Goal: Task Accomplishment & Management: Complete application form

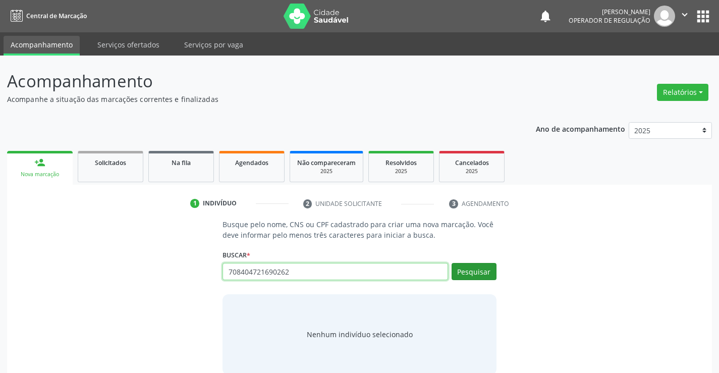
type input "708404721690262"
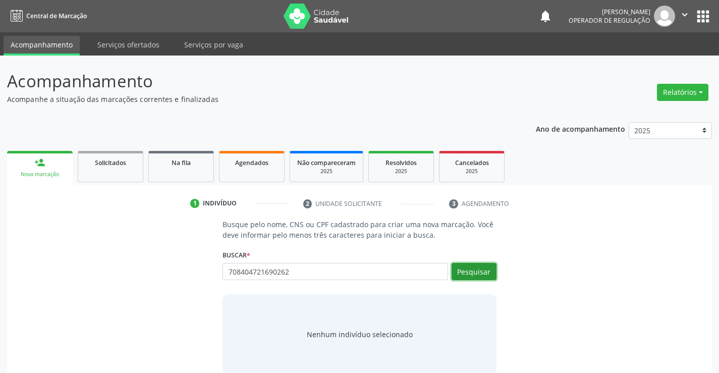
click at [482, 274] on button "Pesquisar" at bounding box center [474, 271] width 45 height 17
type input "708404721690262"
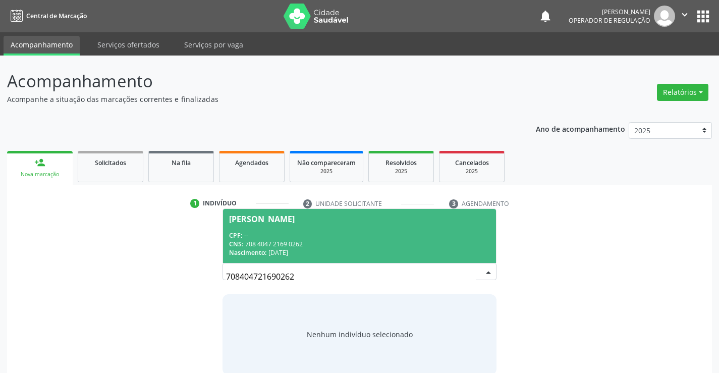
click at [295, 215] on div "[PERSON_NAME]" at bounding box center [262, 219] width 66 height 8
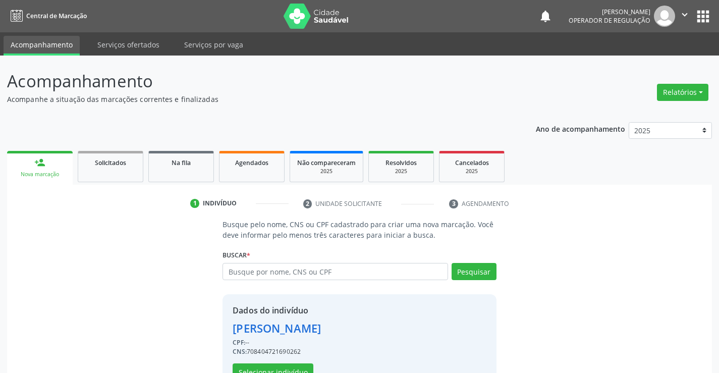
scroll to position [32, 0]
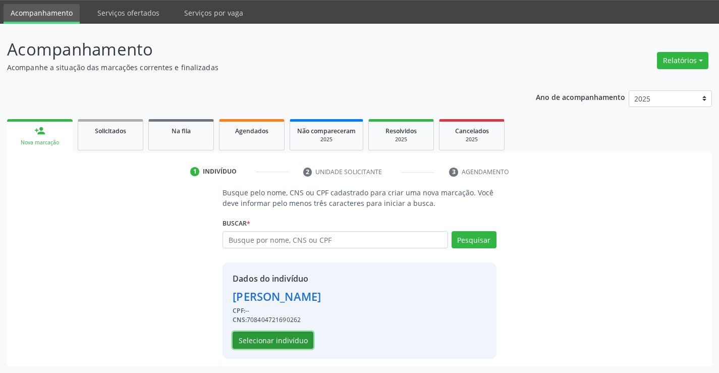
click at [268, 343] on button "Selecionar indivíduo" at bounding box center [273, 339] width 81 height 17
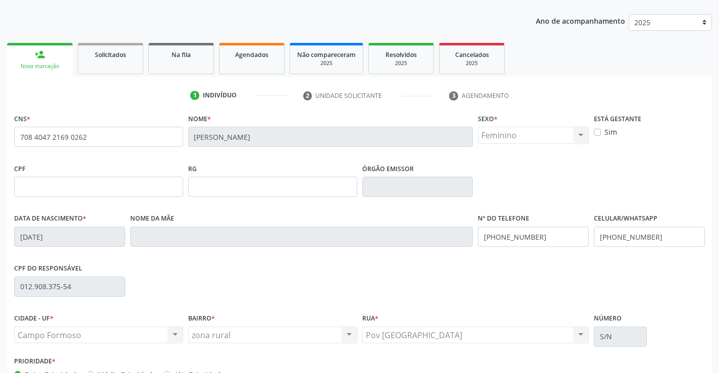
scroll to position [174, 0]
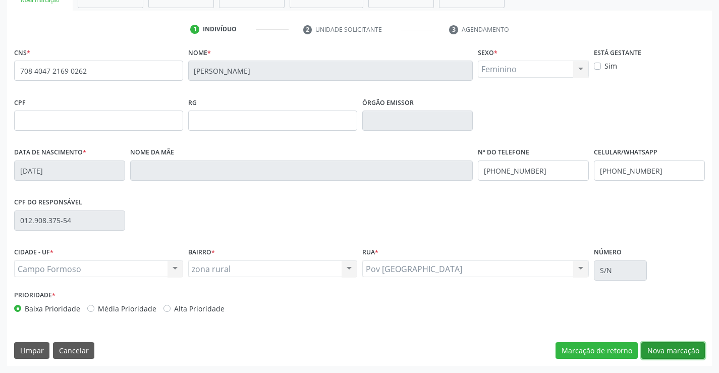
click at [659, 344] on button "Nova marcação" at bounding box center [673, 350] width 64 height 17
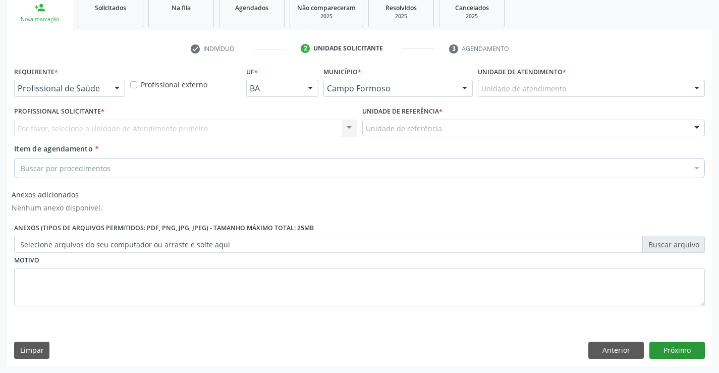
scroll to position [155, 0]
click at [123, 89] on div at bounding box center [116, 88] width 15 height 17
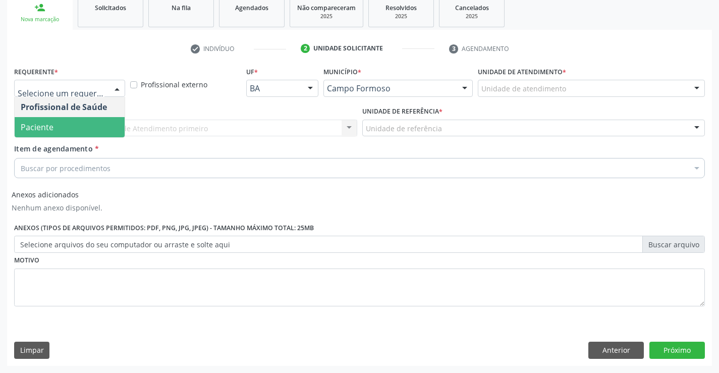
click at [86, 128] on span "Paciente" at bounding box center [70, 127] width 110 height 20
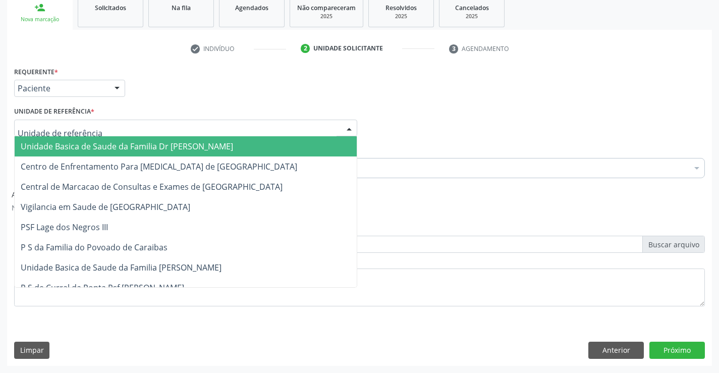
click at [351, 127] on div at bounding box center [349, 128] width 15 height 17
click at [226, 146] on span "Unidade Basica de Saude da Familia Dr [PERSON_NAME]" at bounding box center [186, 146] width 342 height 20
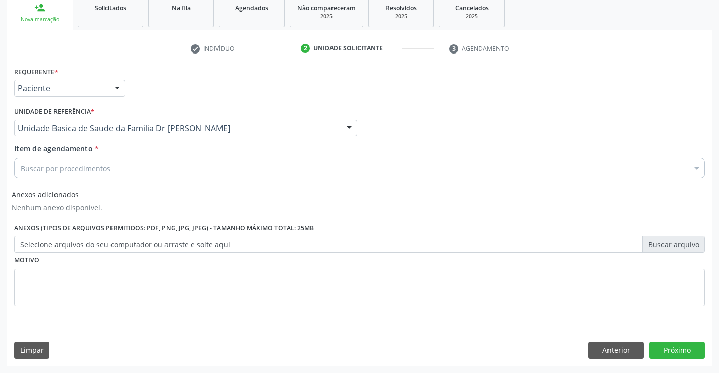
click at [194, 165] on div "Buscar por procedimentos" at bounding box center [359, 168] width 691 height 20
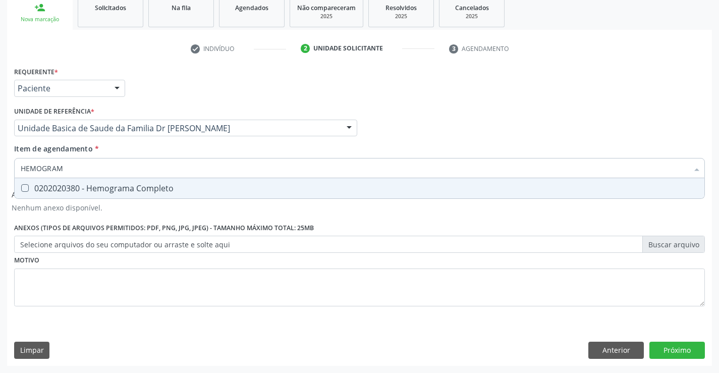
type input "HEMOGRAMA"
click at [121, 182] on span "0202020380 - Hemograma Completo" at bounding box center [360, 188] width 690 height 20
checkbox Completo "true"
type input "HEMOGRAMA"
click at [96, 269] on div "Requerente * Paciente Profissional de Saúde Paciente Nenhum resultado encontrad…" at bounding box center [359, 192] width 691 height 256
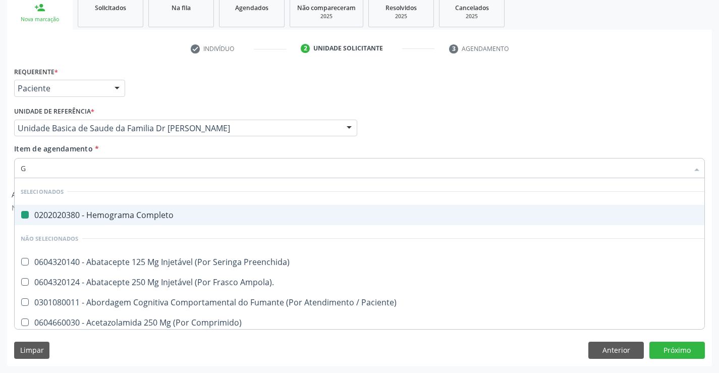
type input "GL"
checkbox Completo "false"
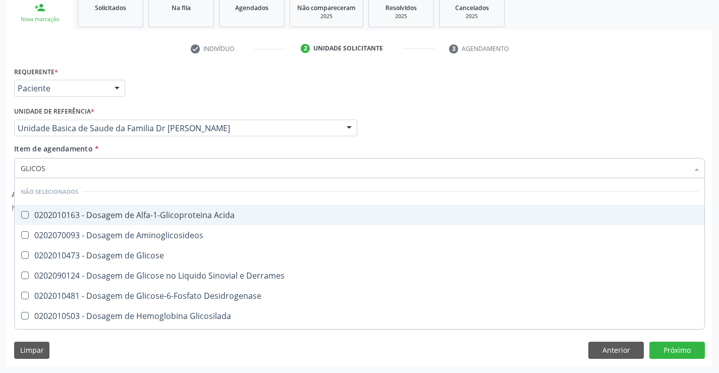
type input "GLICOSE"
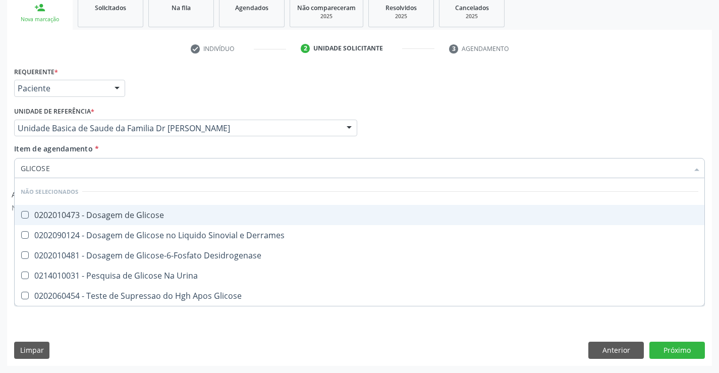
click at [139, 215] on div "0202010473 - Dosagem de Glicose" at bounding box center [360, 215] width 678 height 8
checkbox Glicose "true"
type input "GLICOSE"
click at [377, 125] on div "Profissional Solicitante Por favor, selecione a Unidade de Atendimento primeiro…" at bounding box center [360, 123] width 696 height 39
checkbox Derrames "true"
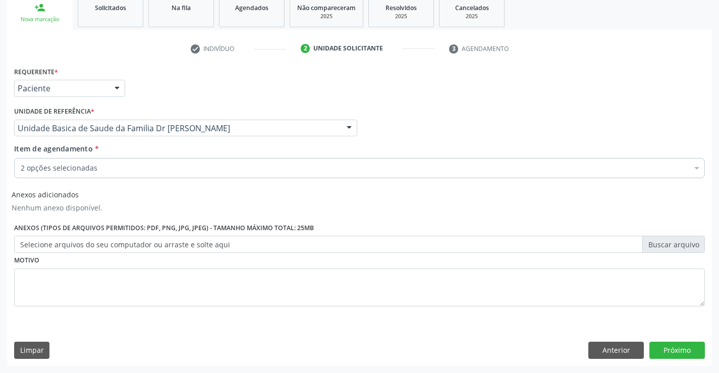
click at [125, 160] on div "2 opções selecionadas" at bounding box center [359, 168] width 691 height 20
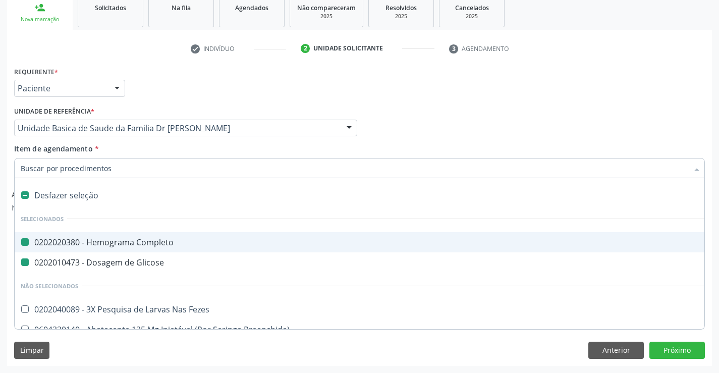
type input "U"
checkbox Completo "false"
checkbox Glicose "false"
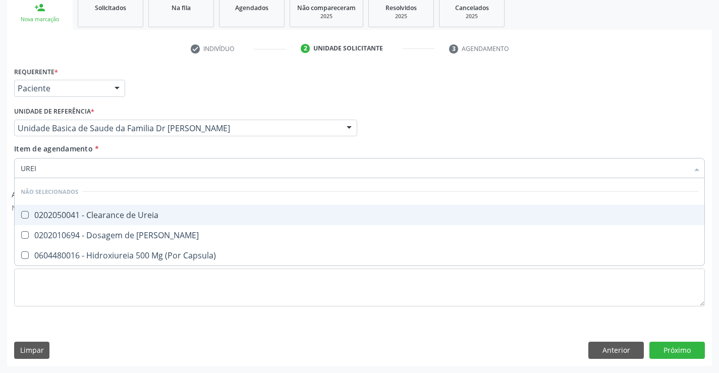
type input "UREIA"
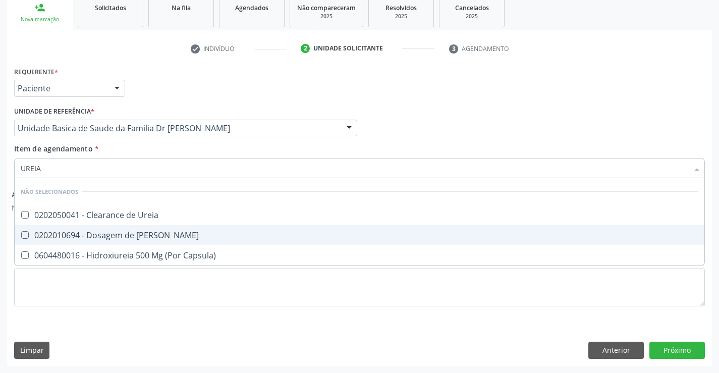
click at [90, 231] on div "0202010694 - Dosagem de [PERSON_NAME]" at bounding box center [360, 235] width 678 height 8
checkbox Ureia "true"
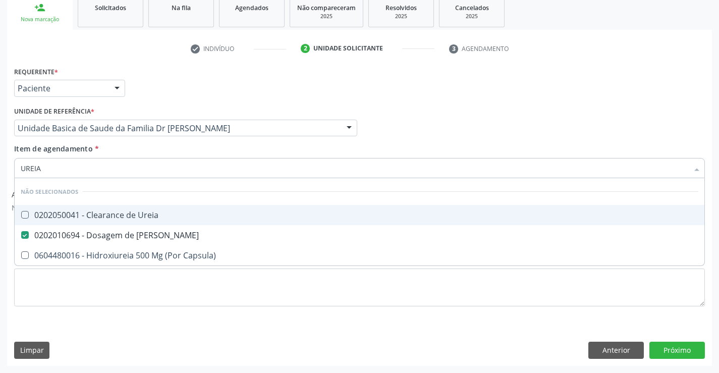
type input "UREIA"
click at [364, 119] on div "Profissional Solicitante Por favor, selecione a Unidade de Atendimento primeiro…" at bounding box center [360, 123] width 696 height 39
checkbox Ureia "true"
checkbox Capsula\) "true"
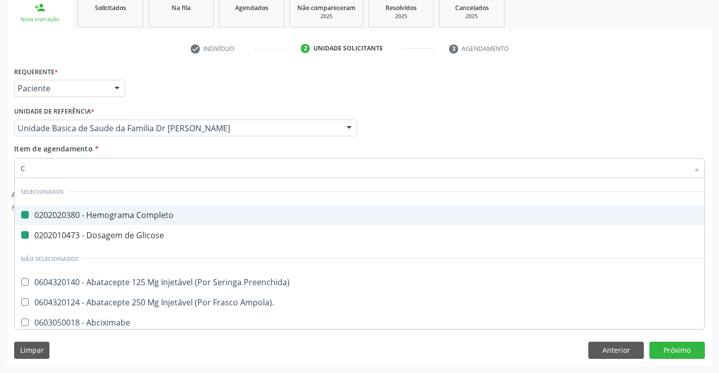
type input "CR"
checkbox Completo "false"
checkbox Glicose "false"
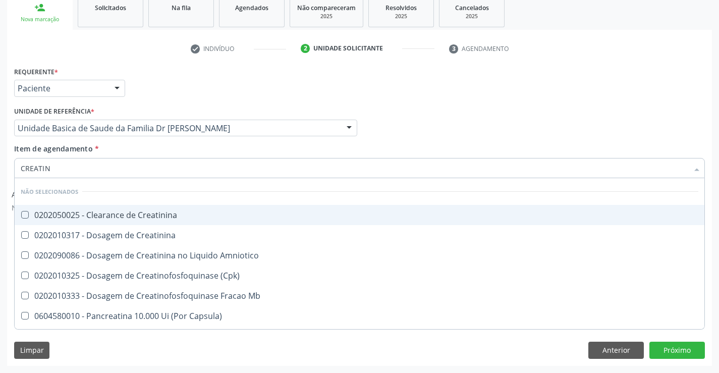
type input "CREATINI"
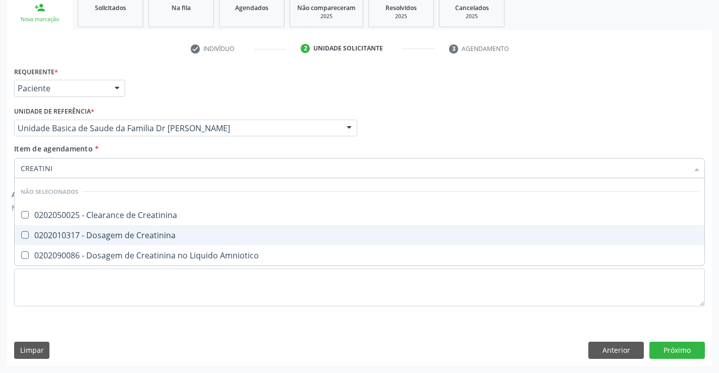
click at [123, 236] on div "0202010317 - Dosagem de Creatinina" at bounding box center [360, 235] width 678 height 8
checkbox Creatinina "true"
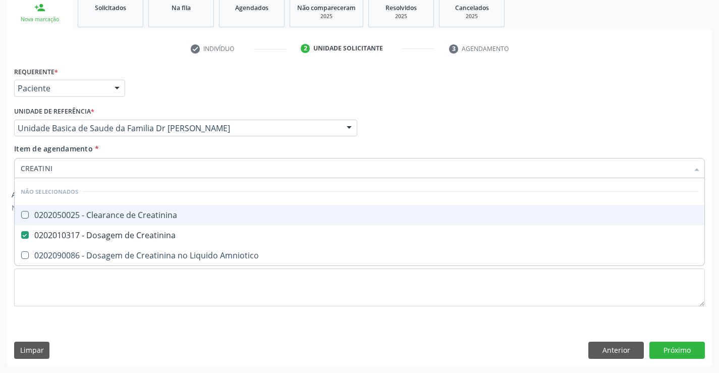
click at [504, 118] on div "Profissional Solicitante Por favor, selecione a Unidade de Atendimento primeiro…" at bounding box center [360, 123] width 696 height 39
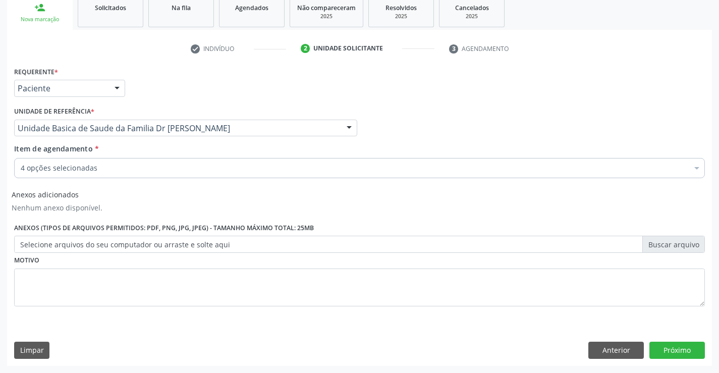
checkbox Completo "true"
checkbox Ureia "true"
click at [163, 160] on div "4 opções selecionadas" at bounding box center [359, 168] width 691 height 20
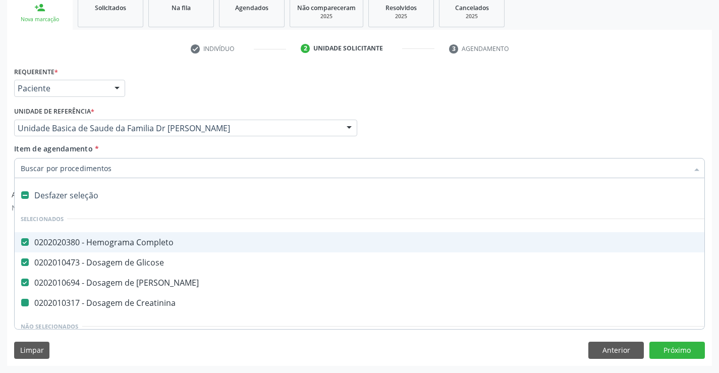
type input "T"
checkbox Creatinina "false"
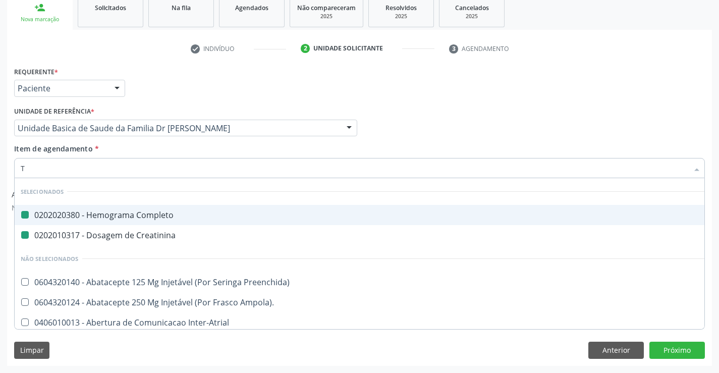
type input "TG"
checkbox Completo "false"
checkbox Creatinina "false"
type input "TGO"
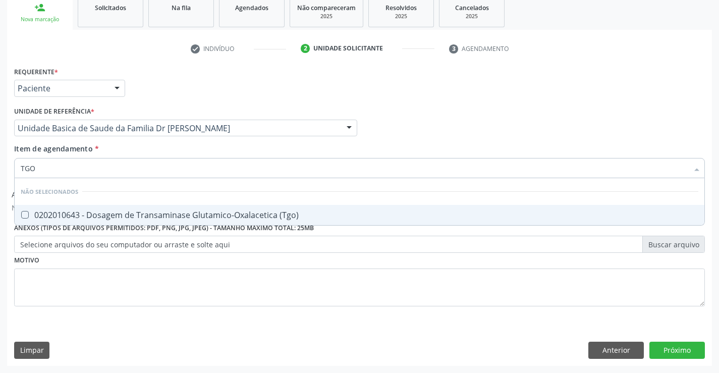
click at [74, 214] on div "0202010643 - Dosagem de Transaminase Glutamico-Oxalacetica (Tgo)" at bounding box center [360, 215] width 678 height 8
checkbox \(Tgo\) "true"
click at [410, 126] on div "Profissional Solicitante Por favor, selecione a Unidade de Atendimento primeiro…" at bounding box center [360, 123] width 696 height 39
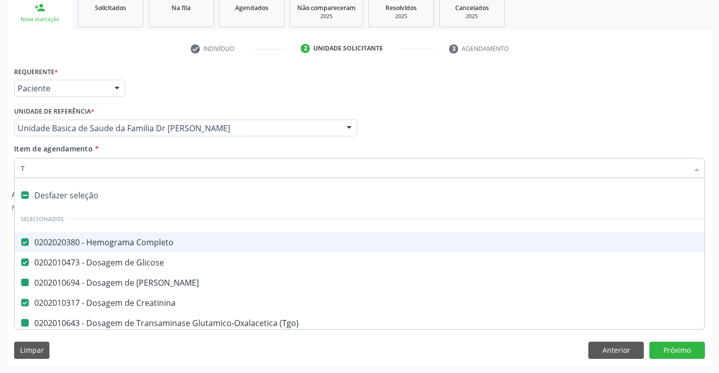
type input "TG"
checkbox Ureia "false"
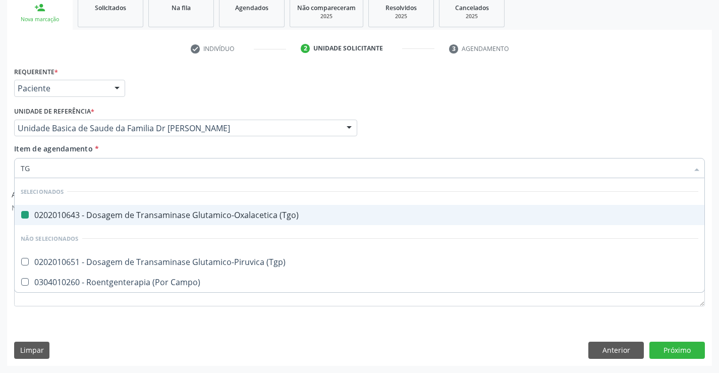
type input "TGP"
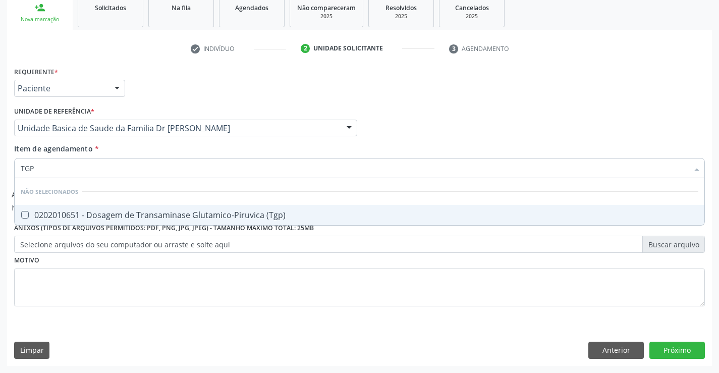
click at [34, 211] on div "0202010651 - Dosagem de Transaminase Glutamico-Piruvica (Tgp)" at bounding box center [360, 215] width 678 height 8
checkbox \(Tgp\) "true"
click at [469, 110] on div "Profissional Solicitante Por favor, selecione a Unidade de Atendimento primeiro…" at bounding box center [360, 123] width 696 height 39
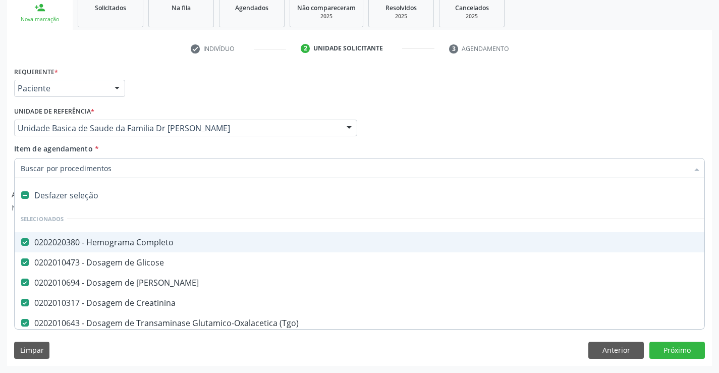
type input "C"
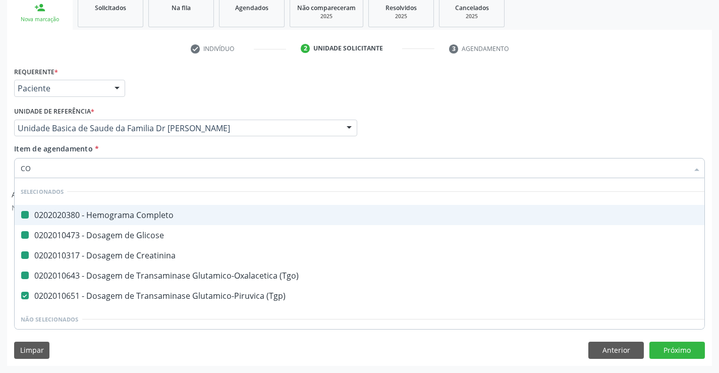
type input "COL"
checkbox Completo "false"
checkbox Glicose "false"
checkbox Creatinina "false"
checkbox \(Tgo\) "false"
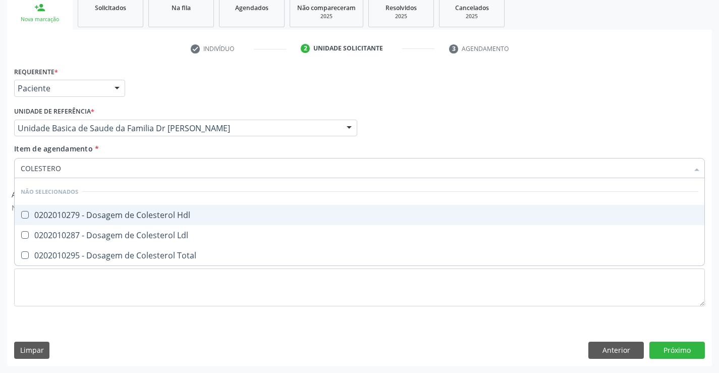
type input "COLESTEROL"
click at [36, 217] on div "0202010279 - Dosagem de Colesterol Hdl" at bounding box center [360, 215] width 678 height 8
checkbox Hdl "true"
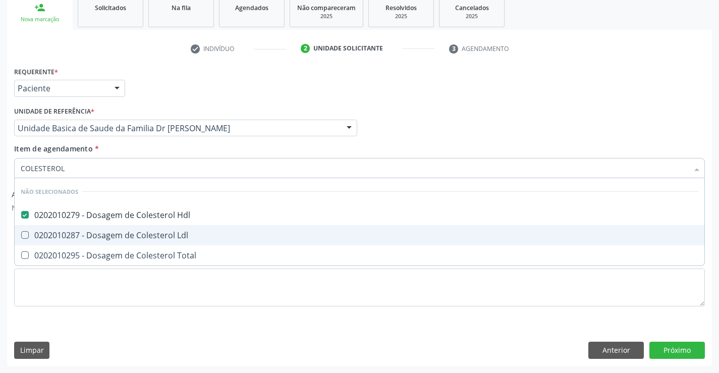
click at [30, 232] on div "0202010287 - Dosagem de Colesterol Ldl" at bounding box center [360, 235] width 678 height 8
checkbox Ldl "true"
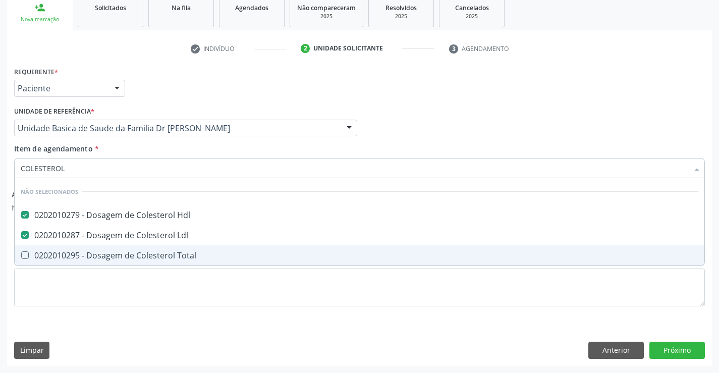
click at [33, 259] on div "0202010295 - Dosagem de Colesterol Total" at bounding box center [360, 255] width 678 height 8
checkbox Total "true"
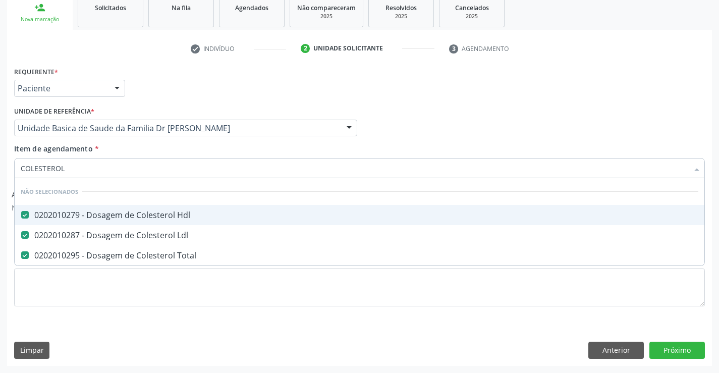
click at [480, 97] on div "Requerente * Paciente Profissional de Saúde Paciente Nenhum resultado encontrad…" at bounding box center [360, 83] width 696 height 39
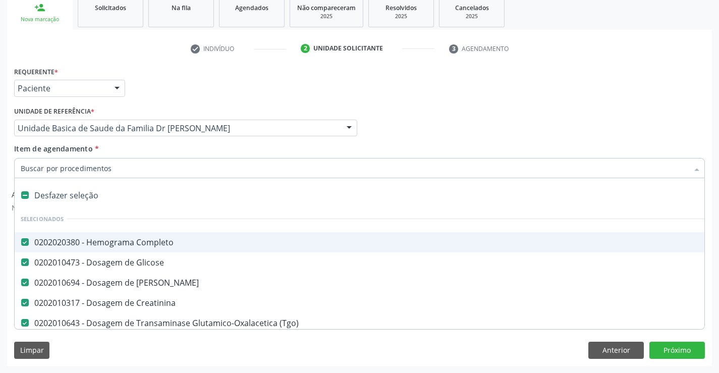
type input "T"
checkbox Total "false"
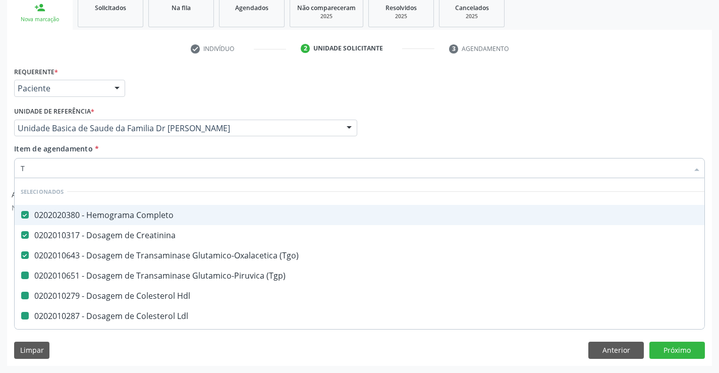
type input "TR"
checkbox \(Tgp\) "false"
checkbox Hdl "false"
checkbox Ldl "false"
checkbox Total "false"
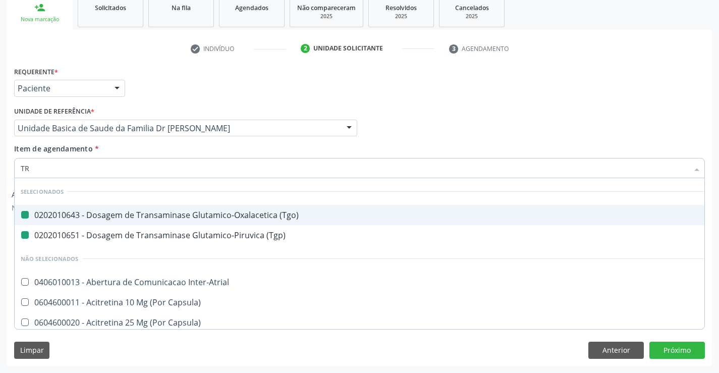
type input "TRI"
checkbox \(Tgo\) "false"
checkbox \(Tgp\) "false"
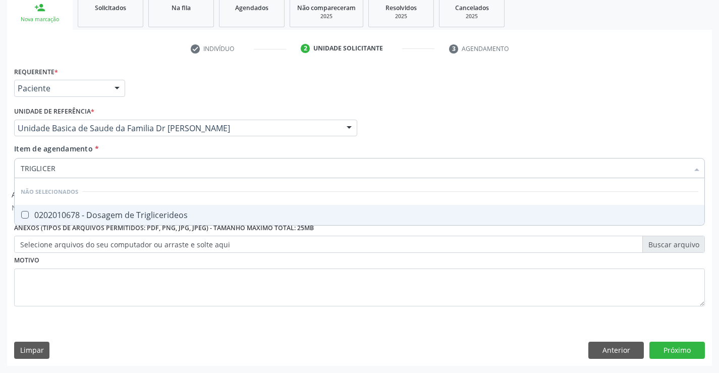
type input "TRIGLICERI"
click at [94, 212] on div "0202010678 - Dosagem de Triglicerideos" at bounding box center [360, 215] width 678 height 8
checkbox Triglicerideos "true"
click at [379, 108] on div "Profissional Solicitante Por favor, selecione a Unidade de Atendimento primeiro…" at bounding box center [360, 123] width 696 height 39
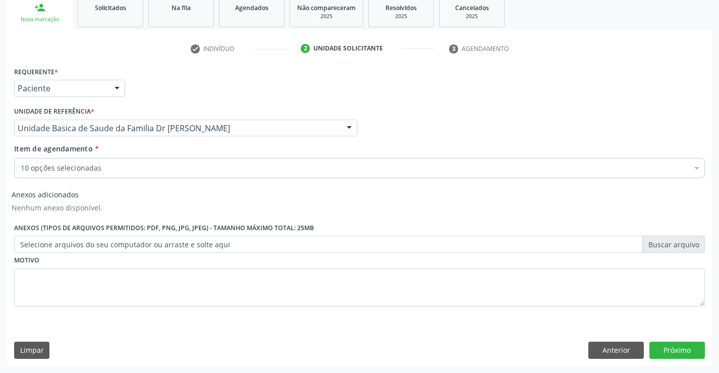
click at [133, 161] on div "10 opções selecionadas" at bounding box center [359, 168] width 691 height 20
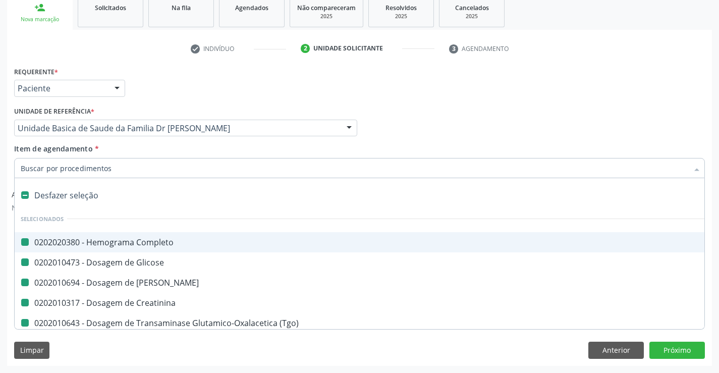
type input "B"
checkbox Completo "false"
checkbox Glicose "false"
checkbox Ureia "false"
checkbox Creatinina "false"
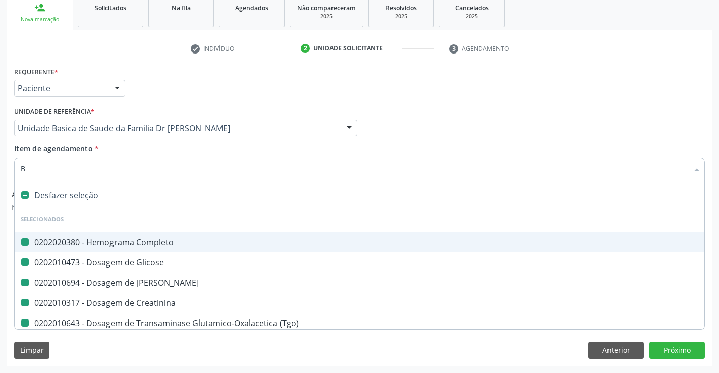
checkbox \(Tgo\) "false"
checkbox \(Tgp\) "false"
checkbox Hdl "false"
checkbox Ldl "false"
checkbox Total "false"
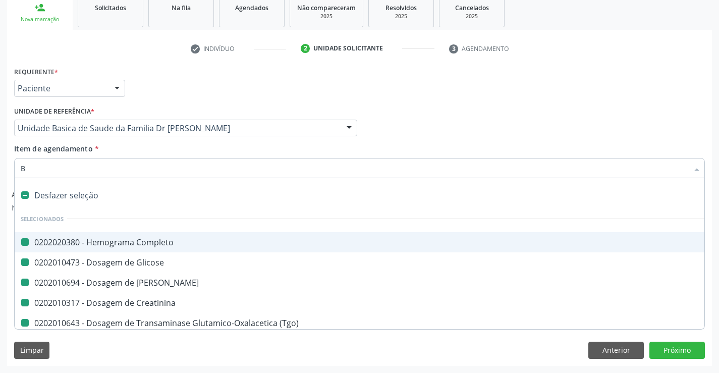
checkbox Triglicerideos "false"
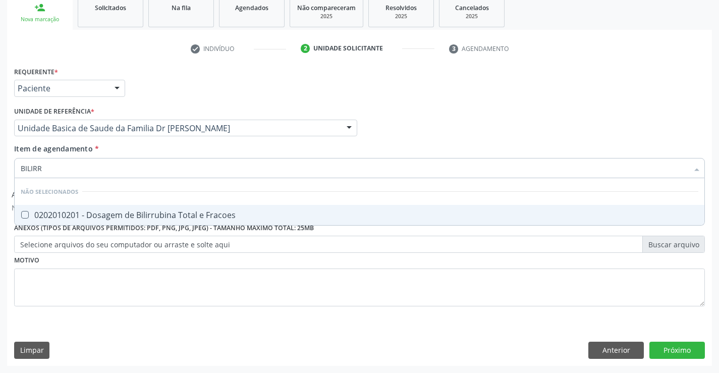
type input "BILIRRU"
click at [156, 211] on div "0202010201 - Dosagem de Bilirrubina Total e Fracoes" at bounding box center [360, 215] width 678 height 8
checkbox Fracoes "true"
click at [370, 111] on div "Profissional Solicitante Por favor, selecione a Unidade de Atendimento primeiro…" at bounding box center [360, 123] width 696 height 39
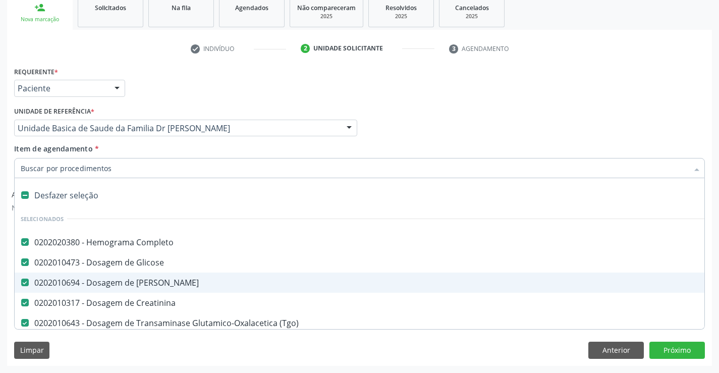
click at [645, 116] on div "Profissional Solicitante Por favor, selecione a Unidade de Atendimento primeiro…" at bounding box center [360, 123] width 696 height 39
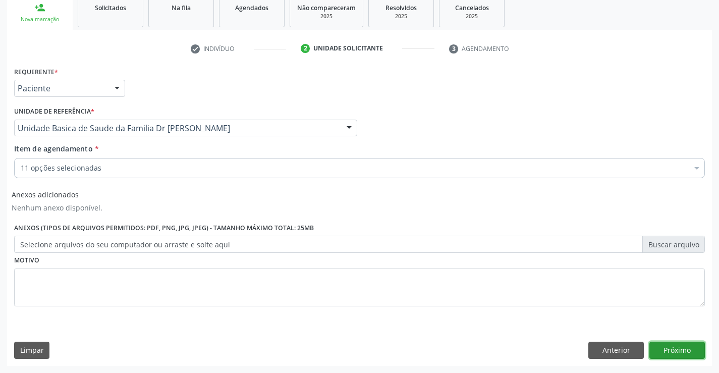
click at [669, 351] on button "Próximo" at bounding box center [676, 350] width 55 height 17
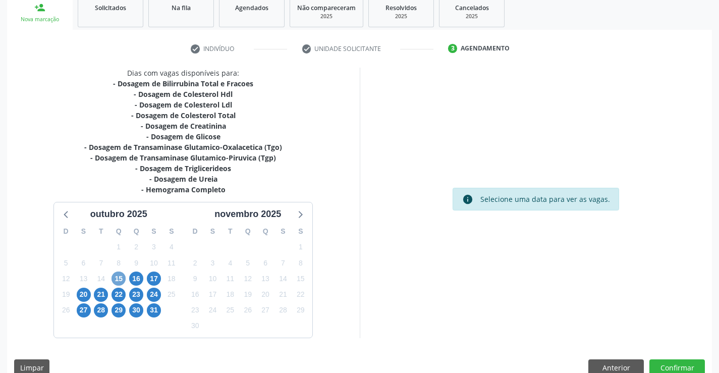
click at [117, 275] on span "15" at bounding box center [118, 278] width 14 height 14
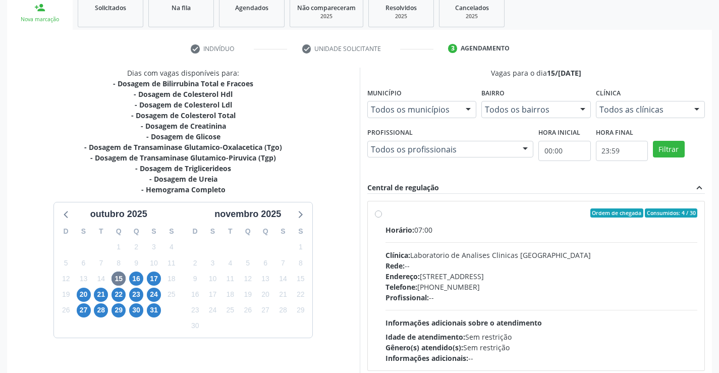
click at [383, 213] on div "Ordem de chegada Consumidos: 4 / 30 Horário: 07:00 Clínica: Laboratorio de Anal…" at bounding box center [536, 285] width 323 height 155
radio input "true"
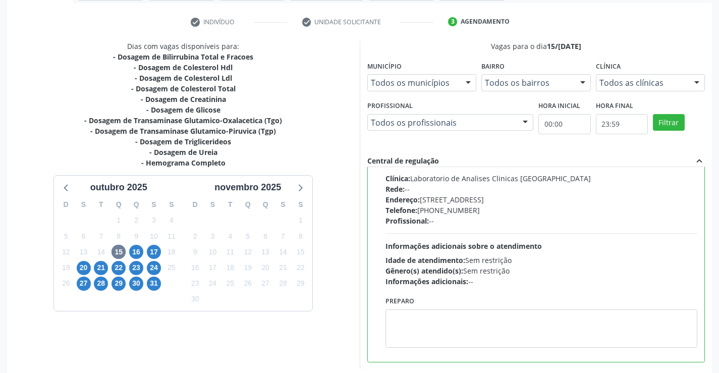
scroll to position [230, 0]
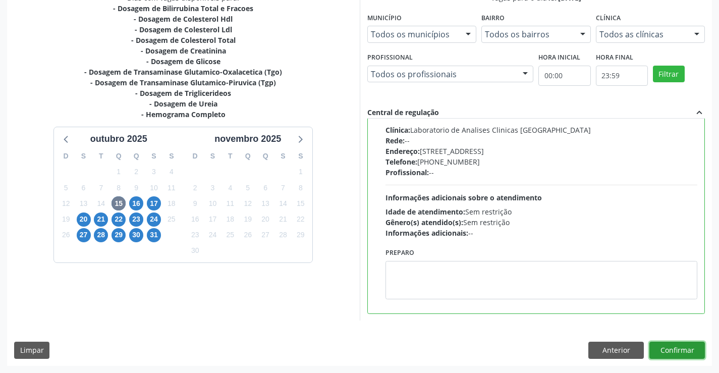
click at [677, 354] on button "Confirmar" at bounding box center [676, 350] width 55 height 17
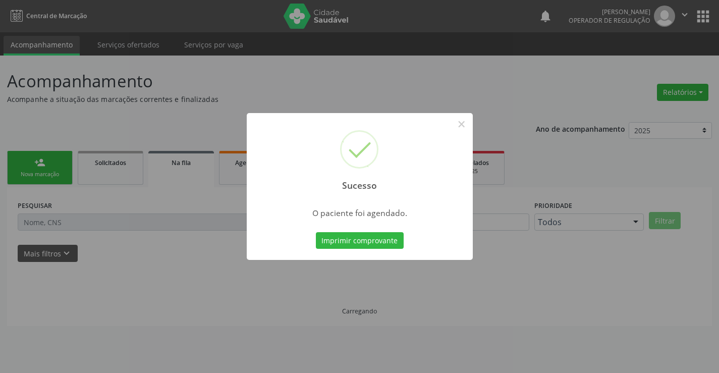
scroll to position [0, 0]
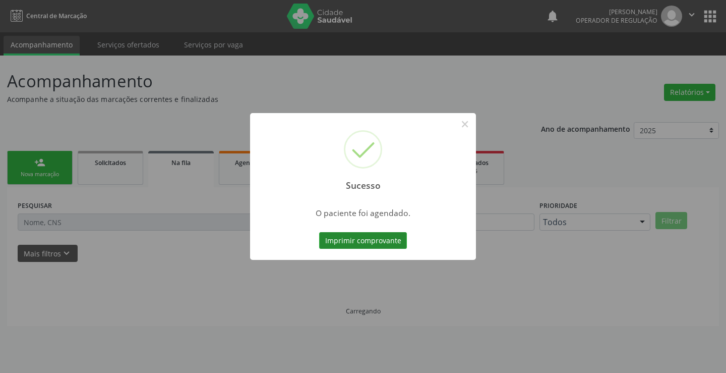
click at [369, 236] on button "Imprimir comprovante" at bounding box center [363, 240] width 88 height 17
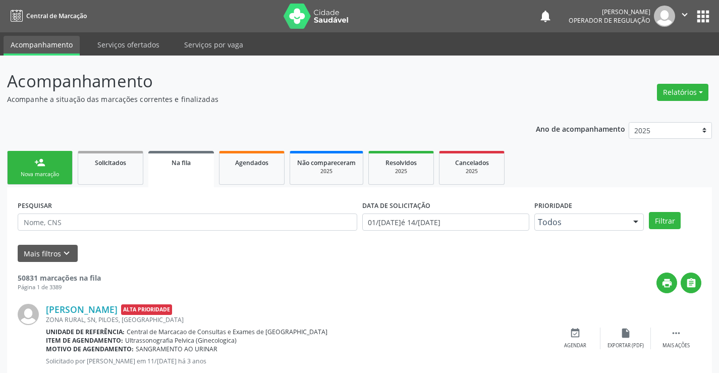
click at [47, 170] on link "person_add Nova marcação" at bounding box center [40, 168] width 66 height 34
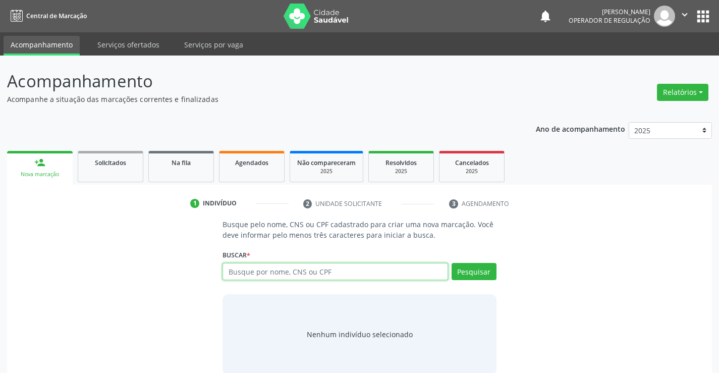
click at [253, 273] on input "text" at bounding box center [334, 271] width 225 height 17
type input "700007002861306"
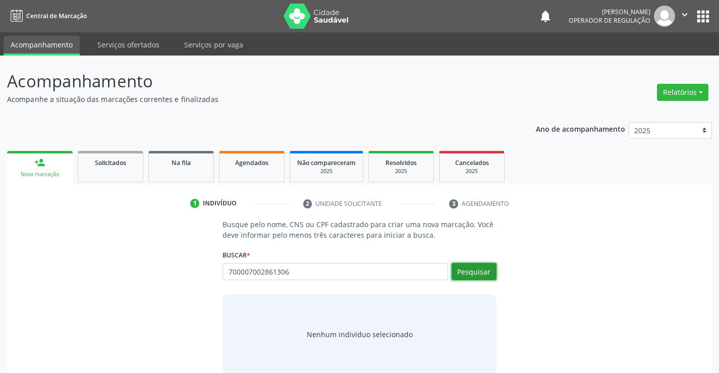
click at [464, 271] on button "Pesquisar" at bounding box center [474, 271] width 45 height 17
type input "700007002861306"
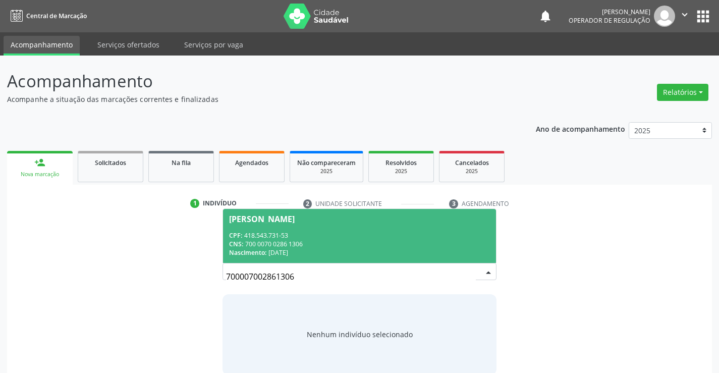
click at [284, 225] on span "[PERSON_NAME] CPF: 418.543.731-53 CNS: 700 0070 0286 1306 Nascimento: 22/[DATE]" at bounding box center [359, 236] width 272 height 54
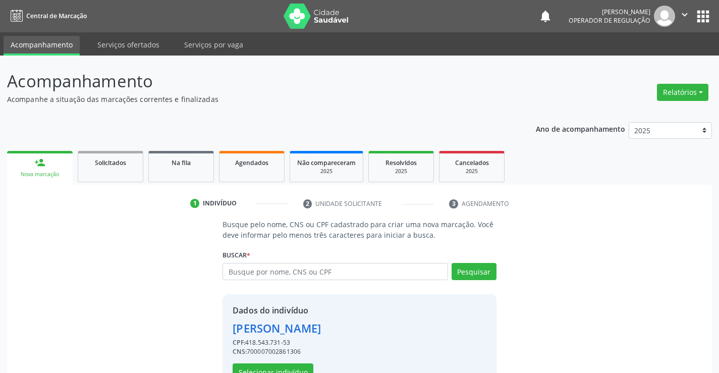
scroll to position [32, 0]
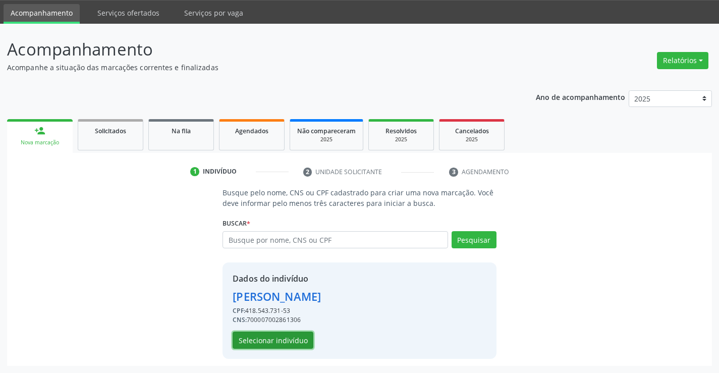
click at [276, 339] on button "Selecionar indivíduo" at bounding box center [273, 339] width 81 height 17
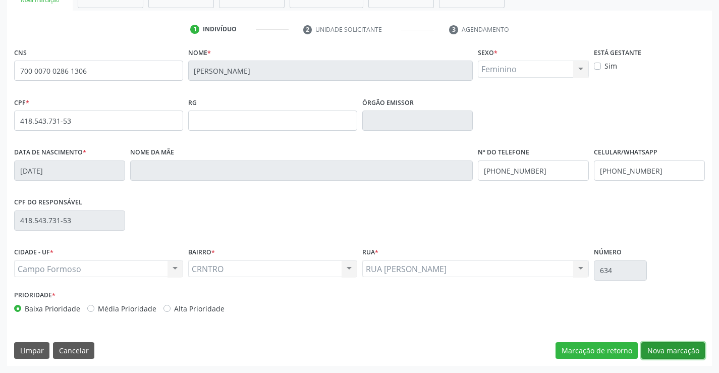
click at [659, 352] on button "Nova marcação" at bounding box center [673, 350] width 64 height 17
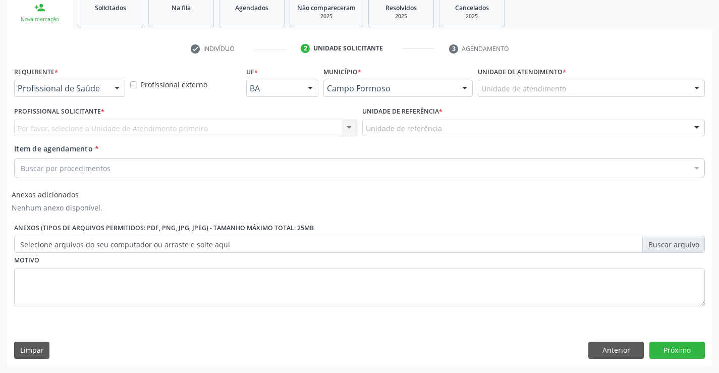
click at [116, 90] on div at bounding box center [116, 88] width 15 height 17
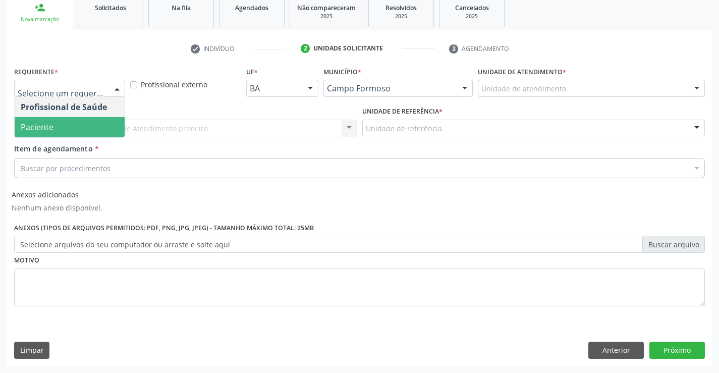
click at [86, 130] on span "Paciente" at bounding box center [70, 127] width 110 height 20
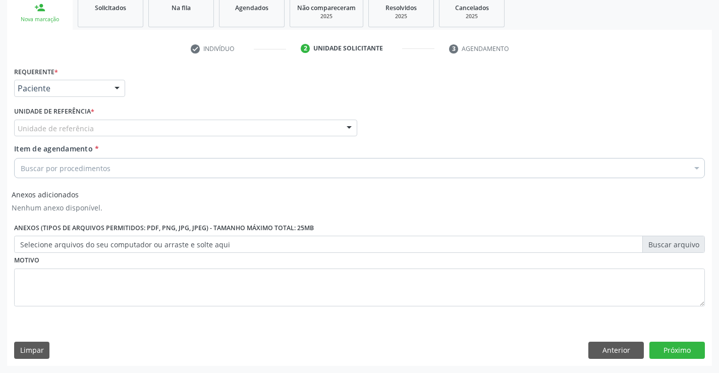
click at [347, 126] on div at bounding box center [349, 128] width 15 height 17
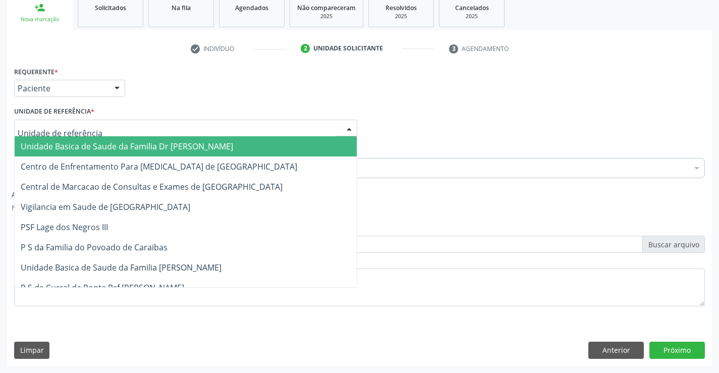
click at [284, 140] on span "Unidade Basica de Saude da Familia Dr [PERSON_NAME]" at bounding box center [186, 146] width 342 height 20
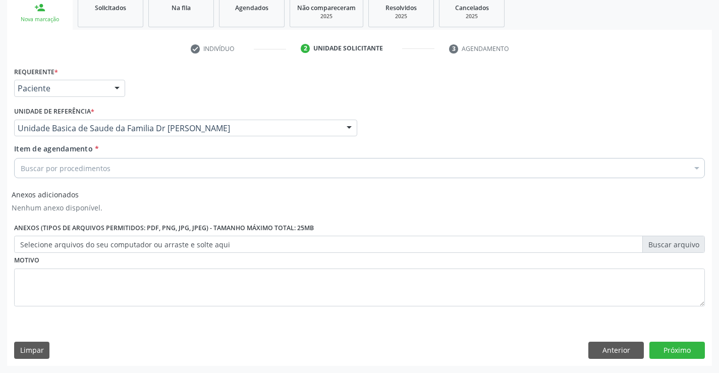
click at [238, 164] on div "Buscar por procedimentos" at bounding box center [359, 168] width 691 height 20
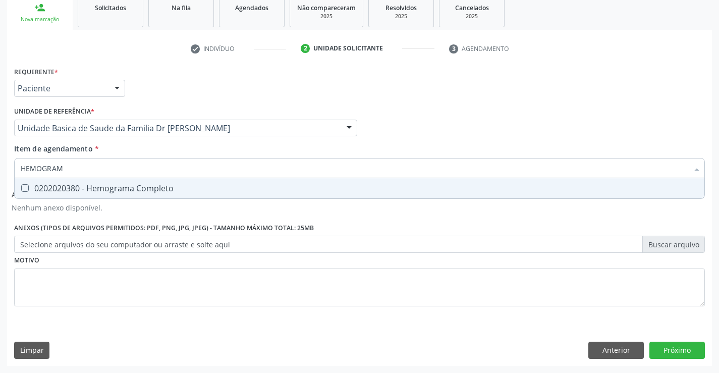
type input "HEMOGRAMA"
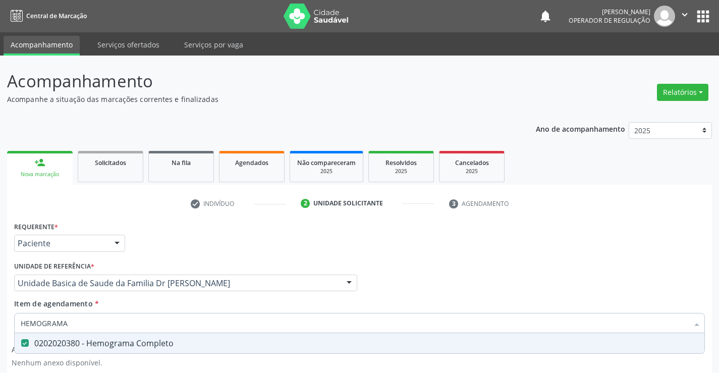
scroll to position [155, 0]
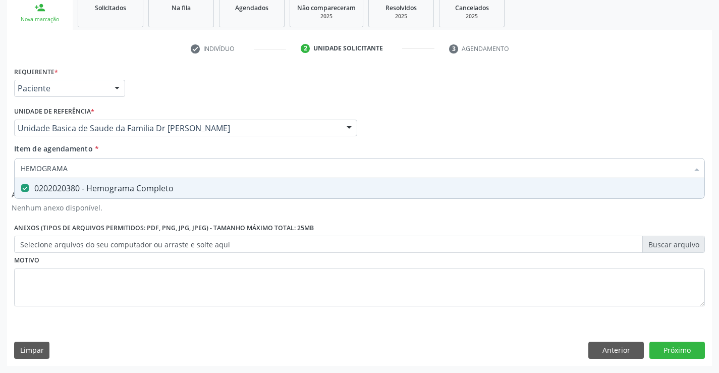
type input "HEMOGRAMA"
click at [382, 107] on div "Profissional Solicitante Por favor, selecione a Unidade de Atendimento primeiro…" at bounding box center [360, 123] width 696 height 39
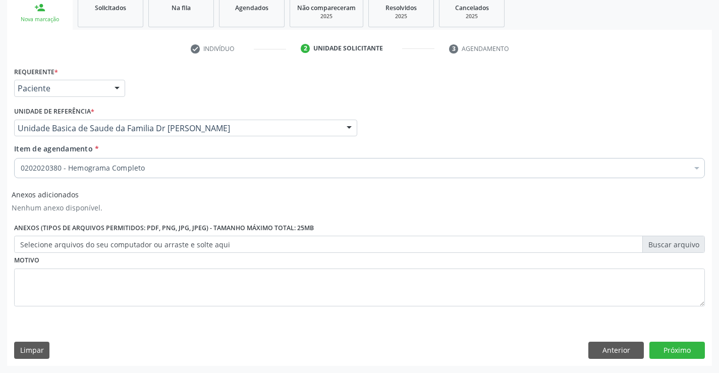
click at [103, 162] on div "0202020380 - Hemograma Completo" at bounding box center [359, 168] width 691 height 20
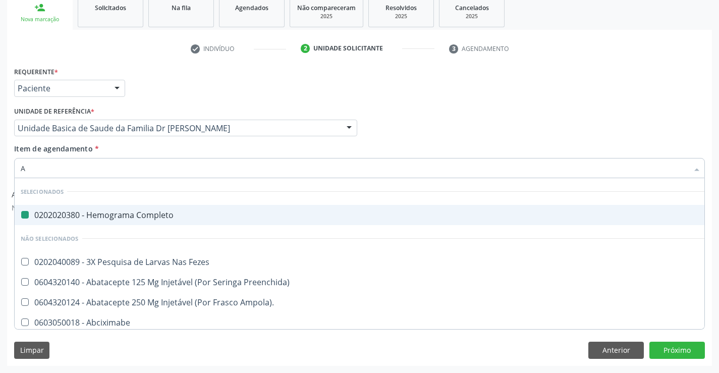
type input "AC"
checkbox Completo "false"
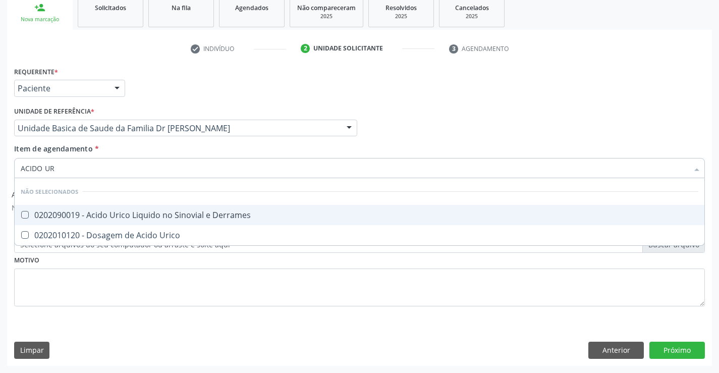
type input "ACIDO URI"
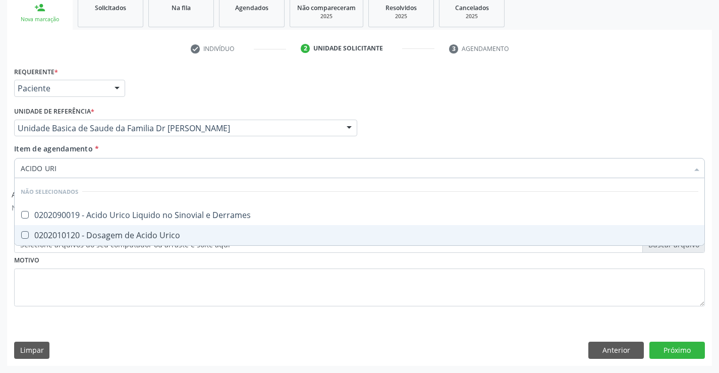
click at [96, 237] on div "0202010120 - Dosagem de Acido Urico" at bounding box center [360, 235] width 678 height 8
checkbox Urico "true"
type input "ACIDO URI"
click at [70, 284] on div "Requerente * Paciente Profissional de Saúde Paciente Nenhum resultado encontrad…" at bounding box center [359, 192] width 691 height 256
checkbox Derrames "true"
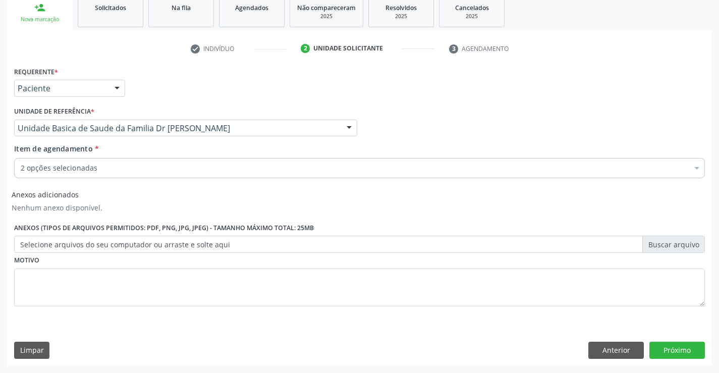
click at [86, 161] on div "2 opções selecionadas" at bounding box center [359, 168] width 691 height 20
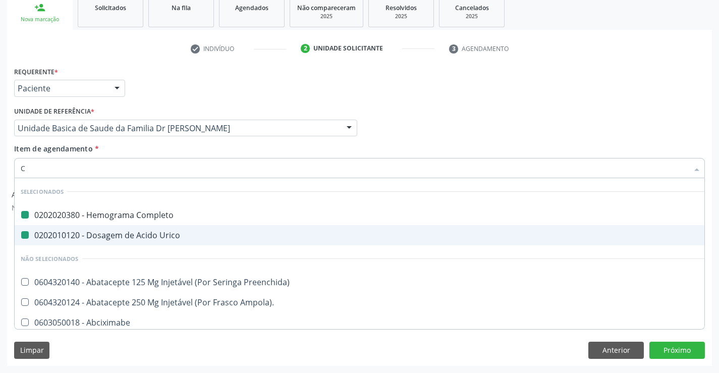
type input "CA"
checkbox Completo "false"
checkbox Urico "false"
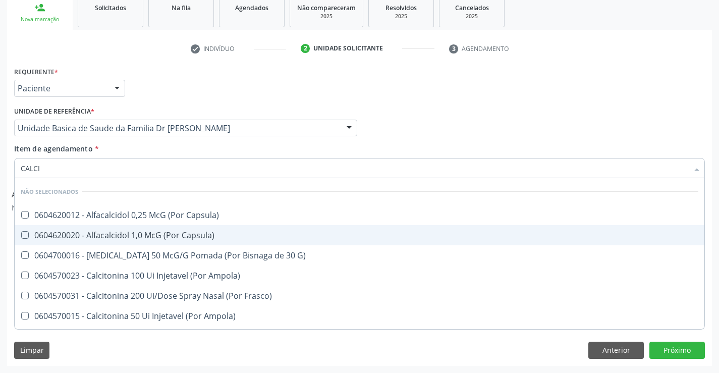
type input "CALCIO"
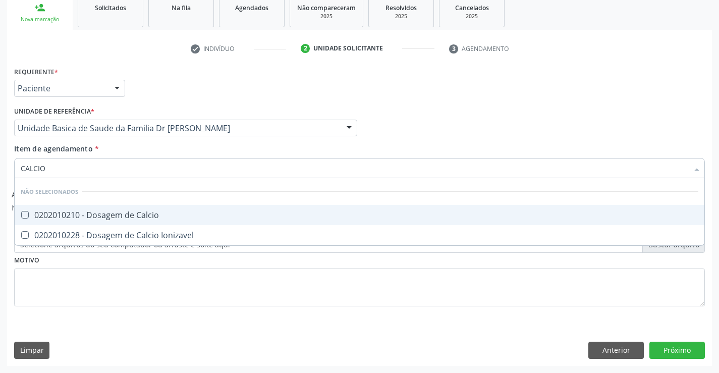
click at [121, 212] on div "0202010210 - Dosagem de Calcio" at bounding box center [360, 215] width 678 height 8
checkbox Calcio "true"
click at [442, 130] on div "Profissional Solicitante Por favor, selecione a Unidade de Atendimento primeiro…" at bounding box center [360, 123] width 696 height 39
checkbox Ionizavel "true"
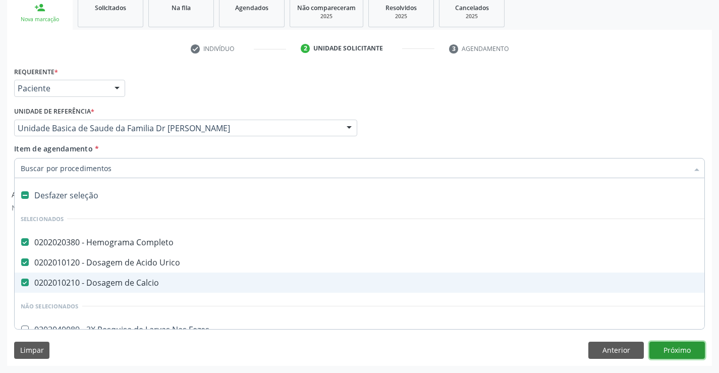
click at [670, 349] on button "Próximo" at bounding box center [676, 350] width 55 height 17
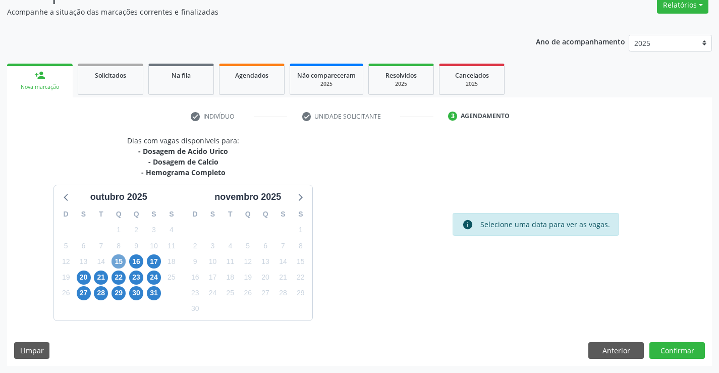
click at [117, 260] on span "15" at bounding box center [118, 261] width 14 height 14
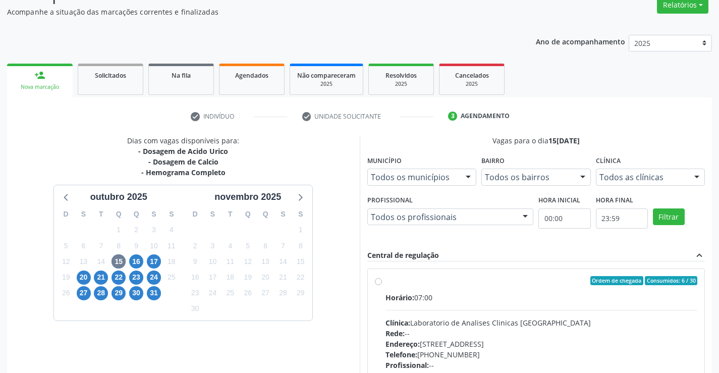
click at [385, 282] on label "Ordem de chegada Consumidos: 6 / 30 Horário: 07:00 Clínica: Laboratorio de Anal…" at bounding box center [541, 353] width 312 height 155
click at [376, 282] on input "Ordem de chegada Consumidos: 6 / 30 Horário: 07:00 Clínica: Laboratorio de Anal…" at bounding box center [378, 280] width 7 height 9
radio input "true"
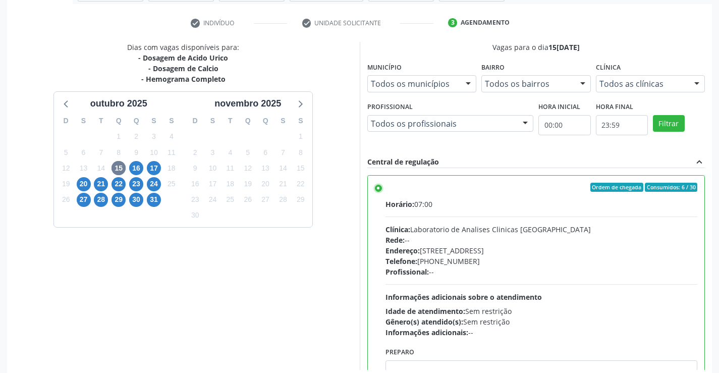
scroll to position [230, 0]
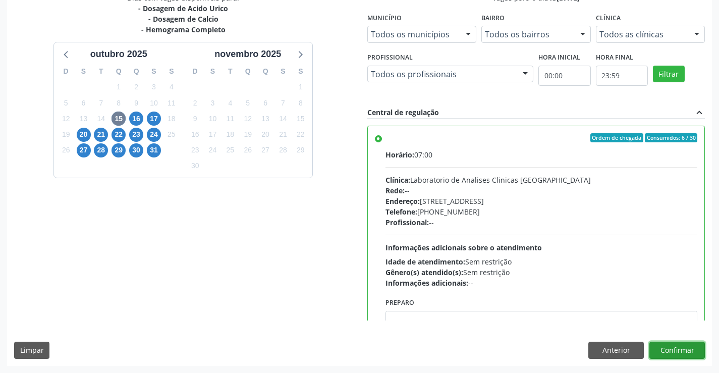
click at [662, 346] on button "Confirmar" at bounding box center [676, 350] width 55 height 17
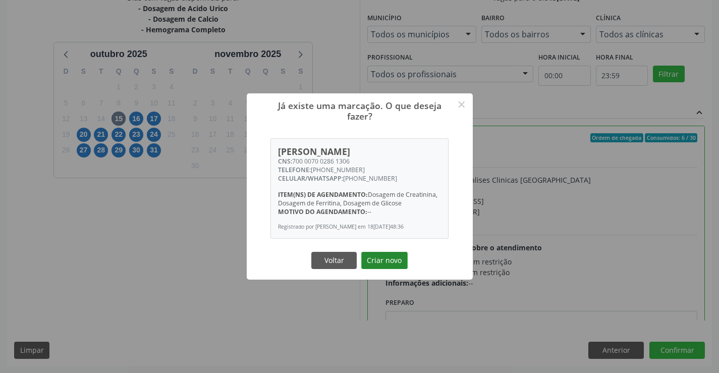
click at [367, 253] on button "Criar novo" at bounding box center [384, 260] width 46 height 17
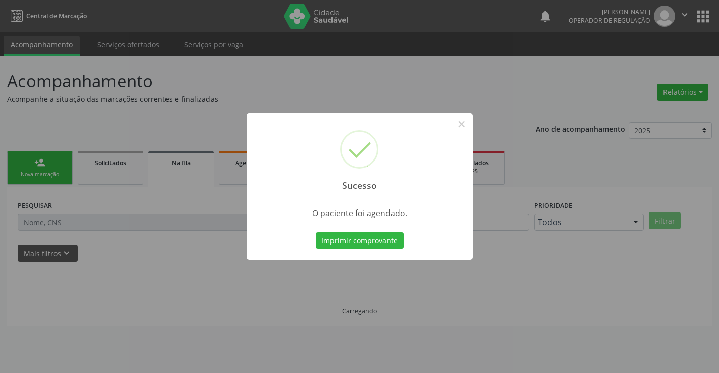
scroll to position [0, 0]
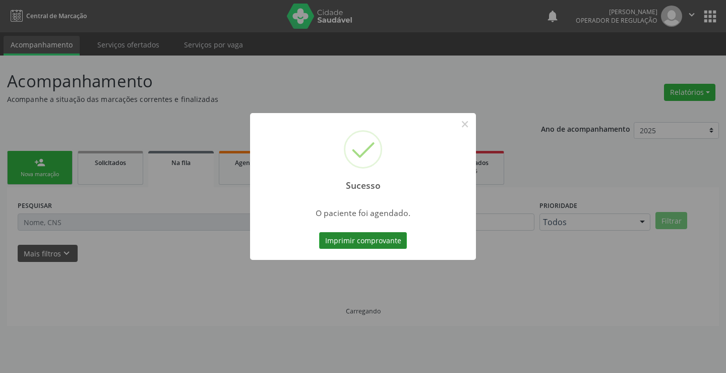
click at [363, 243] on button "Imprimir comprovante" at bounding box center [363, 240] width 88 height 17
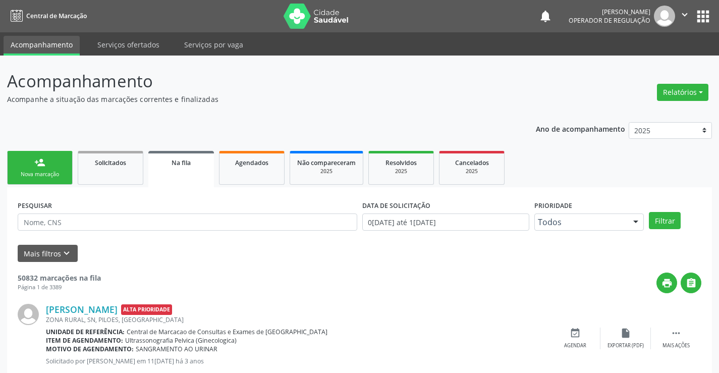
click at [27, 170] on link "person_add Nova marcação" at bounding box center [40, 168] width 66 height 34
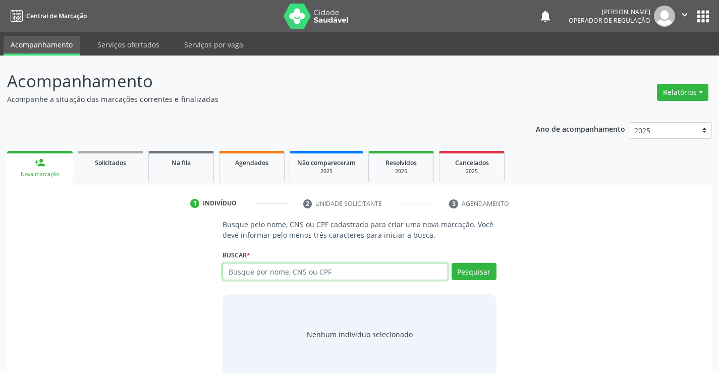
click at [304, 270] on input "text" at bounding box center [334, 271] width 225 height 17
type input "707402015417972"
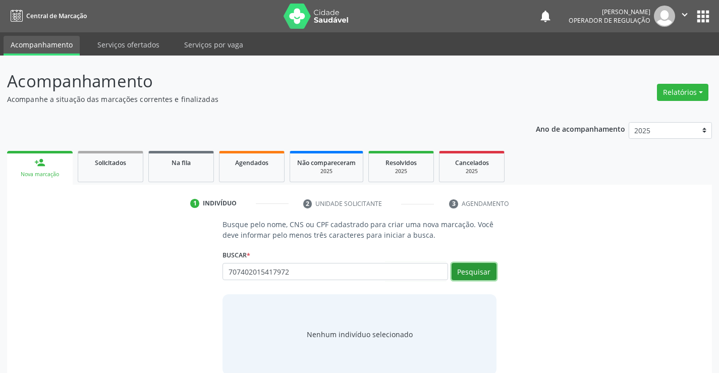
click at [457, 271] on button "Pesquisar" at bounding box center [474, 271] width 45 height 17
type input "707402015417972"
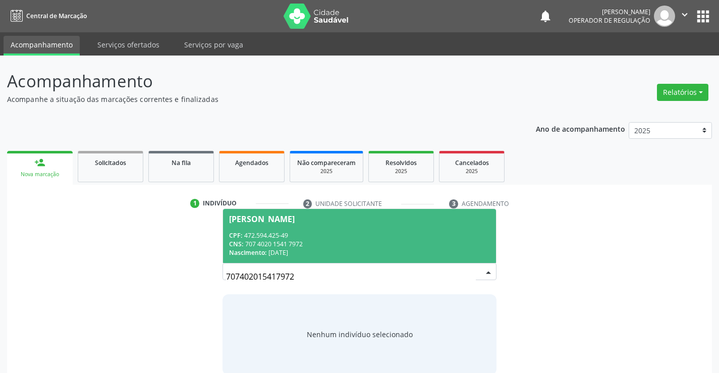
click at [277, 226] on span "Elizete Soares da Silva CPF: 472.594.425-49 CNS: 707 4020 1541 7972 Nascimento:…" at bounding box center [359, 236] width 272 height 54
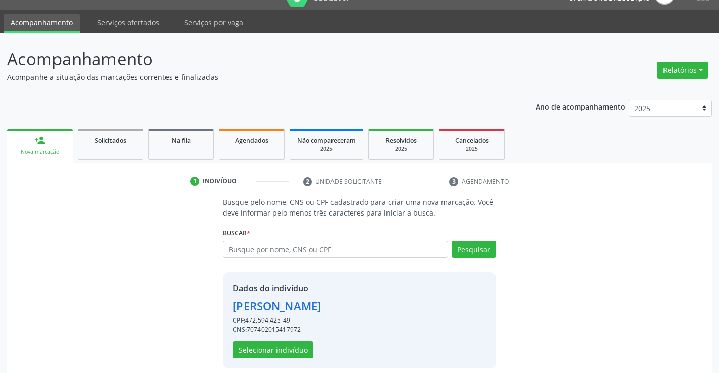
scroll to position [32, 0]
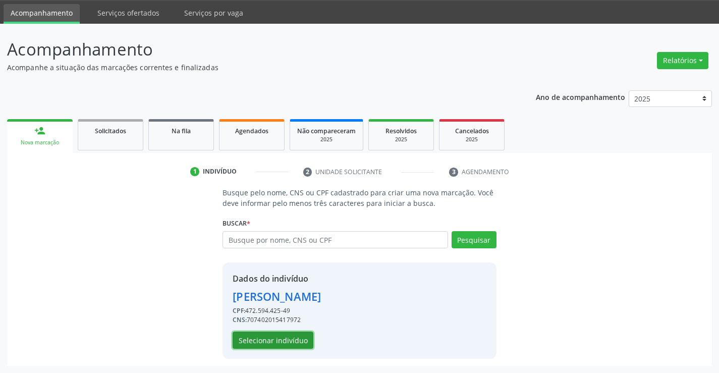
click at [251, 336] on button "Selecionar indivíduo" at bounding box center [273, 339] width 81 height 17
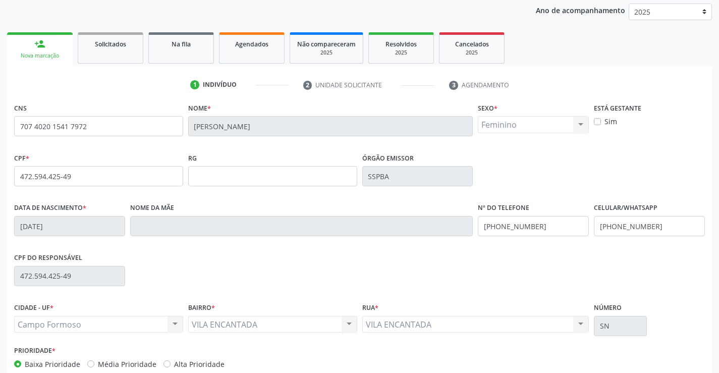
scroll to position [174, 0]
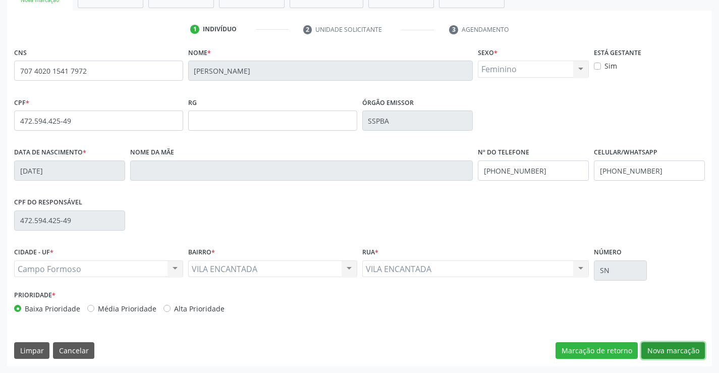
click at [676, 359] on button "Nova marcação" at bounding box center [673, 350] width 64 height 17
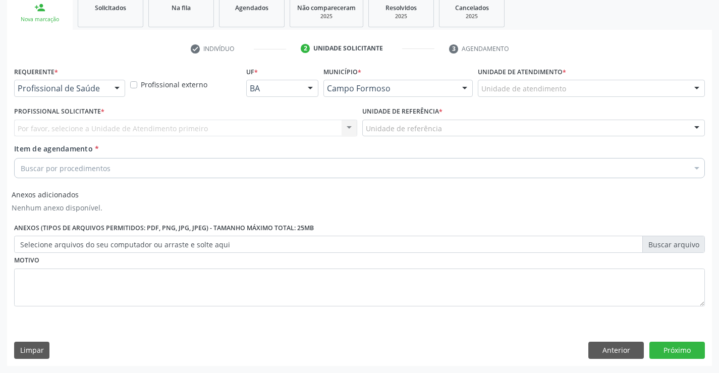
scroll to position [155, 0]
click at [117, 85] on div at bounding box center [116, 88] width 15 height 17
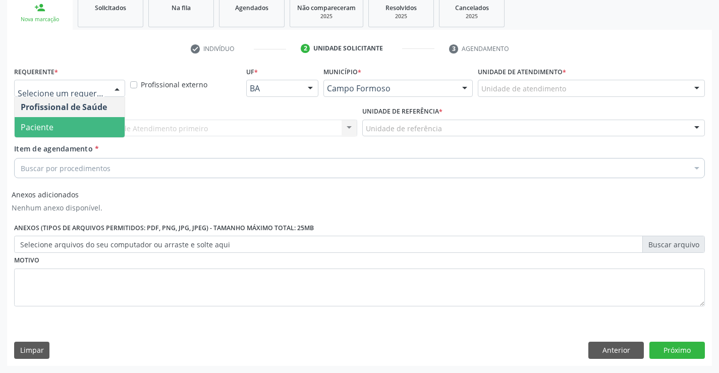
click at [60, 130] on span "Paciente" at bounding box center [70, 127] width 110 height 20
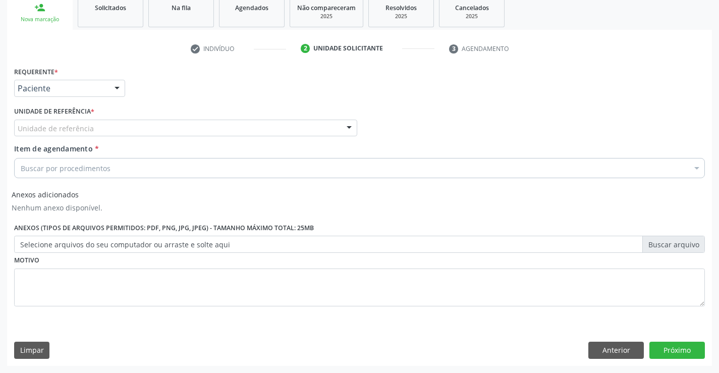
click at [343, 126] on div at bounding box center [349, 128] width 15 height 17
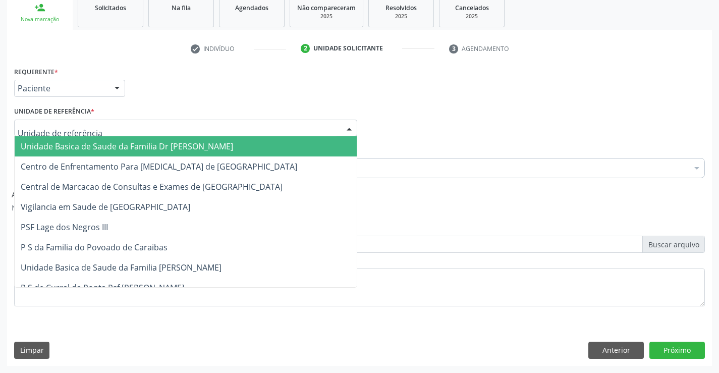
click at [191, 150] on span "Unidade Basica de Saude da Familia Dr [PERSON_NAME]" at bounding box center [127, 146] width 212 height 11
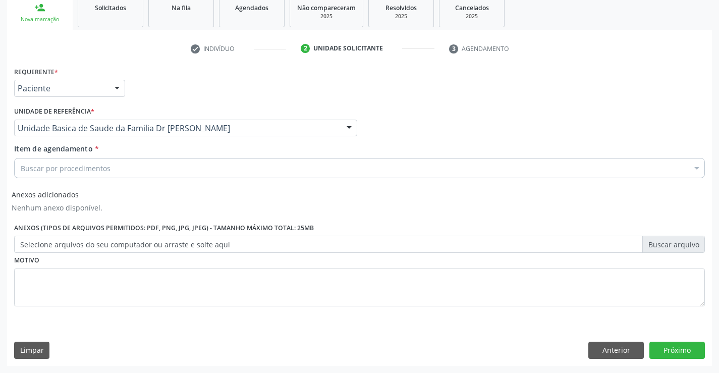
click at [154, 161] on div "Buscar por procedimentos" at bounding box center [359, 168] width 691 height 20
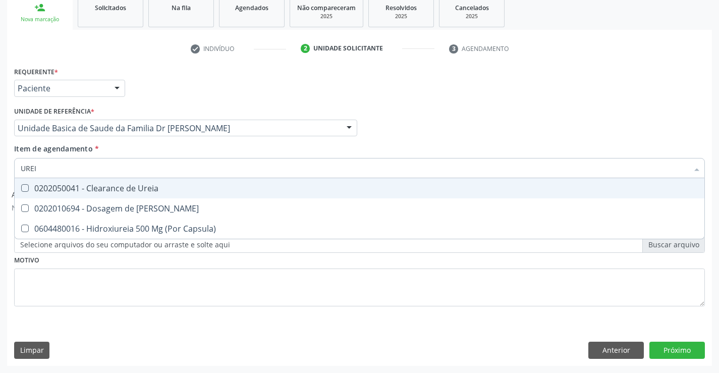
type input "UREIA"
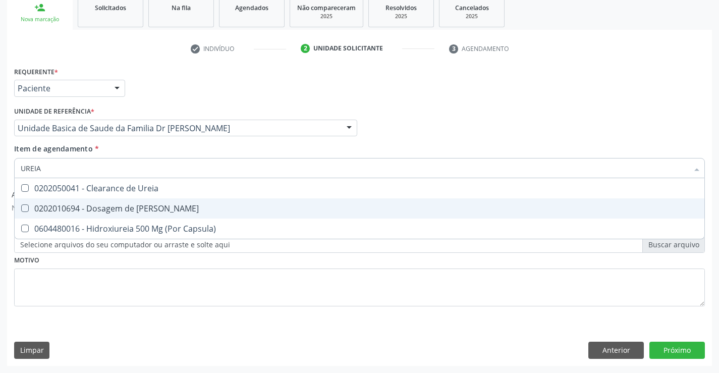
click at [160, 203] on span "0202010694 - Dosagem de [PERSON_NAME]" at bounding box center [360, 208] width 690 height 20
checkbox Ureia "true"
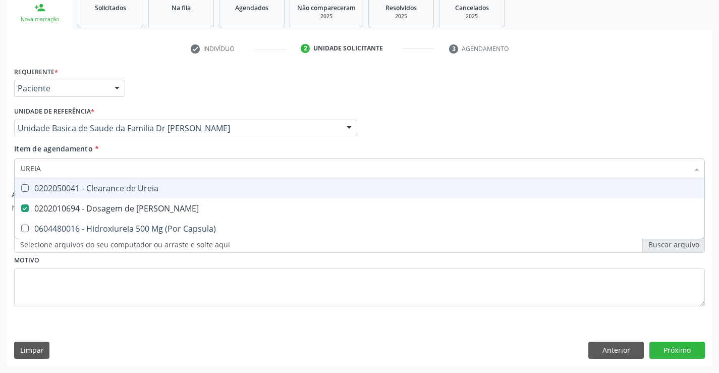
type input "UREIA"
click at [533, 91] on div "Requerente * Paciente Profissional de Saúde Paciente Nenhum resultado encontrad…" at bounding box center [360, 83] width 696 height 39
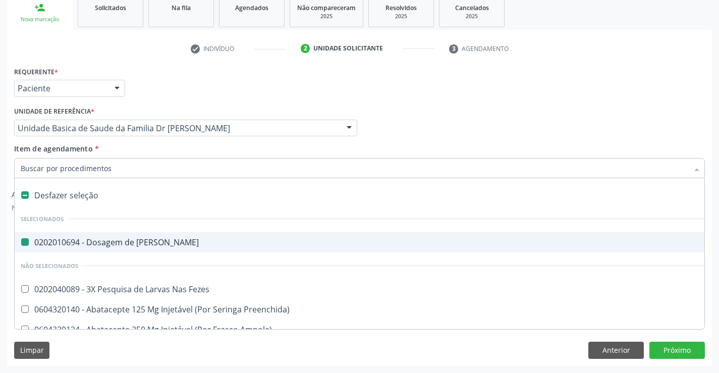
type input "C"
checkbox Ureia "false"
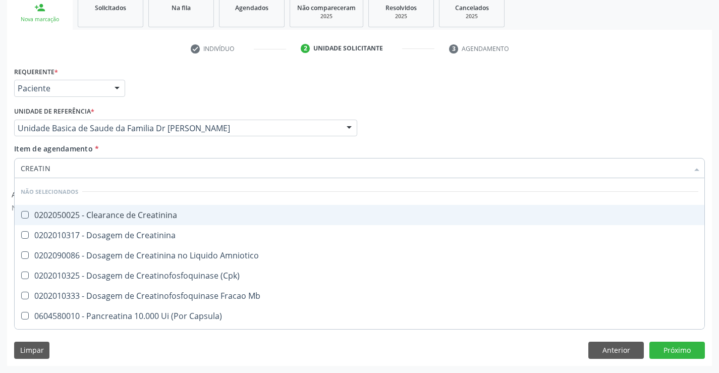
type input "CREATINI"
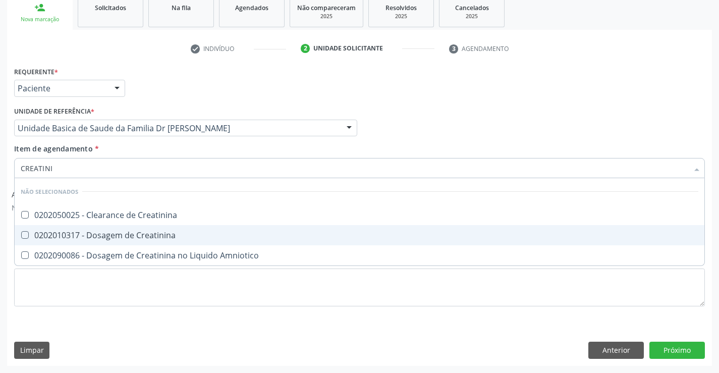
click at [104, 231] on div "0202010317 - Dosagem de Creatinina" at bounding box center [360, 235] width 678 height 8
checkbox Creatinina "true"
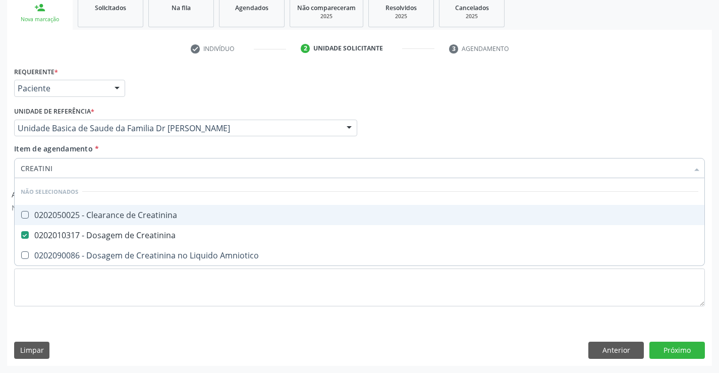
type input "CREATINI"
click at [439, 142] on div "Profissional Solicitante Por favor, selecione a Unidade de Atendimento primeiro…" at bounding box center [360, 123] width 696 height 39
checkbox Creatinina "true"
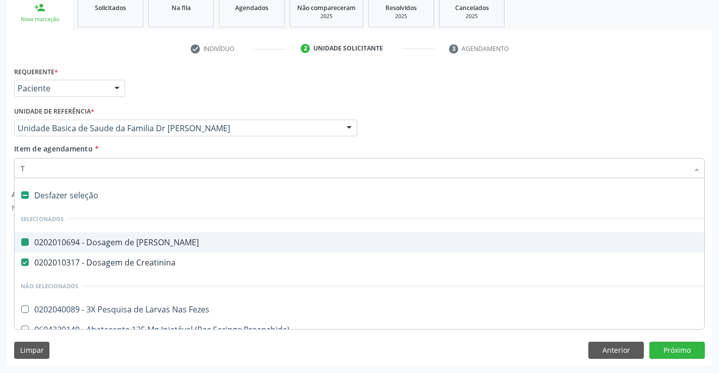
type input "TG"
checkbox Ureia "false"
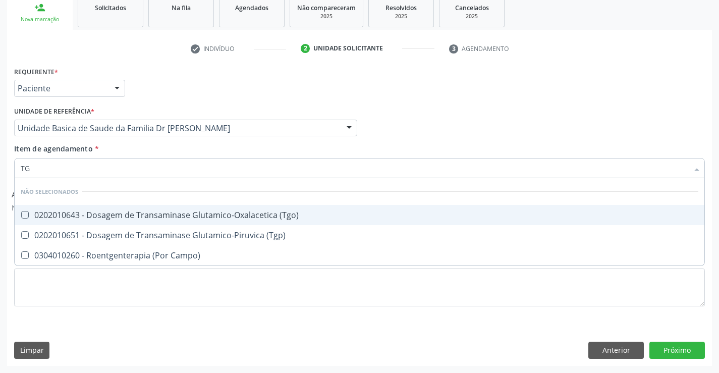
type input "TGO"
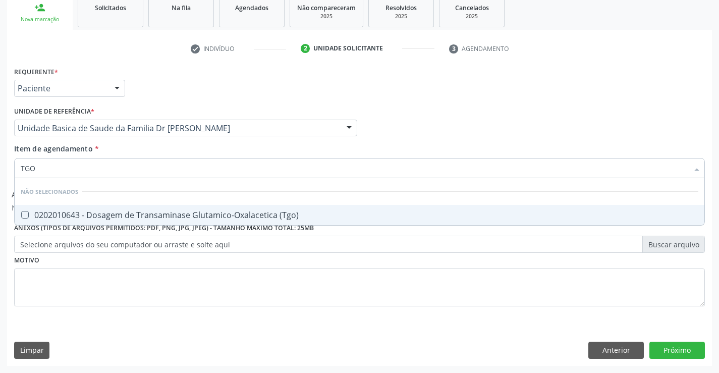
click at [153, 213] on div "0202010643 - Dosagem de Transaminase Glutamico-Oxalacetica (Tgo)" at bounding box center [360, 215] width 678 height 8
checkbox \(Tgo\) "true"
type input "TGO"
click at [481, 127] on div "Profissional Solicitante Por favor, selecione a Unidade de Atendimento primeiro…" at bounding box center [360, 123] width 696 height 39
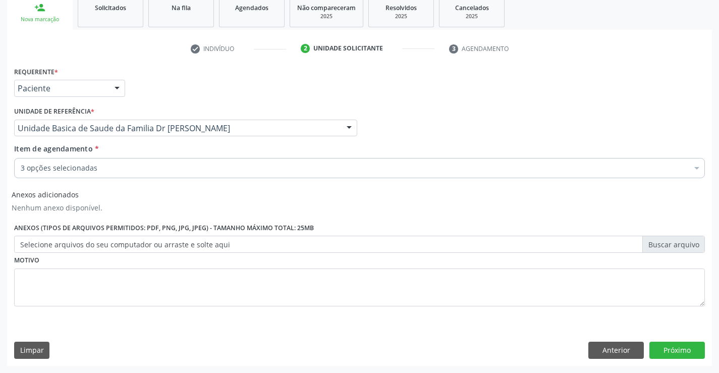
click at [187, 160] on div "3 opções selecionadas" at bounding box center [359, 168] width 691 height 20
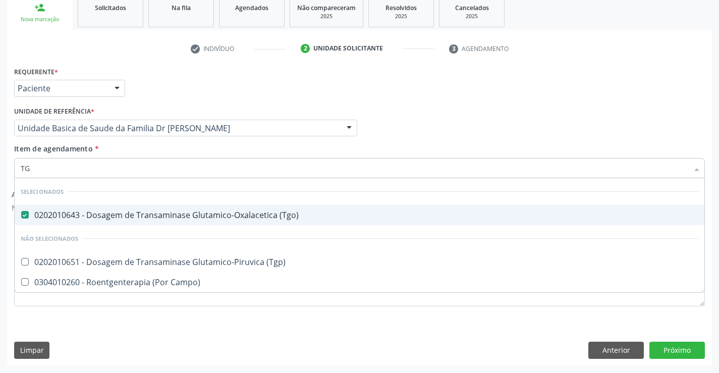
type input "TGP"
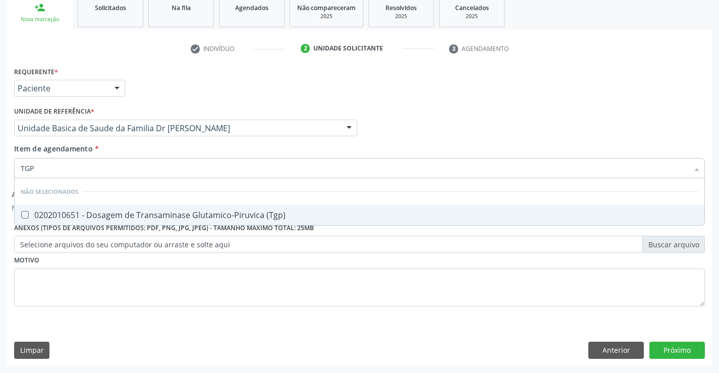
click at [157, 215] on div "0202010651 - Dosagem de Transaminase Glutamico-Piruvica (Tgp)" at bounding box center [360, 215] width 678 height 8
checkbox \(Tgp\) "true"
click at [396, 102] on div "Requerente * Paciente Profissional de Saúde Paciente Nenhum resultado encontrad…" at bounding box center [360, 83] width 696 height 39
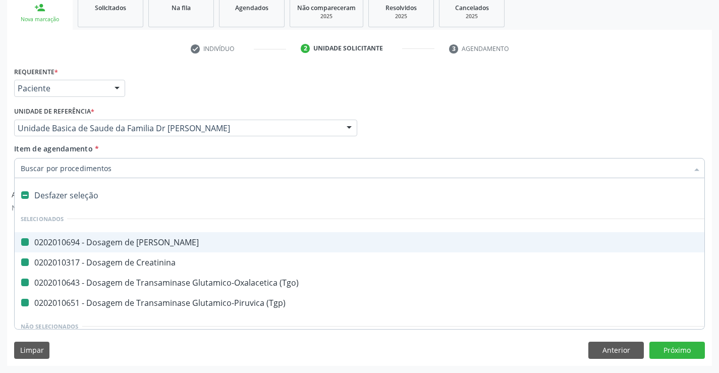
type input "H"
checkbox Ureia "false"
checkbox Creatinina "false"
checkbox \(Tgo\) "false"
checkbox \(Tgp\) "false"
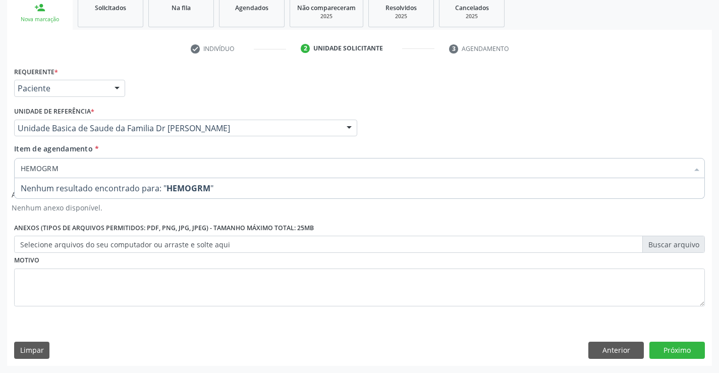
type input "HEMOGR"
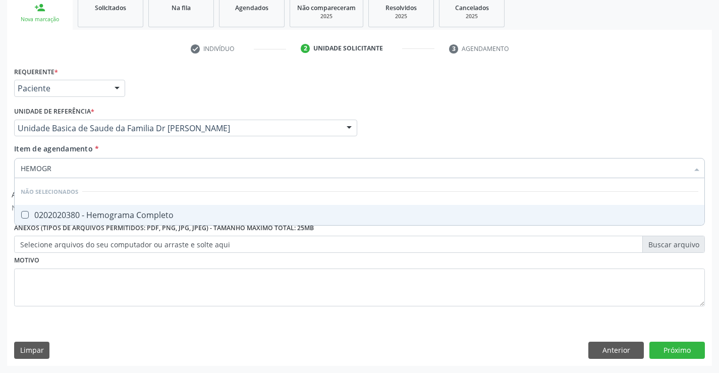
click at [92, 216] on div "0202020380 - Hemograma Completo" at bounding box center [360, 215] width 678 height 8
checkbox Completo "true"
click at [75, 274] on div "Requerente * Paciente Profissional de Saúde Paciente Nenhum resultado encontrad…" at bounding box center [359, 192] width 691 height 256
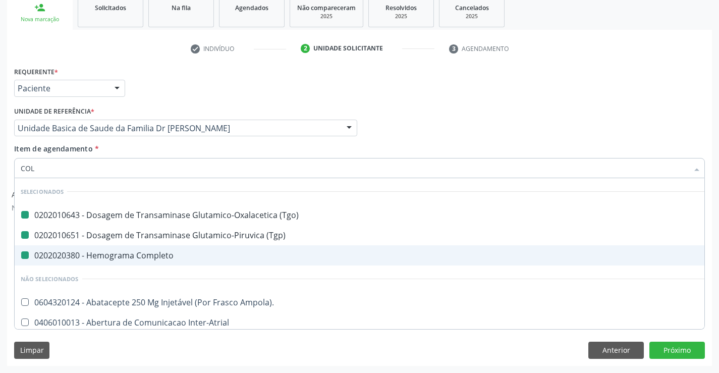
type input "COLE"
checkbox \(Tgo\) "false"
checkbox \(Tgp\) "false"
checkbox Completo "false"
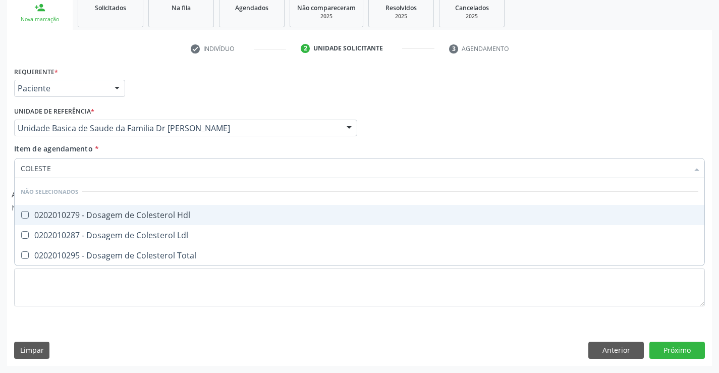
type input "COLESTER"
click at [69, 215] on div "0202010279 - Dosagem de Colesterol Hdl" at bounding box center [360, 215] width 678 height 8
checkbox Hdl "true"
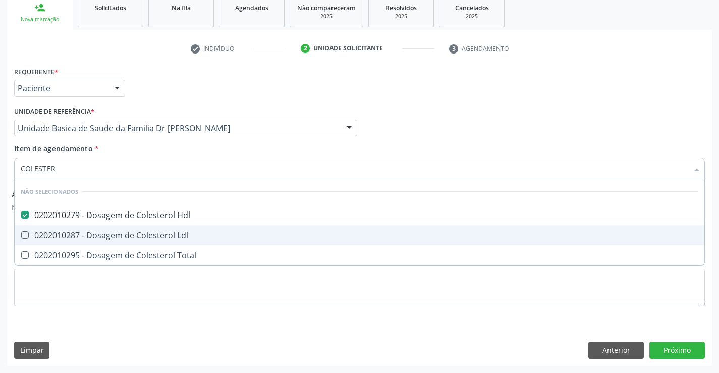
click at [68, 231] on div "0202010287 - Dosagem de Colesterol Ldl" at bounding box center [360, 235] width 678 height 8
checkbox Ldl "true"
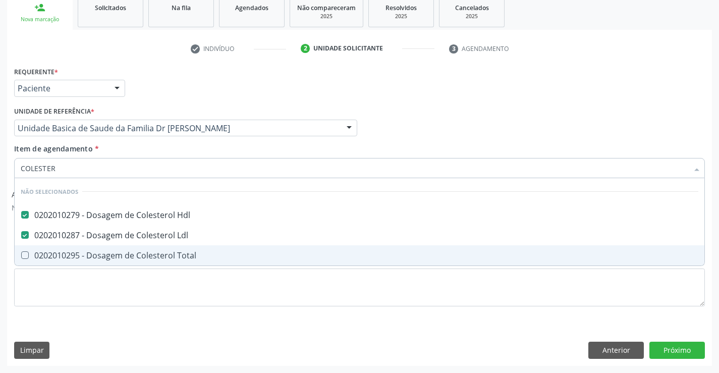
click at [61, 256] on div "0202010295 - Dosagem de Colesterol Total" at bounding box center [360, 255] width 678 height 8
checkbox Total "true"
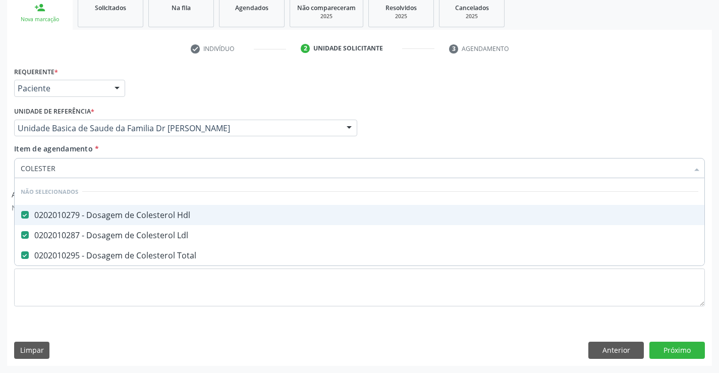
click at [368, 95] on div "Requerente * Paciente Profissional de Saúde Paciente Nenhum resultado encontrad…" at bounding box center [360, 83] width 696 height 39
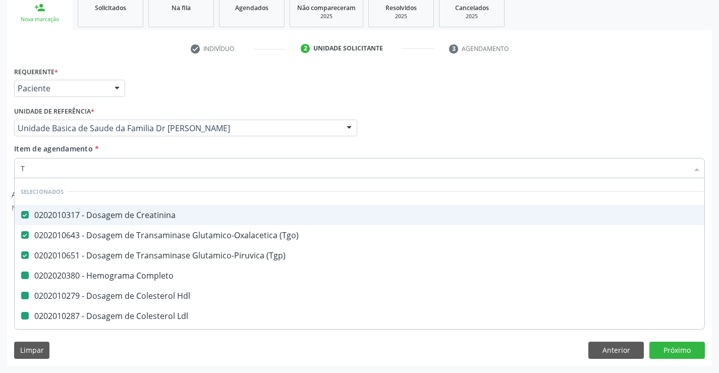
type input "TR"
checkbox Completo "false"
checkbox Hdl "false"
checkbox Ldl "false"
checkbox Total "false"
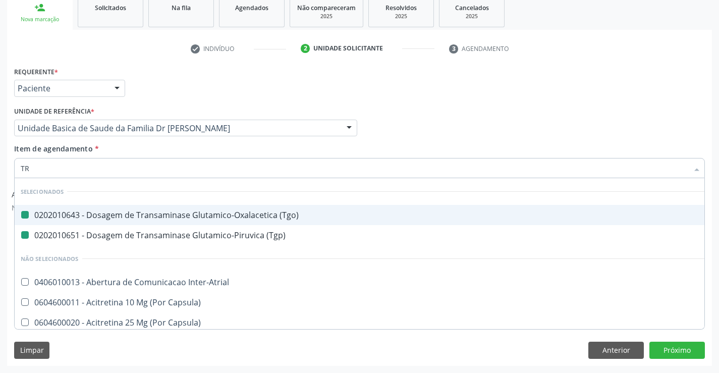
type input "TRI"
checkbox \(Tgo\) "false"
checkbox \(Tgp\) "false"
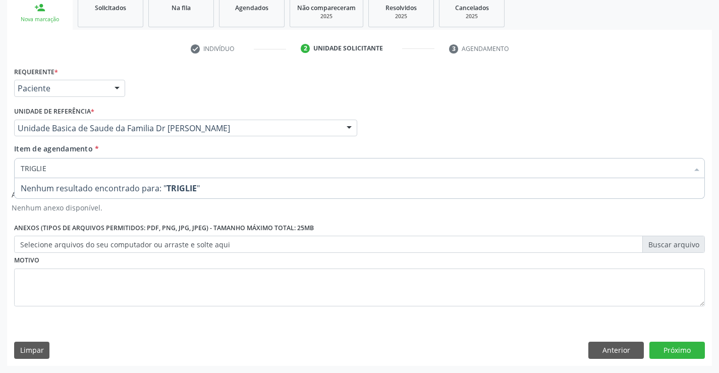
type input "TRIGLI"
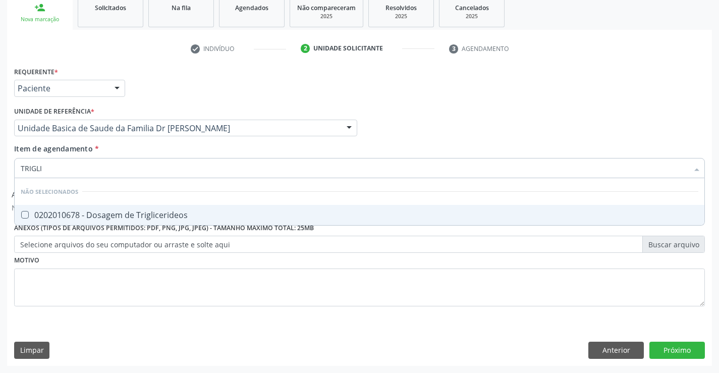
click at [108, 211] on div "0202010678 - Dosagem de Triglicerideos" at bounding box center [360, 215] width 678 height 8
checkbox Triglicerideos "true"
click at [88, 271] on div "Requerente * Paciente Profissional de Saúde Paciente Nenhum resultado encontrad…" at bounding box center [359, 192] width 691 height 256
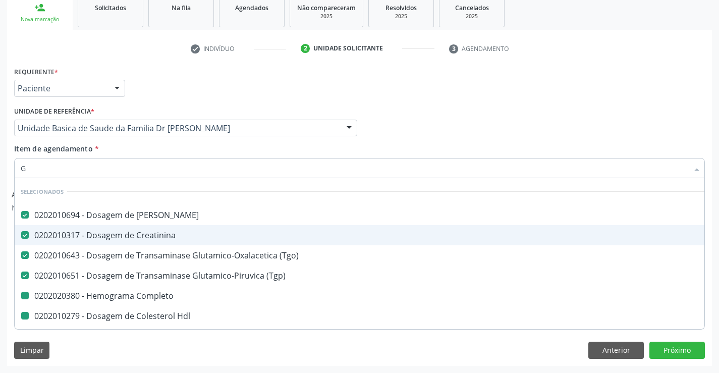
type input "GL"
checkbox Completo "false"
checkbox Hdl "false"
checkbox Ldl "false"
checkbox Total "false"
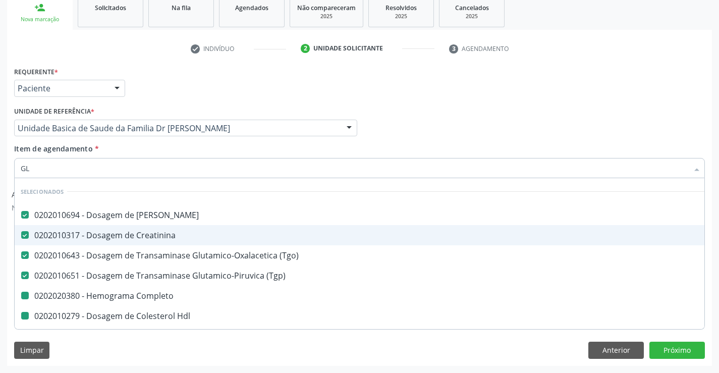
checkbox Triglicerideos "false"
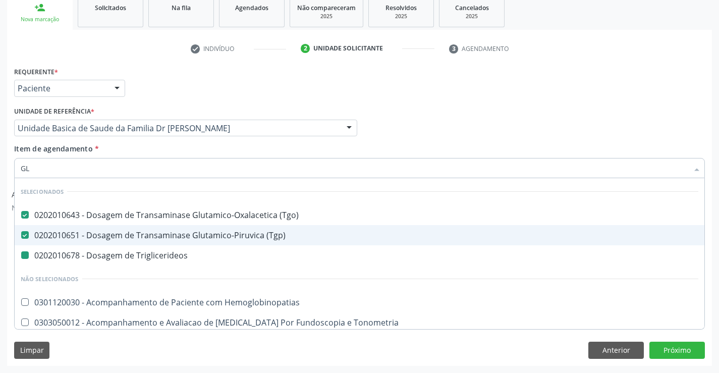
type input "GLI"
checkbox Triglicerideos "false"
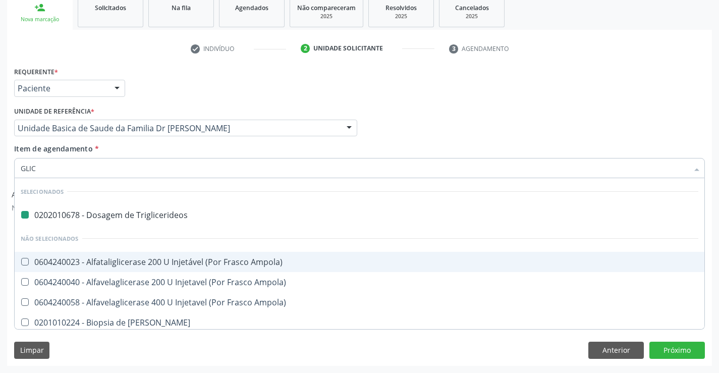
type input "GLICO"
checkbox Triglicerideos "false"
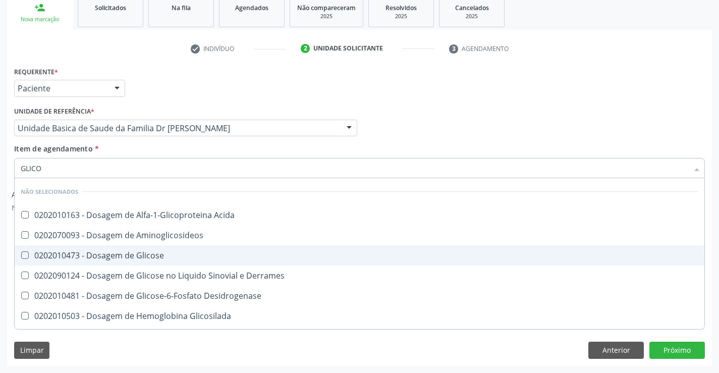
click at [87, 254] on div "0202010473 - Dosagem de Glicose" at bounding box center [360, 255] width 678 height 8
checkbox Glicose "true"
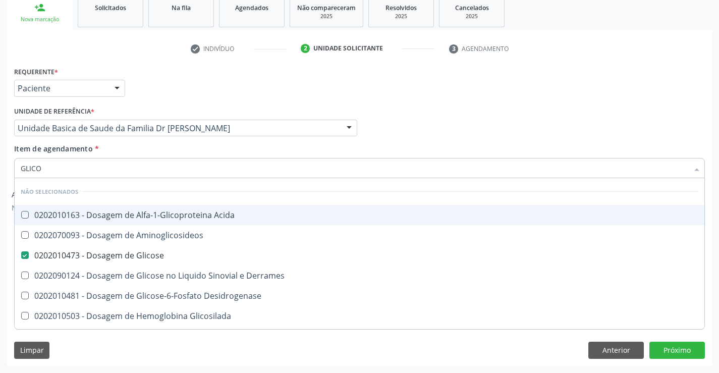
click at [418, 136] on div "Profissional Solicitante Por favor, selecione a Unidade de Atendimento primeiro…" at bounding box center [360, 123] width 696 height 39
checkbox Acida "true"
checkbox Desidrogenase "true"
checkbox Glicosilada "true"
checkbox Quantitativa "true"
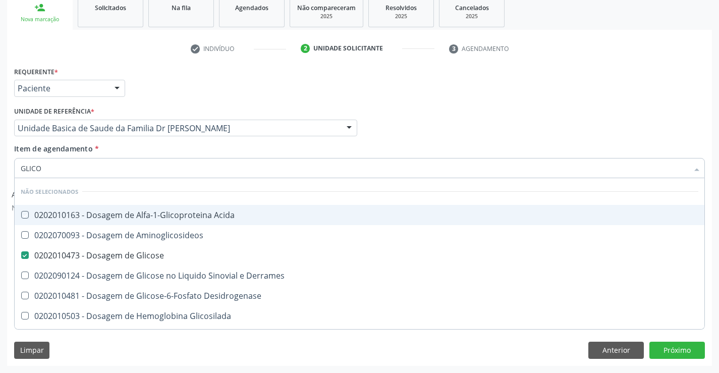
checkbox Urina "true"
checkbox Glicose "true"
checkbox Derrames "true"
checkbox Aminoglicosideos "true"
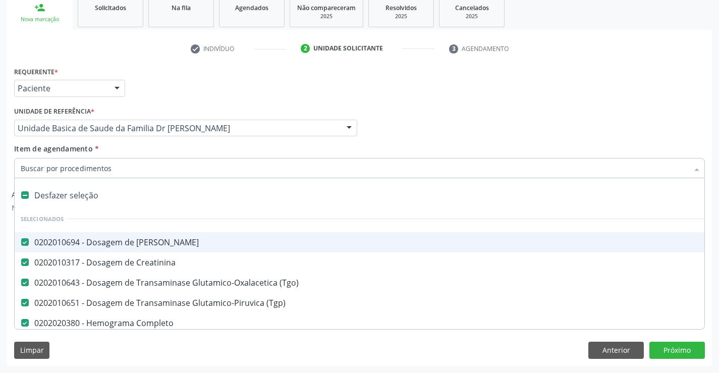
click at [510, 116] on div "Profissional Solicitante Por favor, selecione a Unidade de Atendimento primeiro…" at bounding box center [360, 123] width 696 height 39
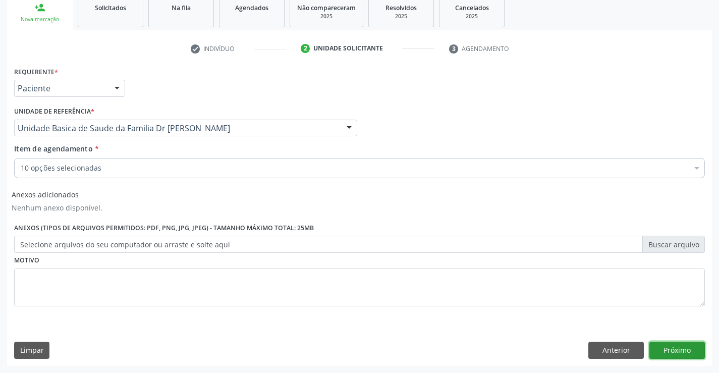
click at [662, 345] on button "Próximo" at bounding box center [676, 350] width 55 height 17
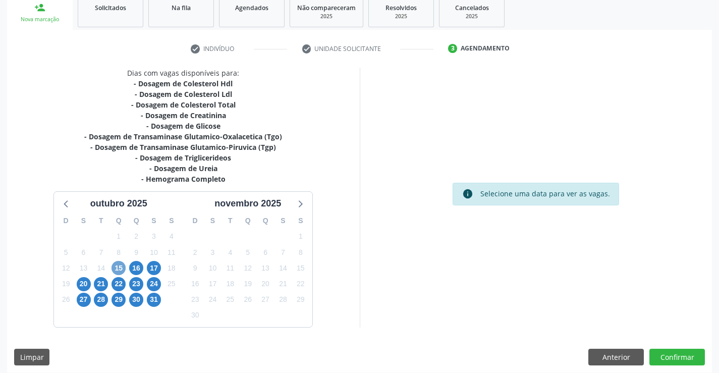
click at [120, 263] on span "15" at bounding box center [118, 268] width 14 height 14
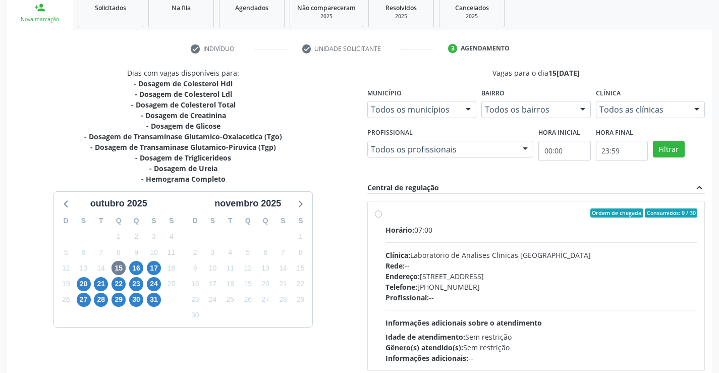
click at [383, 215] on div "Ordem de chegada Consumidos: 9 / 30 Horário: 07:00 Clínica: Laboratorio de Anal…" at bounding box center [536, 285] width 323 height 155
radio input "true"
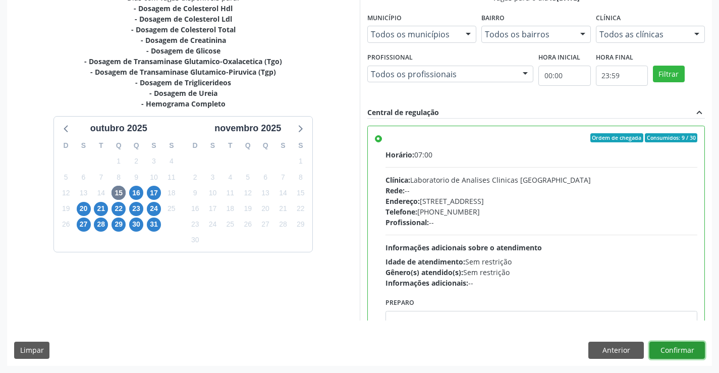
click at [667, 348] on button "Confirmar" at bounding box center [676, 350] width 55 height 17
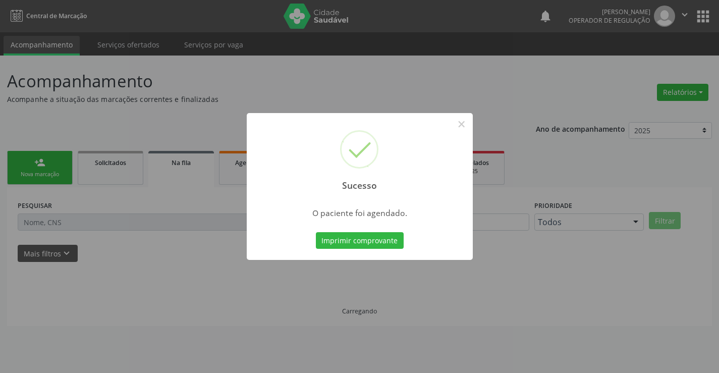
scroll to position [0, 0]
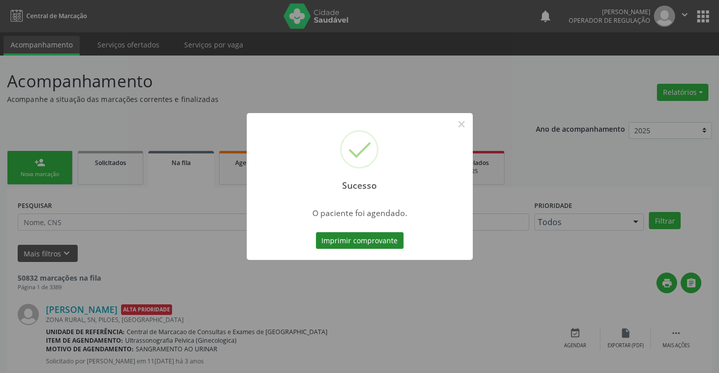
click at [365, 241] on button "Imprimir comprovante" at bounding box center [360, 240] width 88 height 17
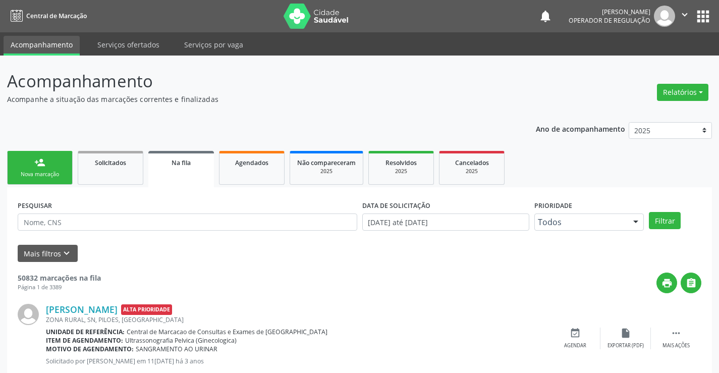
click at [58, 178] on div "Nova marcação" at bounding box center [40, 175] width 50 height 8
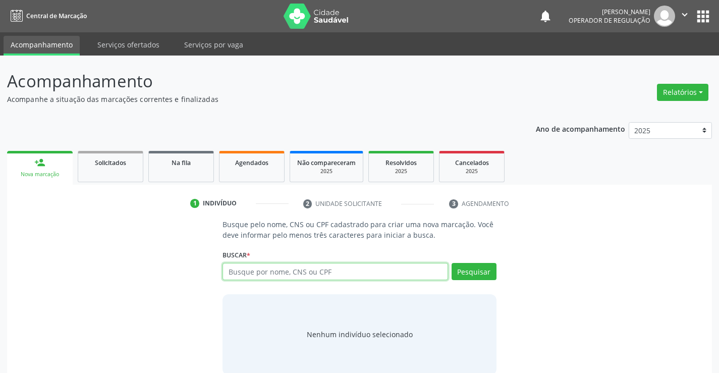
click at [318, 277] on input "text" at bounding box center [334, 271] width 225 height 17
type input "708906757370118"
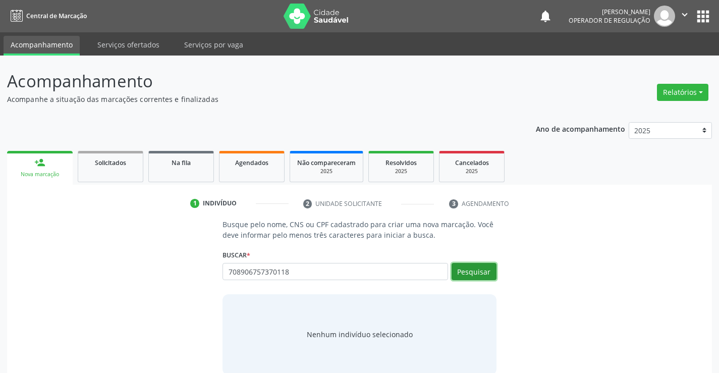
click at [478, 278] on button "Pesquisar" at bounding box center [474, 271] width 45 height 17
type input "708906757370118"
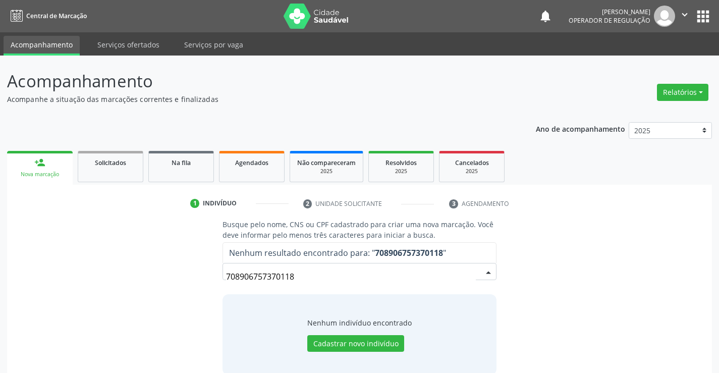
click at [286, 274] on input "708906757370118" at bounding box center [350, 276] width 249 height 20
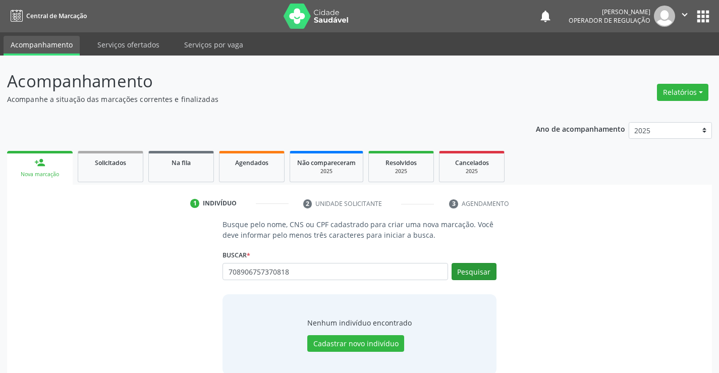
type input "708906757370818"
click at [454, 269] on button "Pesquisar" at bounding box center [474, 271] width 45 height 17
type input "708906757370818"
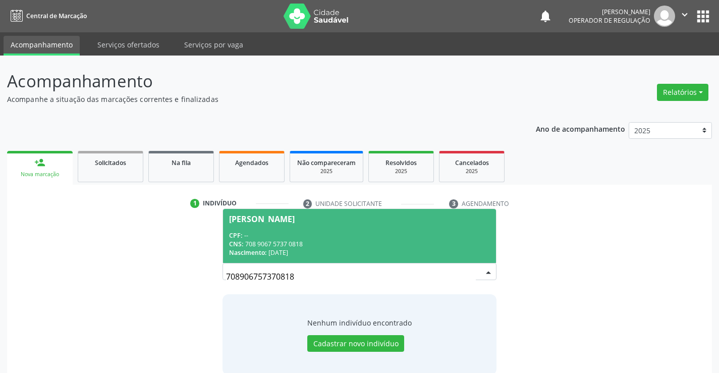
click at [287, 220] on div "Arlete Bertolina da Silva" at bounding box center [262, 219] width 66 height 8
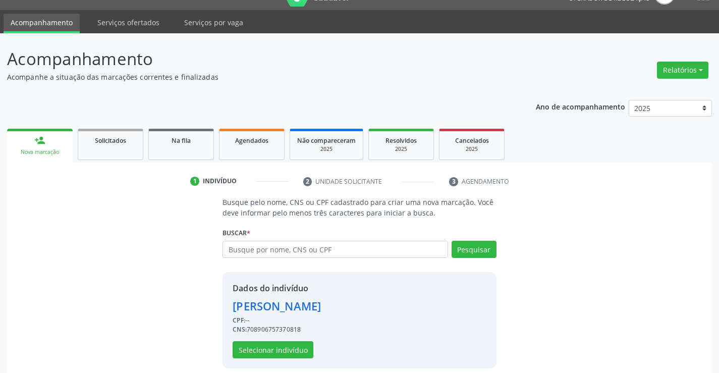
scroll to position [32, 0]
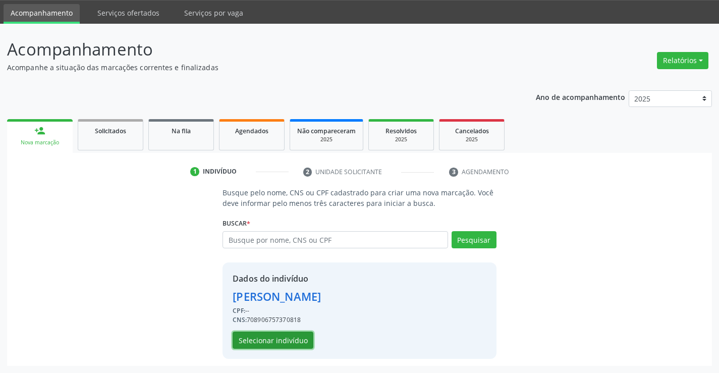
click at [280, 343] on button "Selecionar indivíduo" at bounding box center [273, 339] width 81 height 17
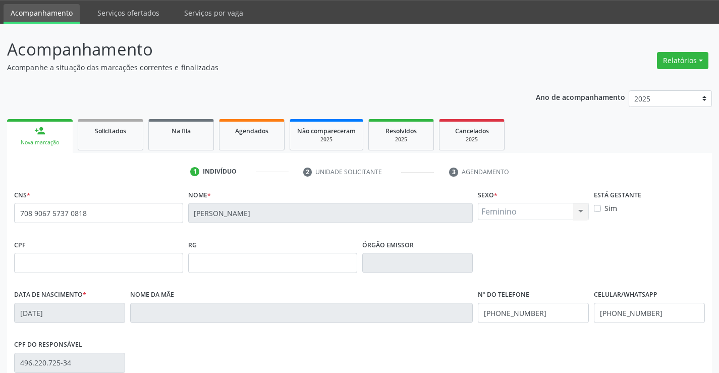
scroll to position [174, 0]
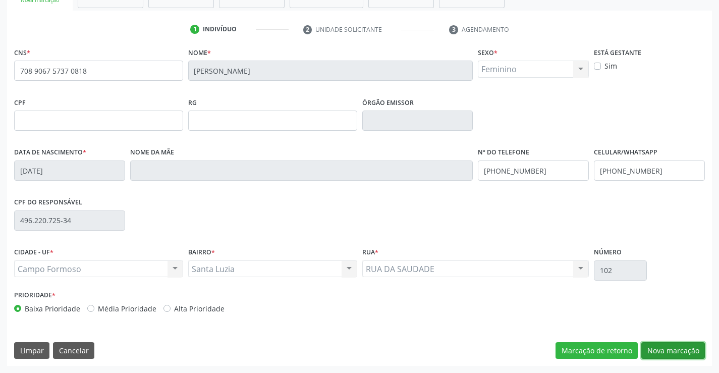
click at [661, 344] on button "Nova marcação" at bounding box center [673, 350] width 64 height 17
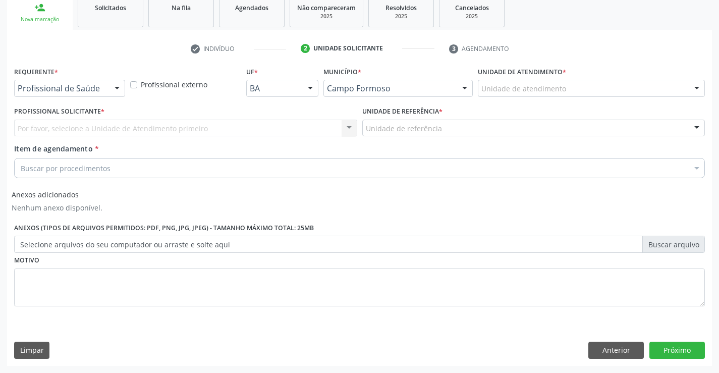
click at [119, 87] on div at bounding box center [116, 88] width 15 height 17
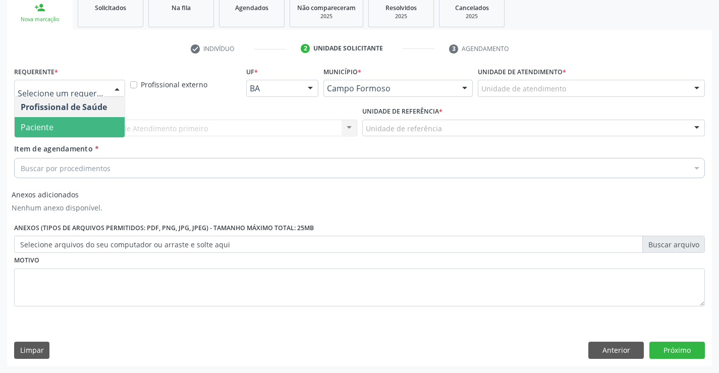
click at [61, 122] on span "Paciente" at bounding box center [70, 127] width 110 height 20
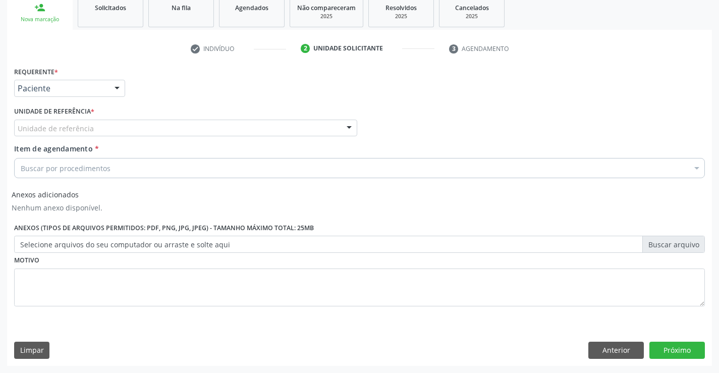
click at [354, 128] on div at bounding box center [349, 128] width 15 height 17
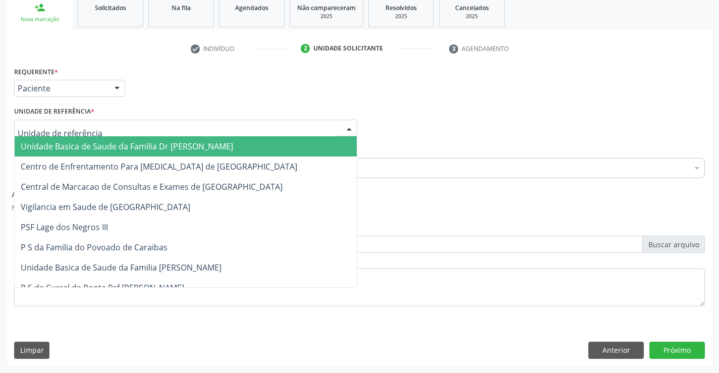
click at [175, 147] on span "Unidade Basica de Saude da Familia Dr [PERSON_NAME]" at bounding box center [127, 146] width 212 height 11
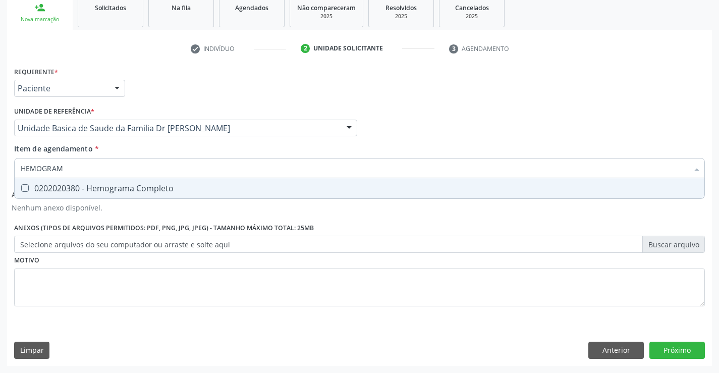
type input "HEMOGRAMA"
click at [30, 191] on div "0202020380 - Hemograma Completo" at bounding box center [360, 188] width 678 height 8
checkbox Completo "true"
type input "HEMOGRAMA"
click at [431, 117] on div "Profissional Solicitante Por favor, selecione a Unidade de Atendimento primeiro…" at bounding box center [360, 123] width 696 height 39
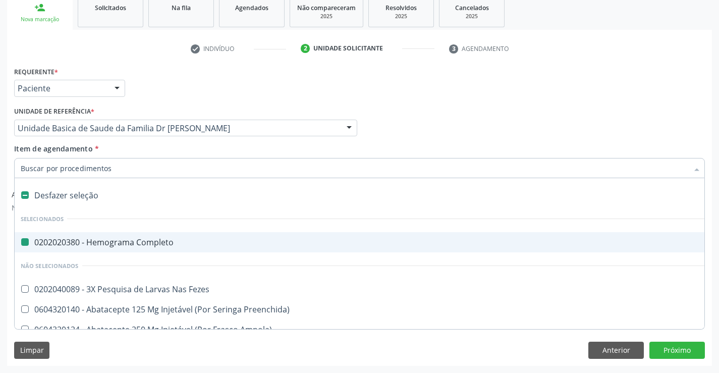
type input "U"
checkbox Completo "false"
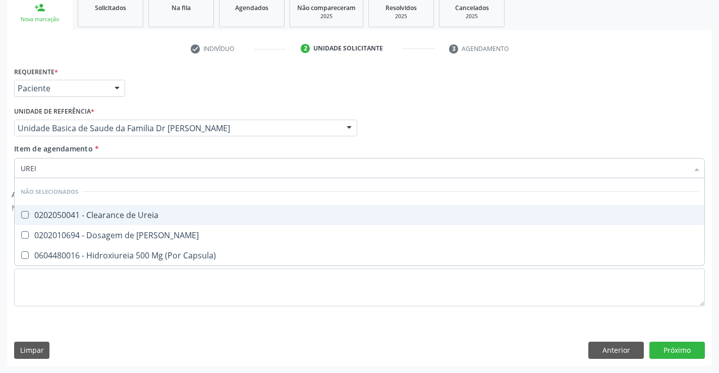
type input "UREIA"
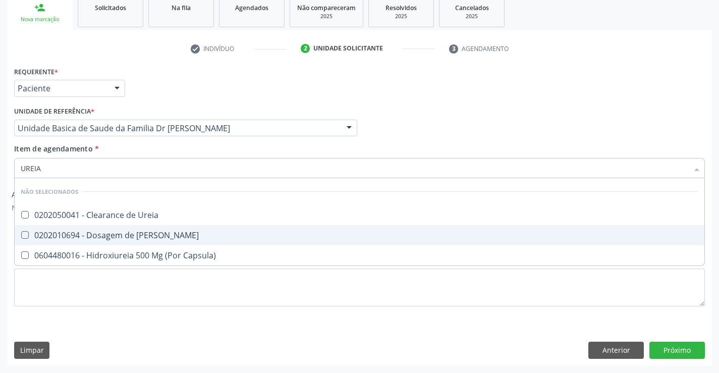
click at [117, 235] on div "0202010694 - Dosagem de [PERSON_NAME]" at bounding box center [360, 235] width 678 height 8
checkbox Ureia "true"
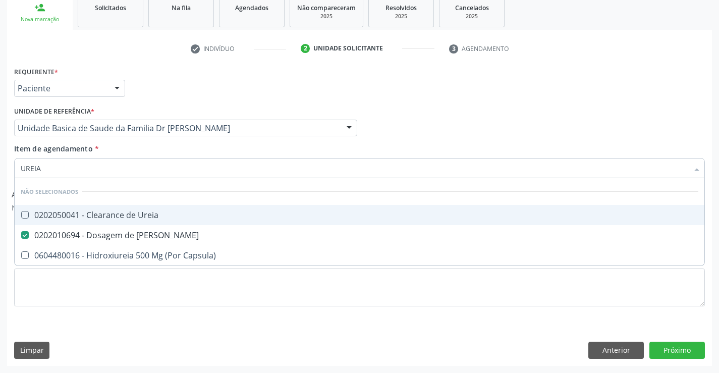
type input "UREIA"
click at [414, 112] on div "Profissional Solicitante Por favor, selecione a Unidade de Atendimento primeiro…" at bounding box center [360, 123] width 696 height 39
checkbox Ureia "true"
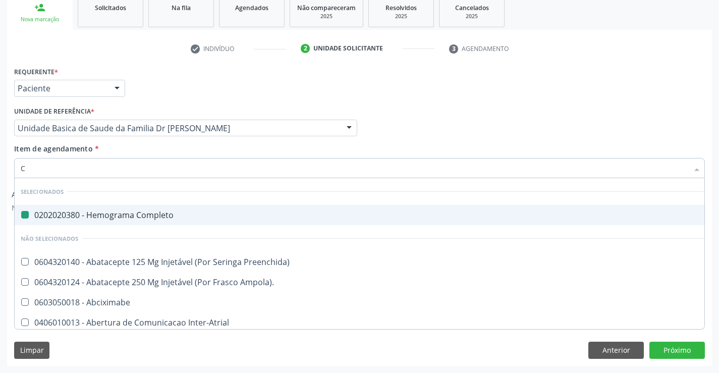
type input "CR"
checkbox Completo "false"
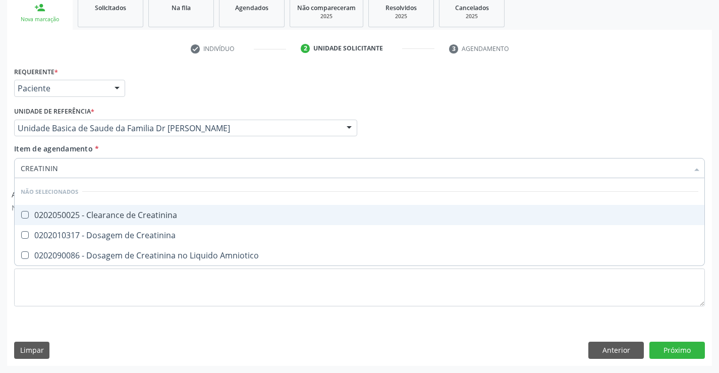
type input "CREATININA"
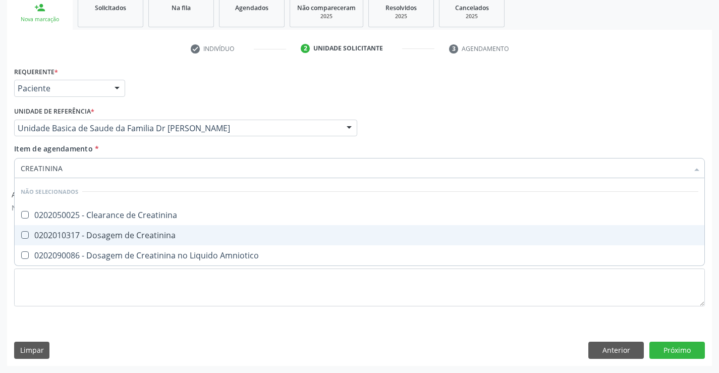
click at [125, 236] on div "0202010317 - Dosagem de Creatinina" at bounding box center [360, 235] width 678 height 8
checkbox Creatinina "true"
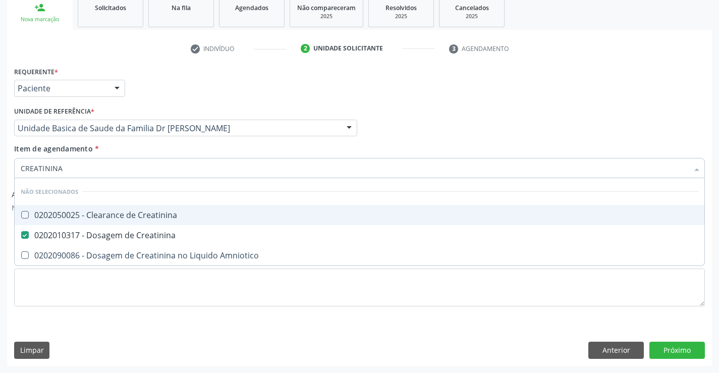
click at [543, 89] on div "Requerente * Paciente Profissional de Saúde Paciente Nenhum resultado encontrad…" at bounding box center [360, 83] width 696 height 39
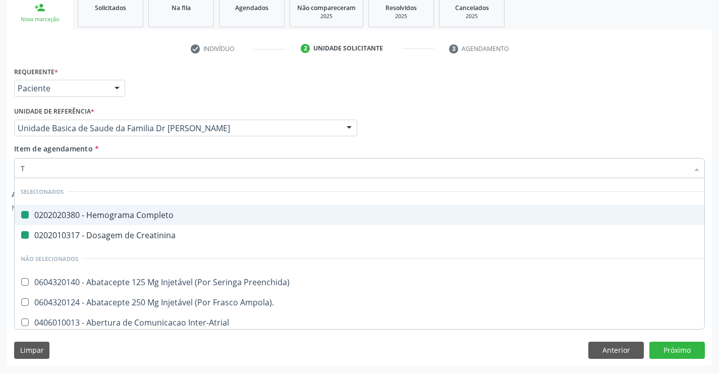
type input "TG"
checkbox Completo "false"
checkbox Creatinina "false"
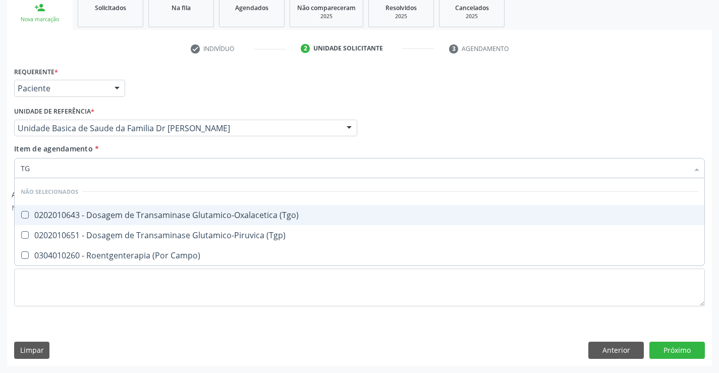
type input "TGO"
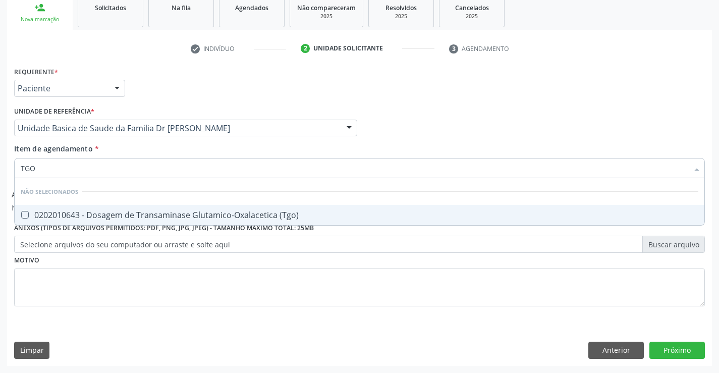
click at [32, 213] on div "0202010643 - Dosagem de Transaminase Glutamico-Oxalacetica (Tgo)" at bounding box center [360, 215] width 678 height 8
checkbox \(Tgo\) "true"
click at [455, 92] on div "Requerente * Paciente Profissional de Saúde Paciente Nenhum resultado encontrad…" at bounding box center [360, 83] width 696 height 39
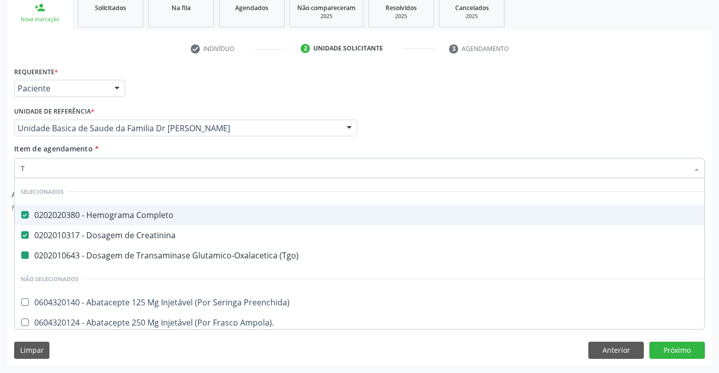
type input "TG"
checkbox \(Tgo\) "false"
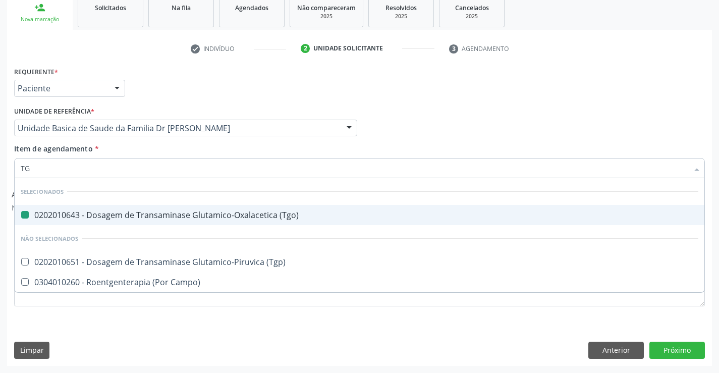
type input "TGP"
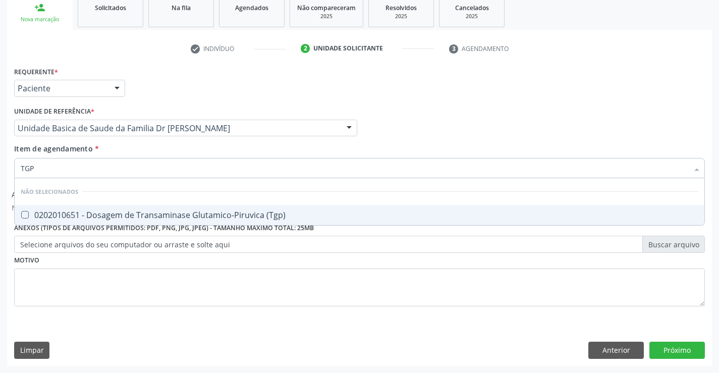
click at [171, 214] on div "0202010651 - Dosagem de Transaminase Glutamico-Piruvica (Tgp)" at bounding box center [360, 215] width 678 height 8
checkbox \(Tgp\) "true"
click at [475, 112] on div "Profissional Solicitante Por favor, selecione a Unidade de Atendimento primeiro…" at bounding box center [360, 123] width 696 height 39
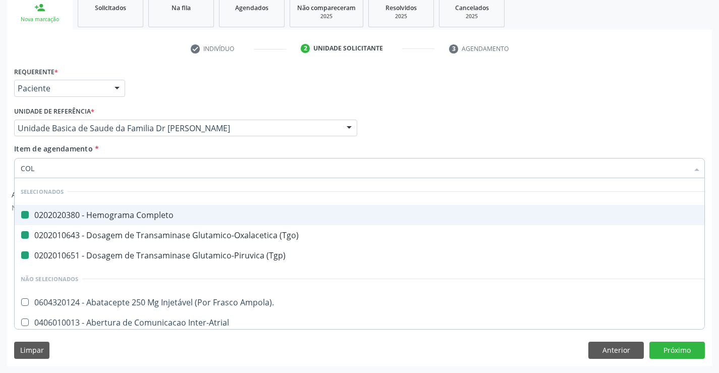
type input "COLE"
checkbox Completo "false"
checkbox \(Tgo\) "false"
checkbox \(Tgp\) "false"
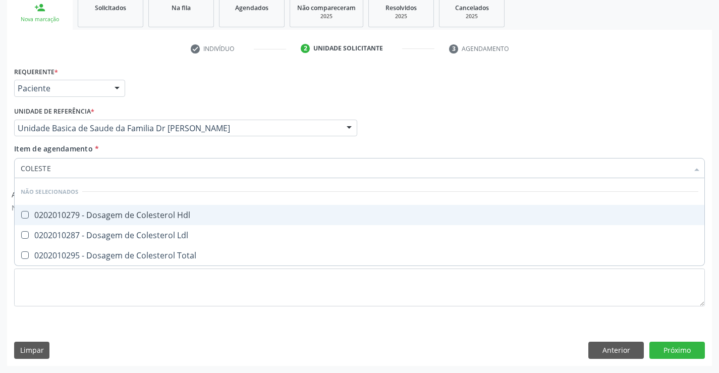
type input "COLESTER"
click at [50, 211] on div "0202010279 - Dosagem de Colesterol Hdl" at bounding box center [360, 215] width 678 height 8
checkbox Hdl "true"
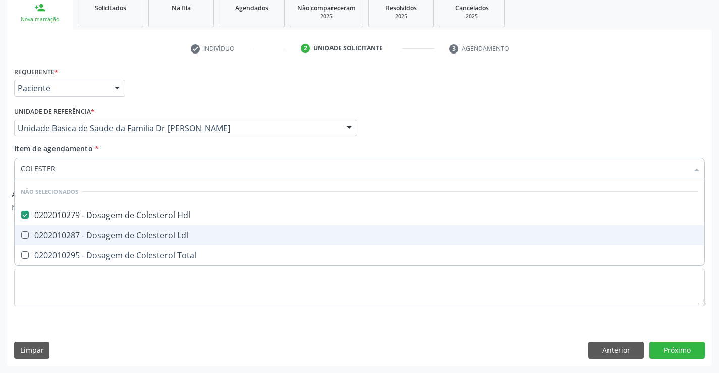
click at [39, 235] on div "0202010287 - Dosagem de Colesterol Ldl" at bounding box center [360, 235] width 678 height 8
checkbox Ldl "true"
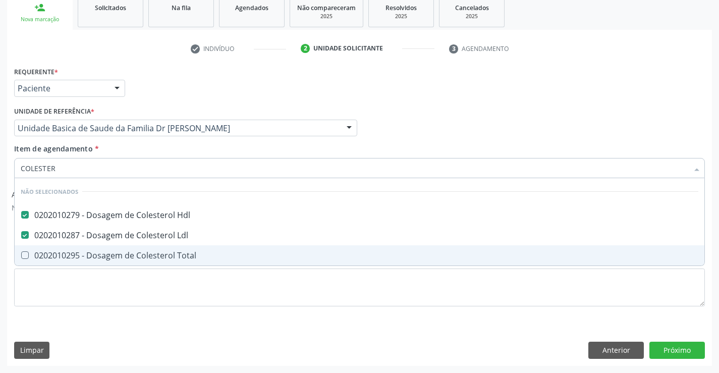
click at [31, 260] on span "0202010295 - Dosagem de Colesterol Total" at bounding box center [360, 255] width 690 height 20
checkbox Total "true"
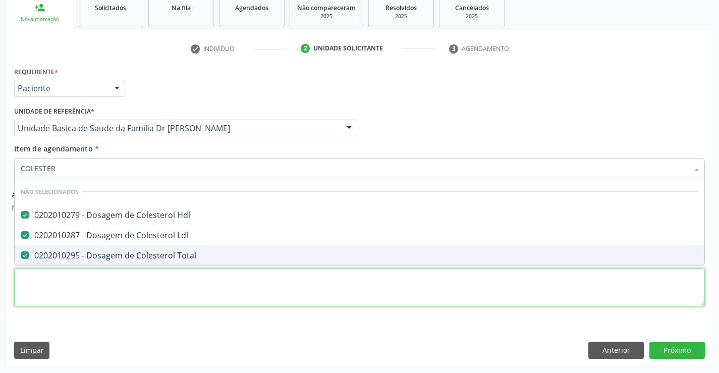
click at [36, 287] on div "Requerente * Paciente Profissional de Saúde Paciente Nenhum resultado encontrad…" at bounding box center [359, 192] width 691 height 256
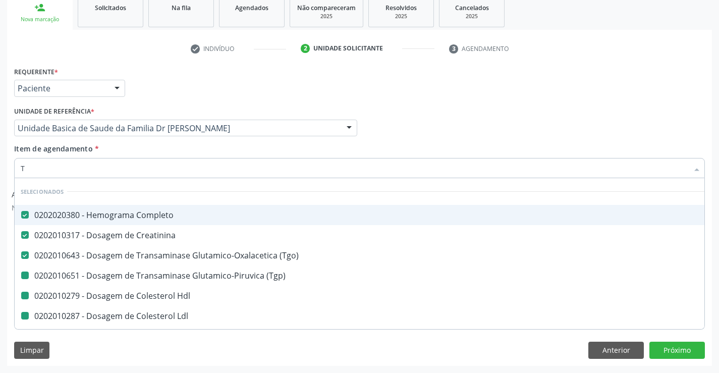
type input "TR"
checkbox \(Tgp\) "false"
checkbox Hdl "false"
checkbox Ldl "false"
checkbox Total "false"
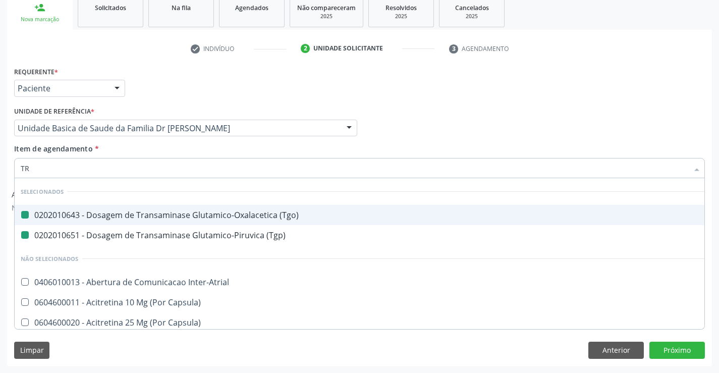
type input "TRI"
checkbox \(Tgo\) "false"
checkbox \(Tgp\) "false"
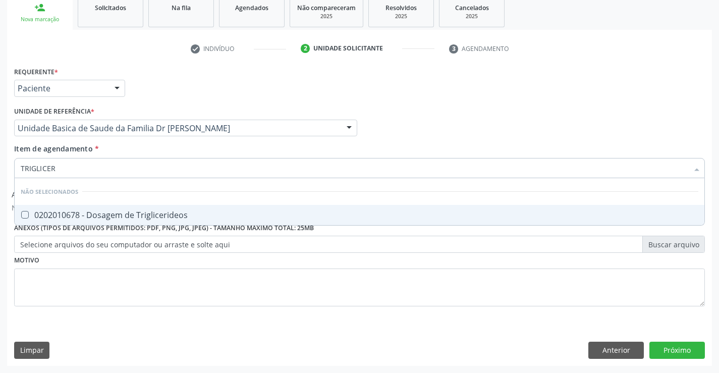
type input "TRIGLICERI"
click at [82, 213] on div "0202010678 - Dosagem de Triglicerideos" at bounding box center [360, 215] width 678 height 8
checkbox Triglicerideos "true"
click at [22, 281] on div "Requerente * Paciente Profissional de Saúde Paciente Nenhum resultado encontrad…" at bounding box center [359, 192] width 691 height 256
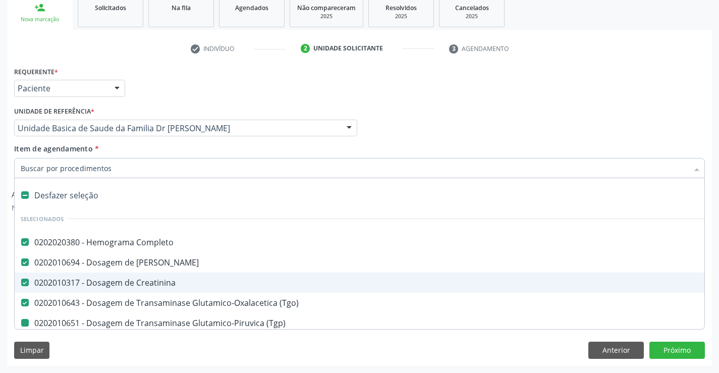
type input "U"
checkbox \(Tgp\) "false"
checkbox Hdl "false"
checkbox Ldl "false"
checkbox Total "false"
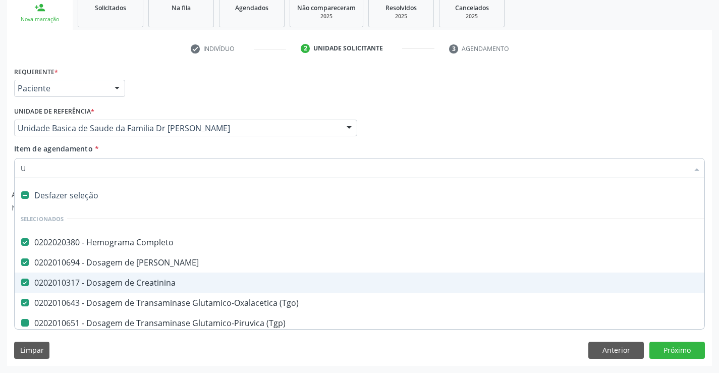
checkbox Triglicerideos "false"
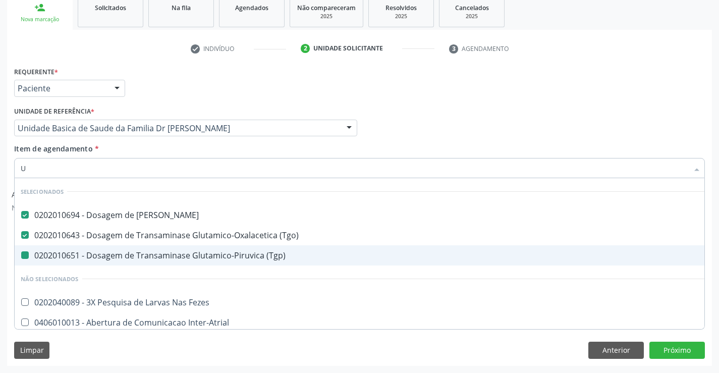
type input "UR"
checkbox \(Tgp\) "false"
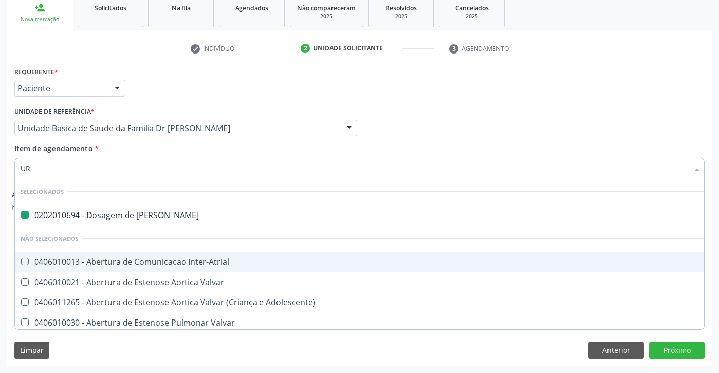
type input "URI"
checkbox Ureia "false"
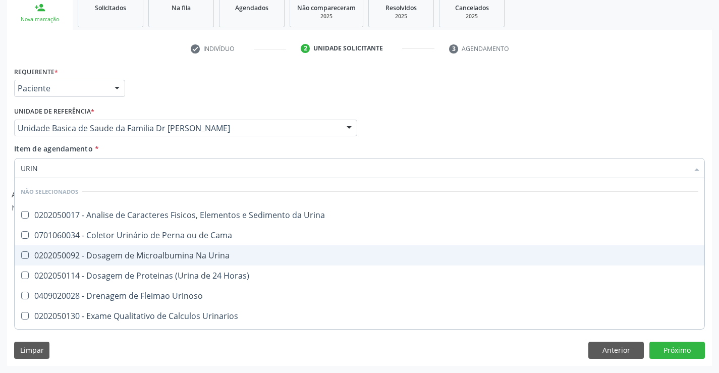
type input "URINA"
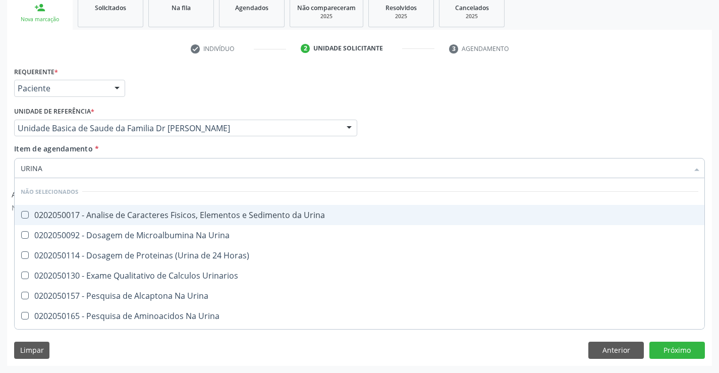
click at [146, 216] on div "0202050017 - Analise de Caracteres Fisicos, Elementos e Sedimento da Urina" at bounding box center [360, 215] width 678 height 8
checkbox Urina "true"
click at [432, 71] on div "Requerente * Paciente Profissional de Saúde Paciente Nenhum resultado encontrad…" at bounding box center [360, 83] width 696 height 39
checkbox Horas\) "true"
checkbox Urina "true"
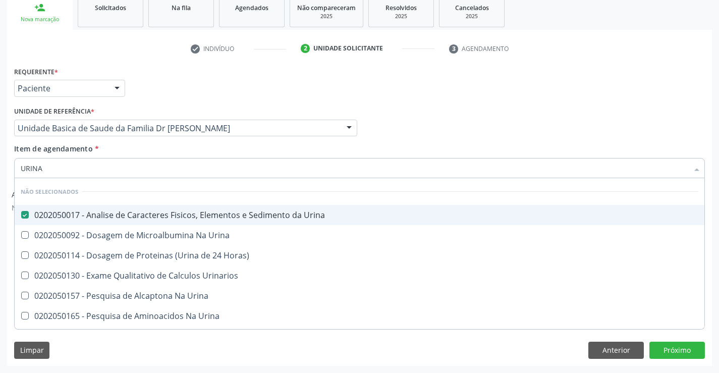
checkbox Urina "true"
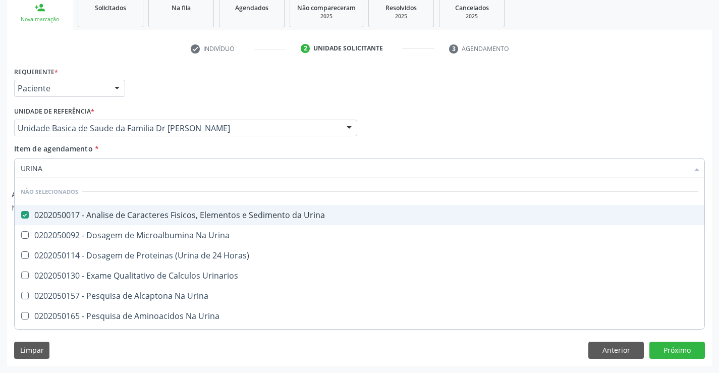
checkbox Urinarios "true"
checkbox Urina "true"
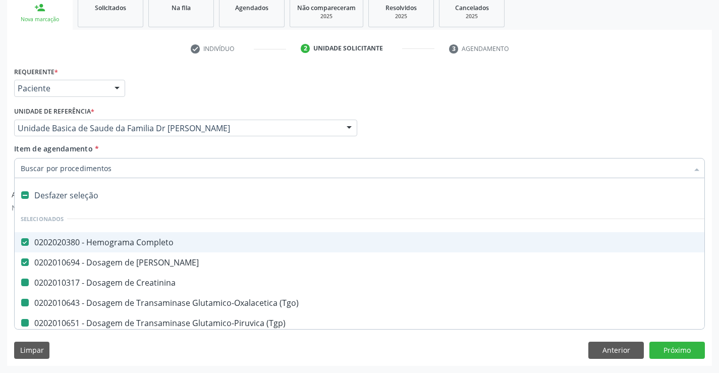
type input "F"
checkbox Creatinina "false"
checkbox \(Tgp\) "false"
checkbox Hdl "false"
checkbox Ldl "false"
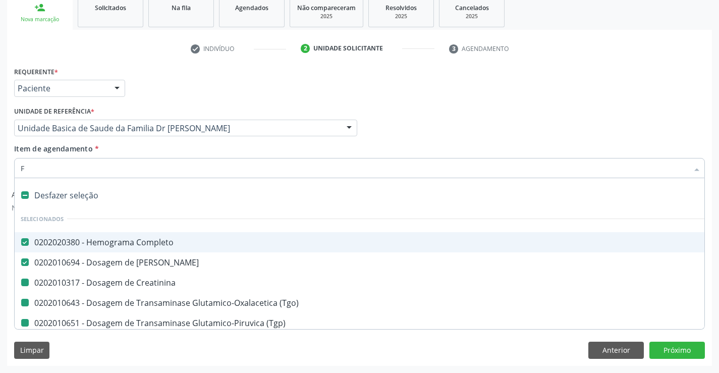
checkbox Total "false"
checkbox Triglicerideos "false"
checkbox Urina "false"
checkbox \(Tgo\) "false"
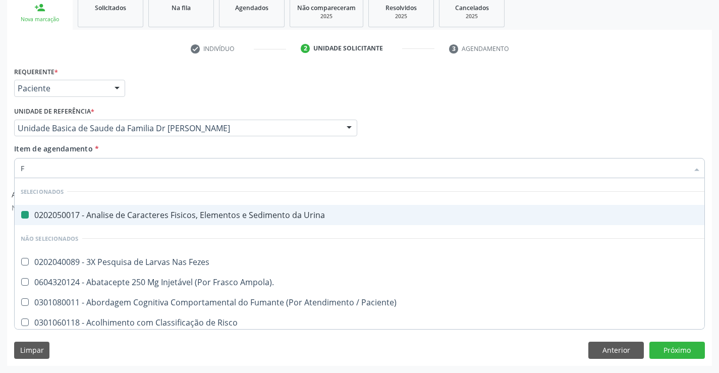
type input "FE"
checkbox Urina "false"
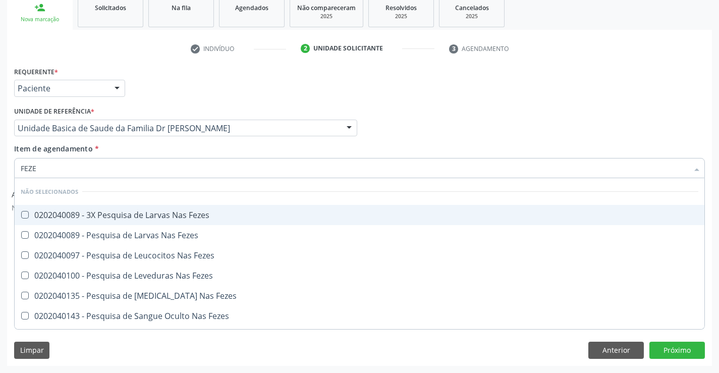
type input "FEZES"
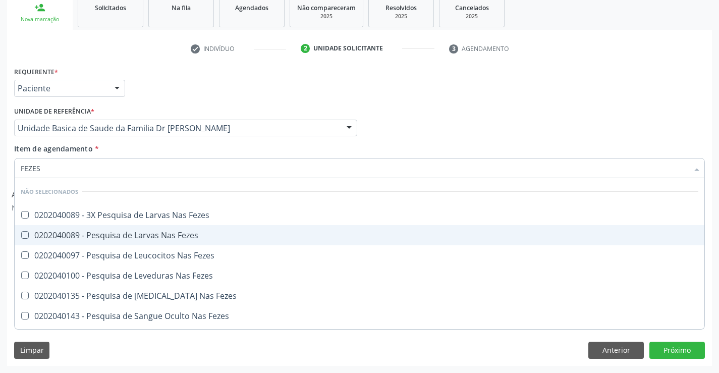
click at [128, 232] on div "0202040089 - Pesquisa de Larvas Nas Fezes" at bounding box center [360, 235] width 678 height 8
checkbox Fezes "true"
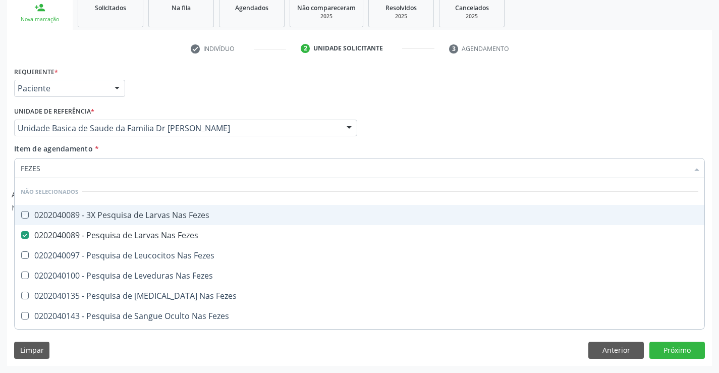
click at [405, 126] on div "Profissional Solicitante Por favor, selecione a Unidade de Atendimento primeiro…" at bounding box center [360, 123] width 696 height 39
checkbox Fezes "true"
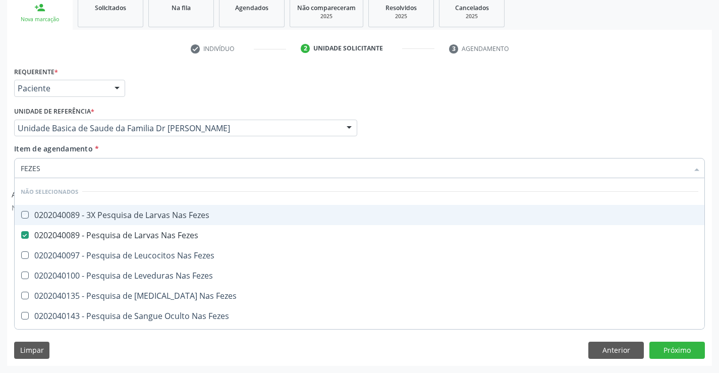
checkbox Fezes "true"
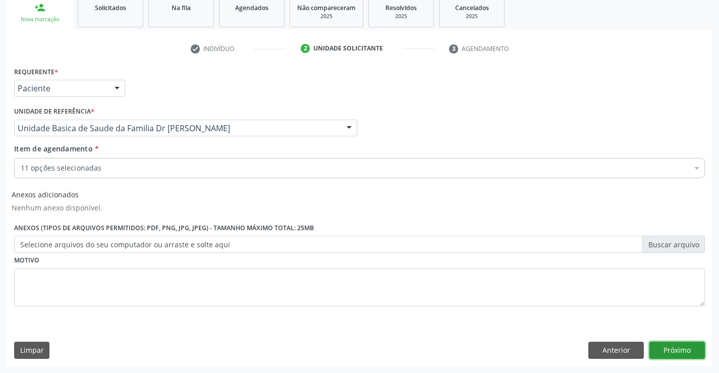
click at [687, 346] on button "Próximo" at bounding box center [676, 350] width 55 height 17
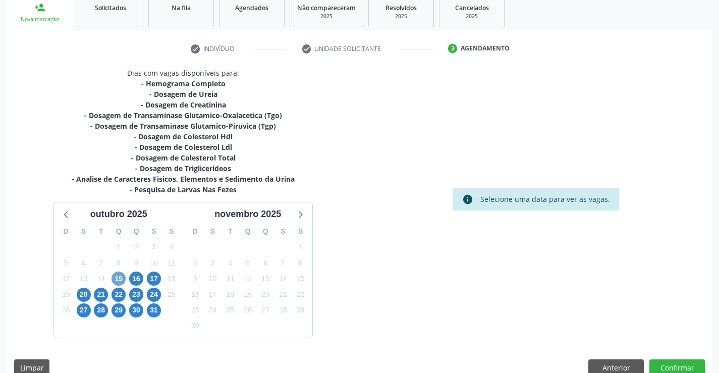
click at [114, 279] on span "15" at bounding box center [118, 278] width 14 height 14
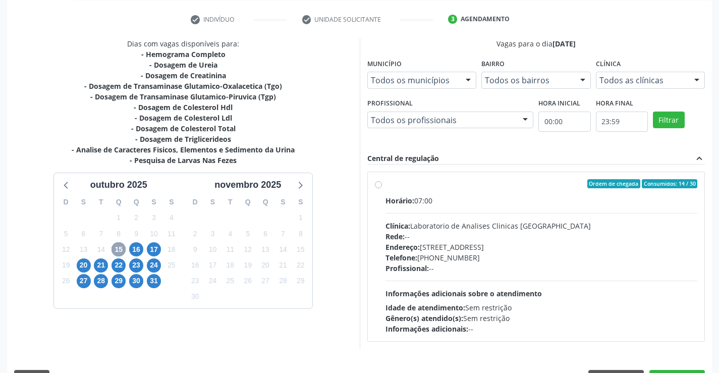
scroll to position [212, 0]
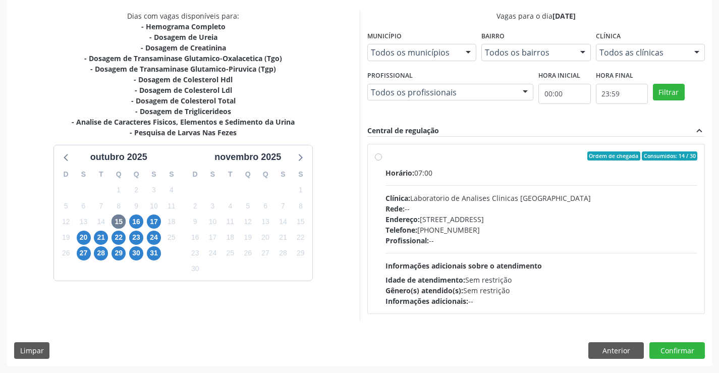
click at [385, 158] on label "Ordem de chegada Consumidos: 14 / 30 Horário: 07:00 Clínica: Laboratorio de Ana…" at bounding box center [541, 228] width 312 height 155
click at [378, 158] on input "Ordem de chegada Consumidos: 14 / 30 Horário: 07:00 Clínica: Laboratorio de Ana…" at bounding box center [378, 155] width 7 height 9
radio input "true"
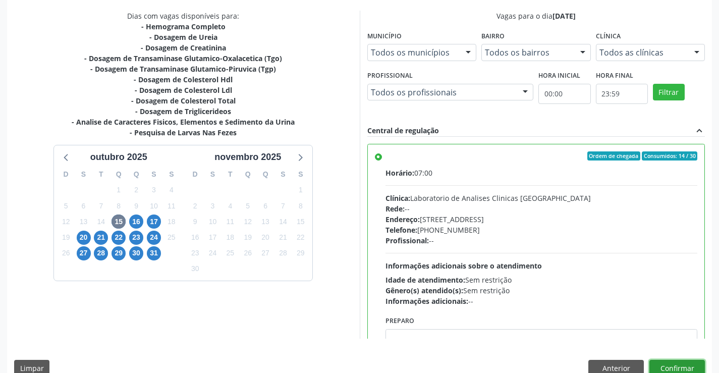
click at [659, 362] on button "Confirmar" at bounding box center [676, 368] width 55 height 17
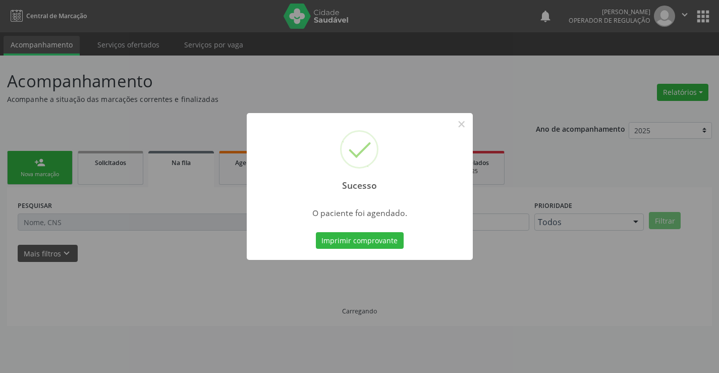
scroll to position [0, 0]
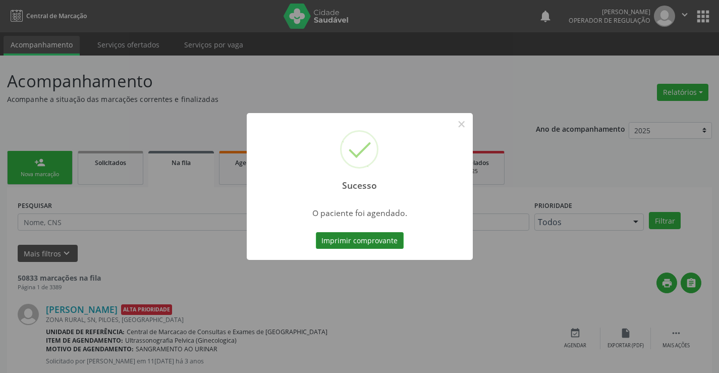
click at [372, 234] on button "Imprimir comprovante" at bounding box center [360, 240] width 88 height 17
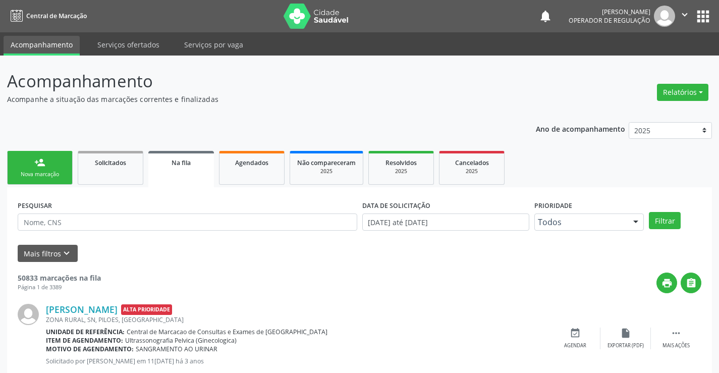
click at [34, 170] on link "person_add Nova marcação" at bounding box center [40, 168] width 66 height 34
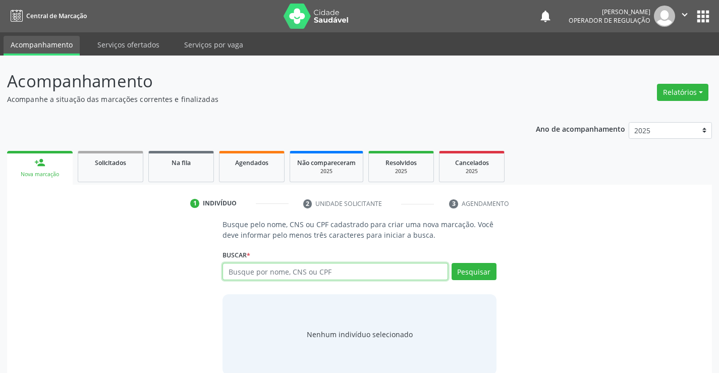
click at [243, 270] on input "text" at bounding box center [334, 271] width 225 height 17
type input "706307746596577"
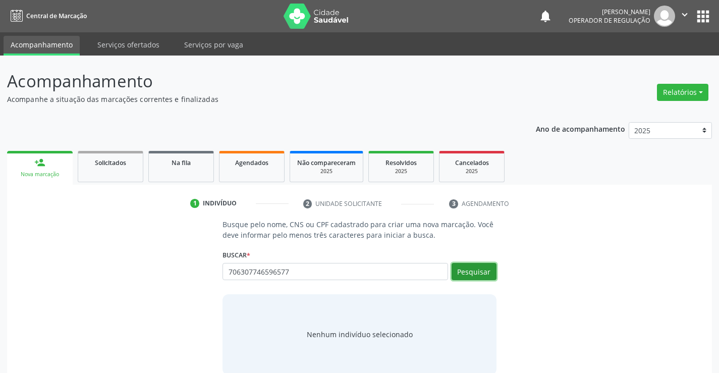
click at [479, 276] on button "Pesquisar" at bounding box center [474, 271] width 45 height 17
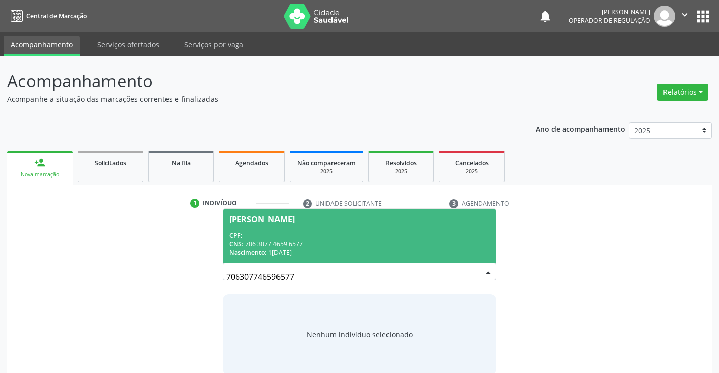
click at [261, 217] on div "Macia dos Santos" at bounding box center [262, 219] width 66 height 8
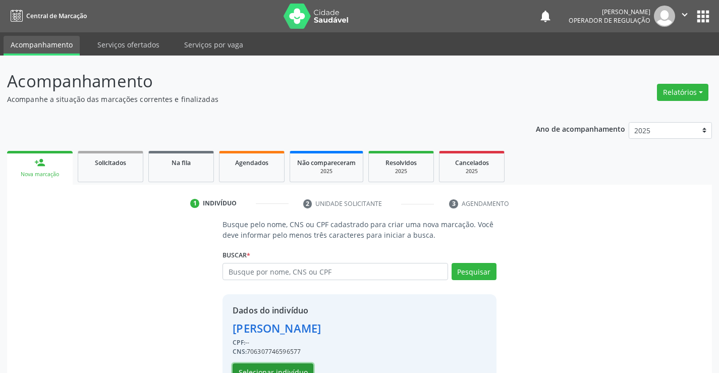
click at [255, 366] on button "Selecionar indivíduo" at bounding box center [273, 371] width 81 height 17
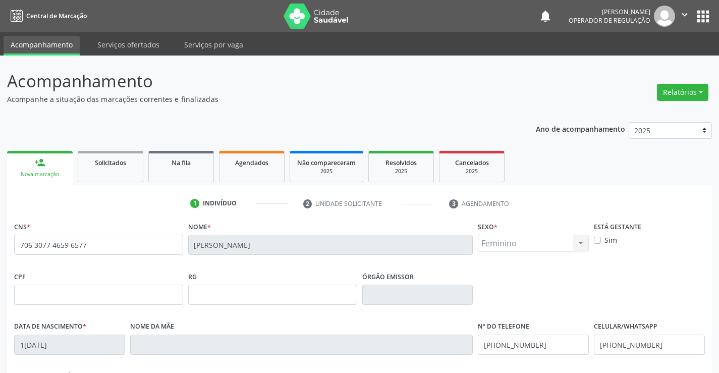
scroll to position [174, 0]
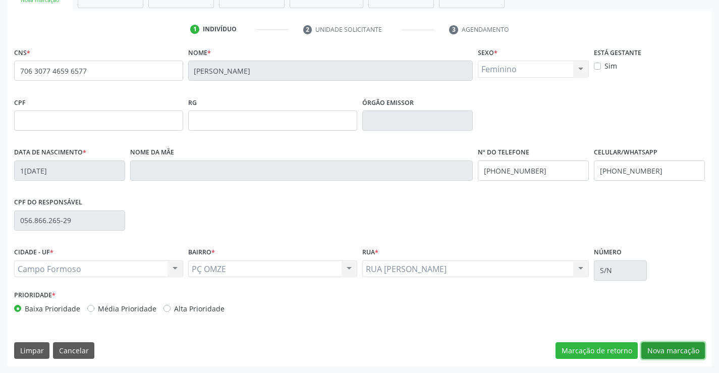
click at [664, 343] on button "Nova marcação" at bounding box center [673, 350] width 64 height 17
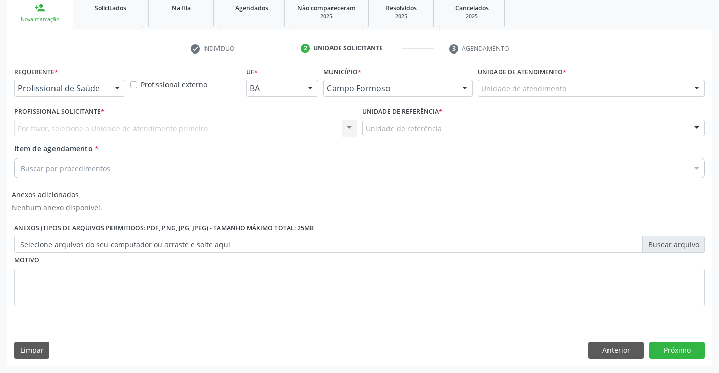
click at [116, 85] on div at bounding box center [116, 88] width 15 height 17
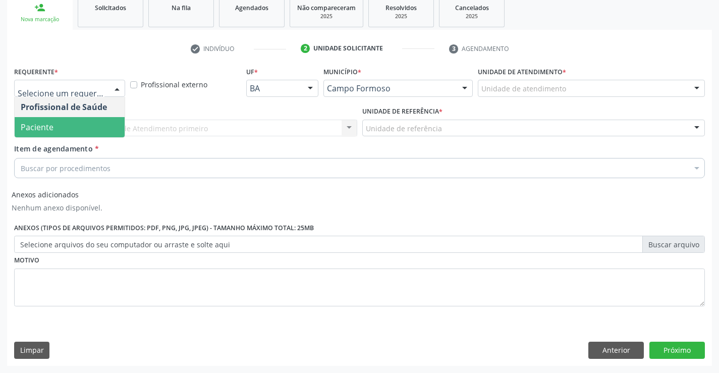
click at [68, 124] on span "Paciente" at bounding box center [70, 127] width 110 height 20
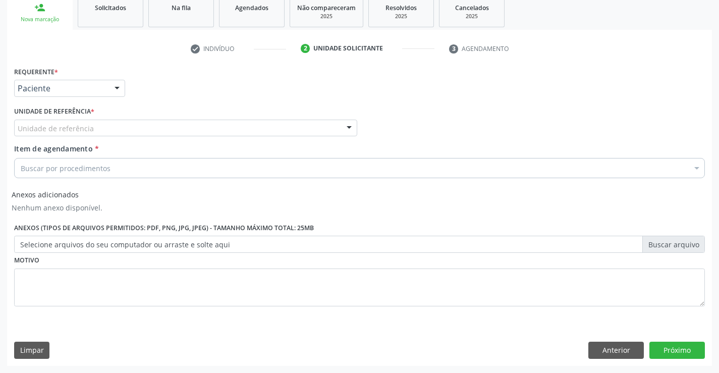
click at [352, 130] on div at bounding box center [349, 128] width 15 height 17
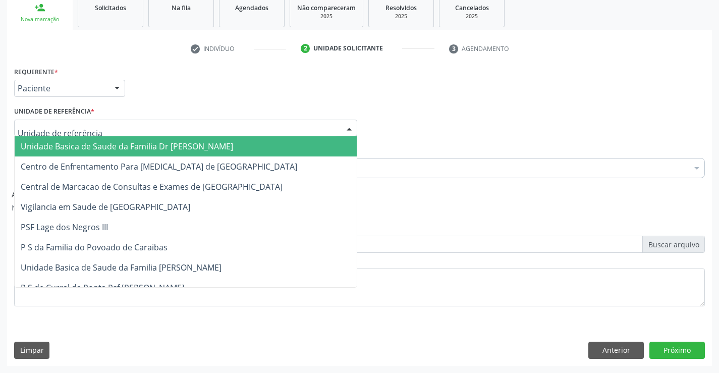
click at [274, 145] on span "Unidade Basica de Saude da Familia Dr [PERSON_NAME]" at bounding box center [186, 146] width 342 height 20
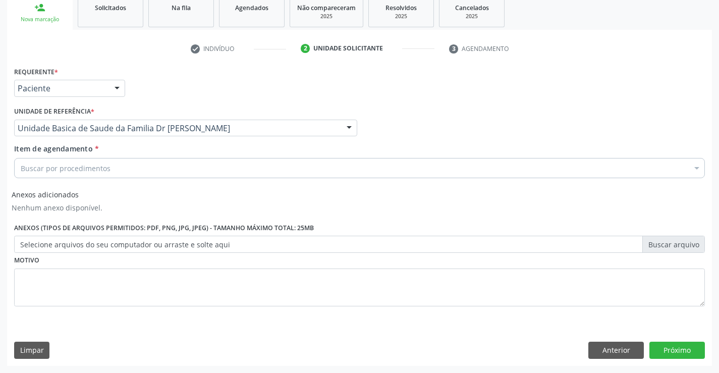
click at [224, 172] on div "Buscar por procedimentos" at bounding box center [359, 168] width 691 height 20
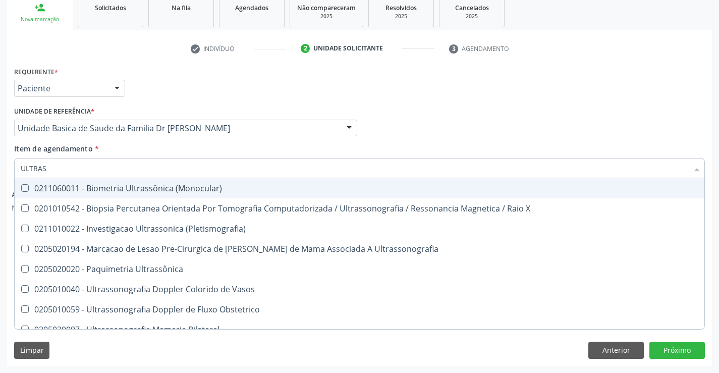
type input "ULTRASS"
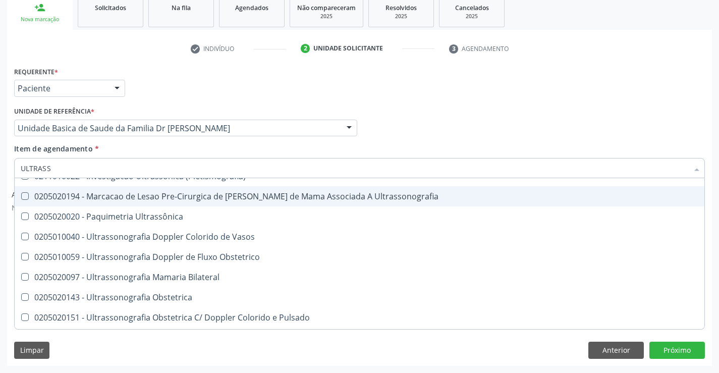
scroll to position [101, 0]
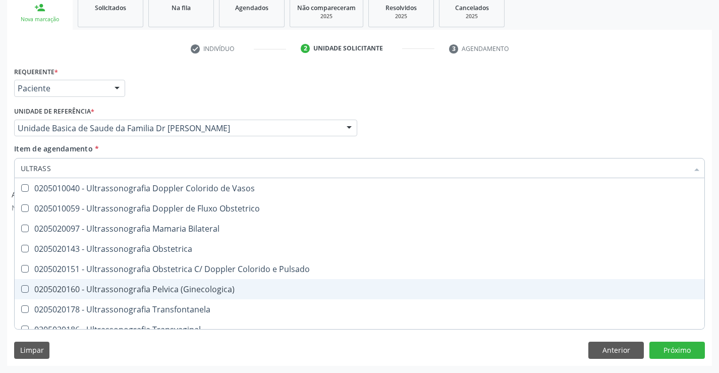
click at [135, 285] on div "0205020160 - Ultrassonografia Pelvica (Ginecologica)" at bounding box center [360, 289] width 678 height 8
checkbox \(Ginecologica\) "true"
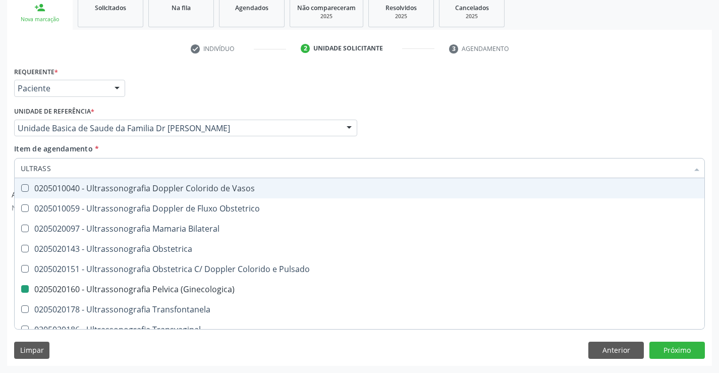
click at [566, 90] on div "Requerente * Paciente Profissional de Saúde Paciente Nenhum resultado encontrad…" at bounding box center [360, 83] width 696 height 39
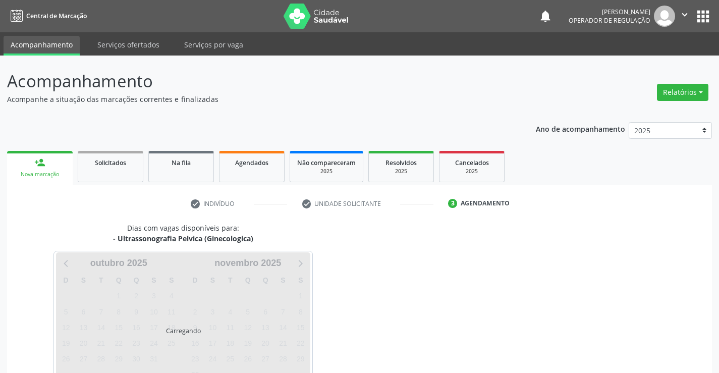
scroll to position [66, 0]
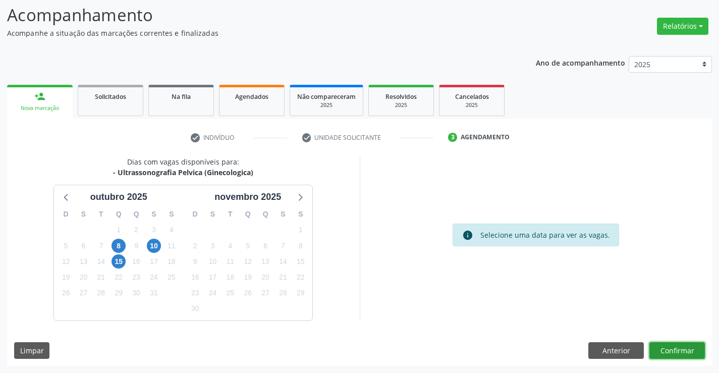
click at [675, 355] on button "Confirmar" at bounding box center [676, 350] width 55 height 17
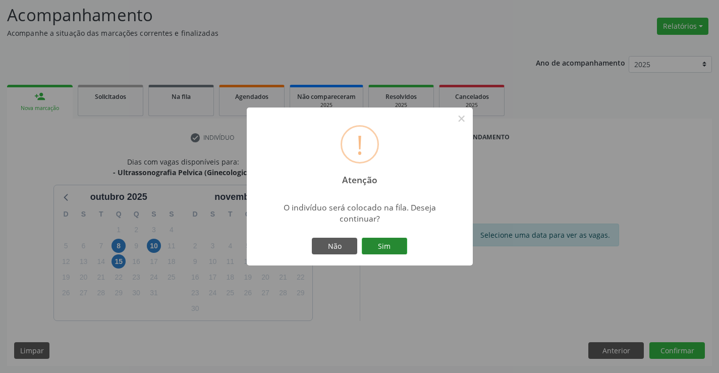
click at [383, 245] on button "Sim" at bounding box center [384, 246] width 45 height 17
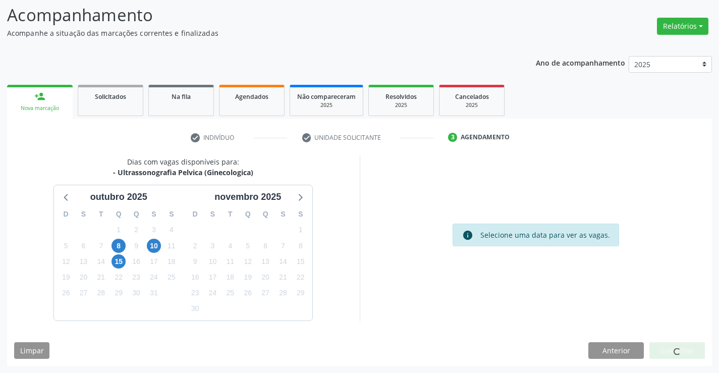
scroll to position [0, 0]
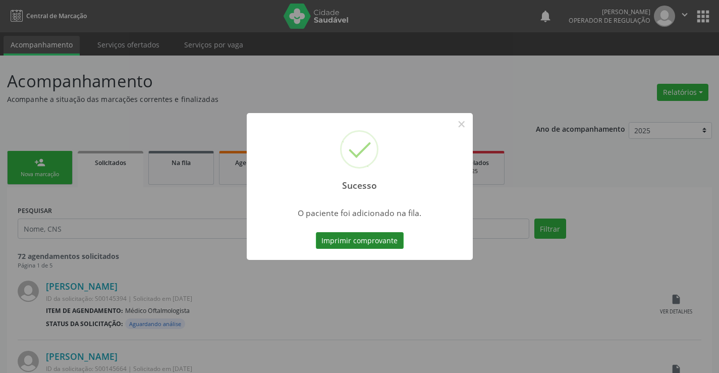
click at [352, 242] on button "Imprimir comprovante" at bounding box center [360, 240] width 88 height 17
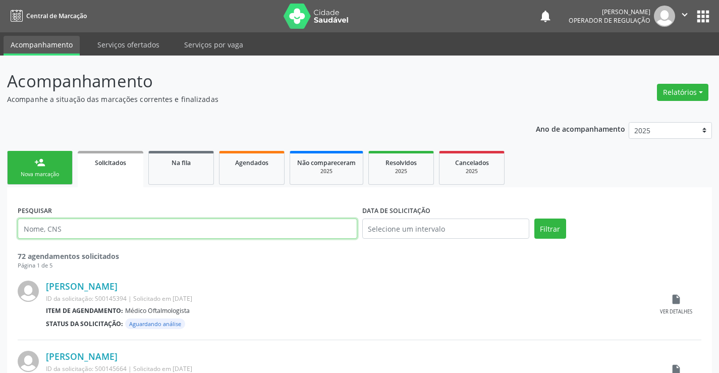
click at [109, 222] on input "text" at bounding box center [188, 228] width 340 height 20
click at [49, 175] on div "Nova marcação" at bounding box center [40, 175] width 50 height 8
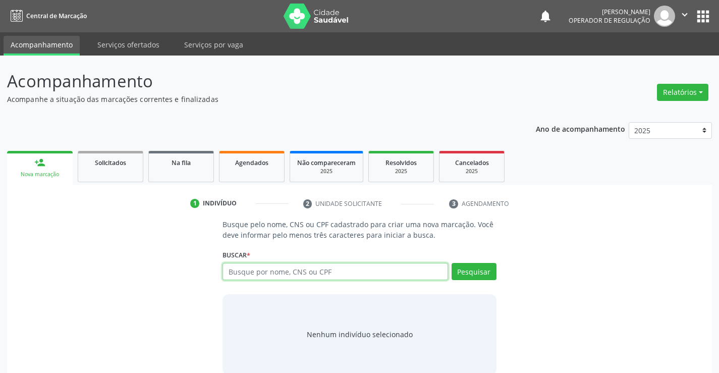
click at [266, 272] on input "text" at bounding box center [334, 271] width 225 height 17
type input "705002607156152"
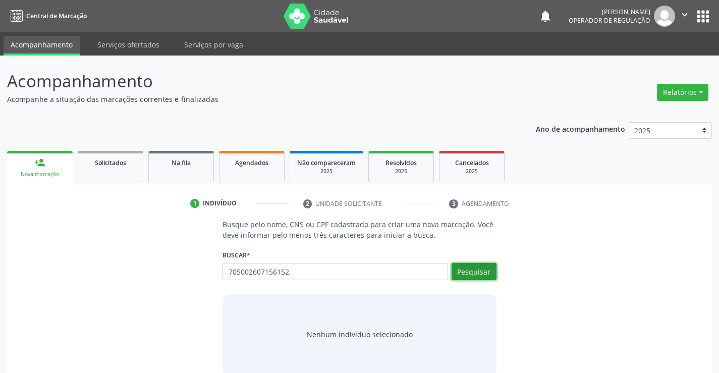
click at [470, 271] on button "Pesquisar" at bounding box center [474, 271] width 45 height 17
type input "705002607156152"
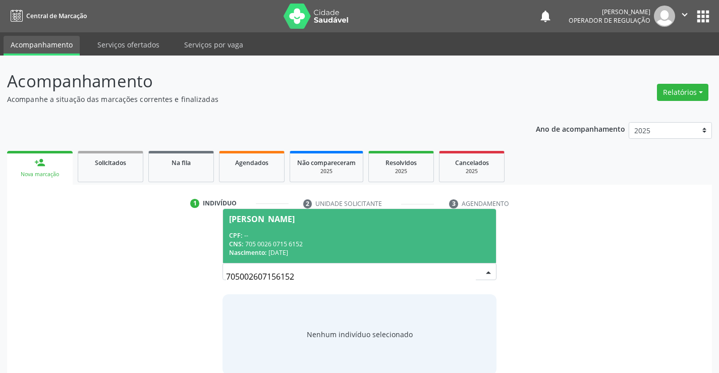
click at [289, 222] on div "Rosiane Santana Silva" at bounding box center [262, 219] width 66 height 8
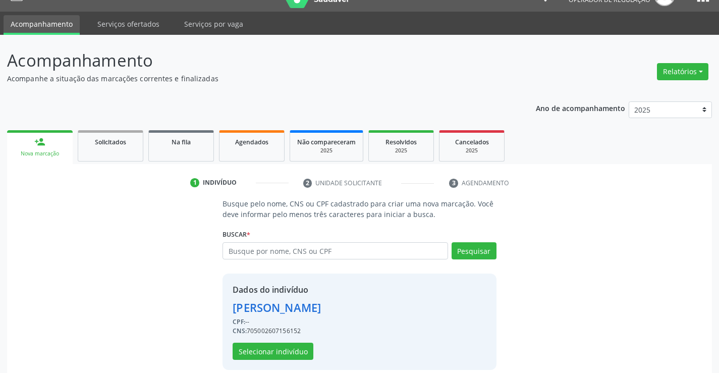
scroll to position [32, 0]
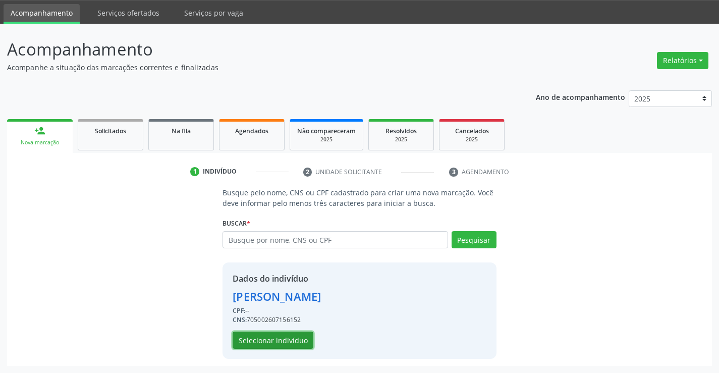
click at [250, 338] on button "Selecionar indivíduo" at bounding box center [273, 339] width 81 height 17
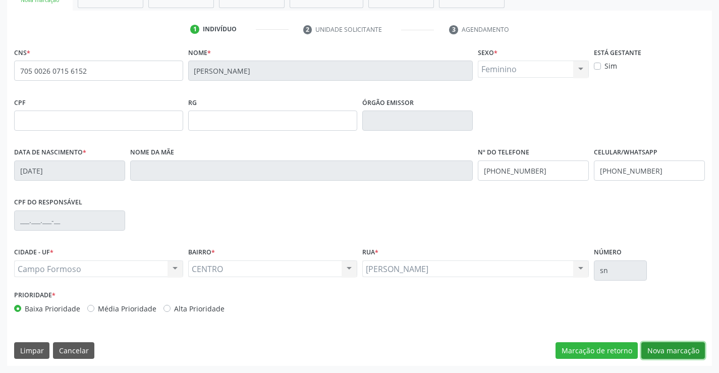
click at [658, 343] on button "Nova marcação" at bounding box center [673, 350] width 64 height 17
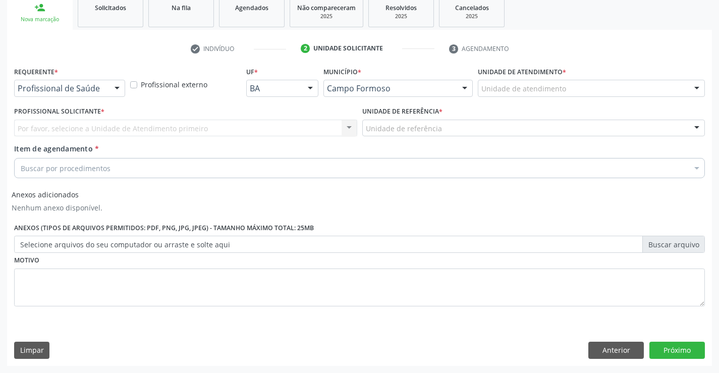
click at [119, 93] on div at bounding box center [116, 88] width 15 height 17
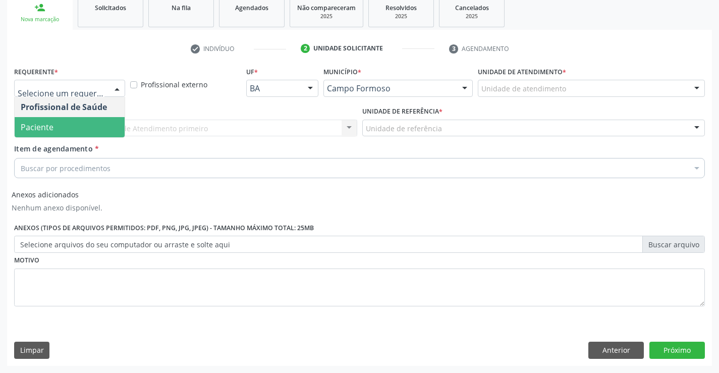
click at [94, 128] on span "Paciente" at bounding box center [70, 127] width 110 height 20
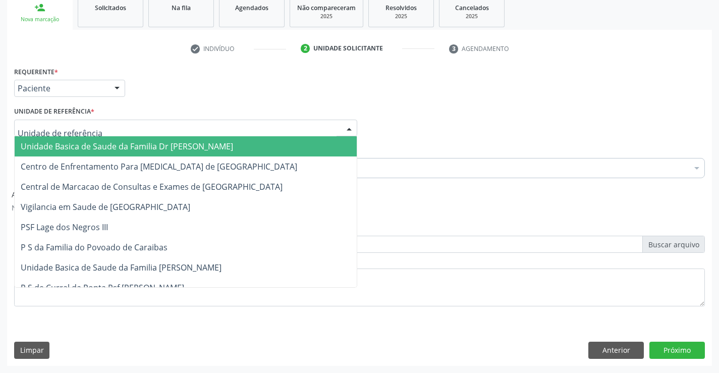
click at [344, 127] on div at bounding box center [349, 128] width 15 height 17
click at [290, 142] on span "Unidade Basica de Saude da Familia Dr [PERSON_NAME]" at bounding box center [186, 146] width 342 height 20
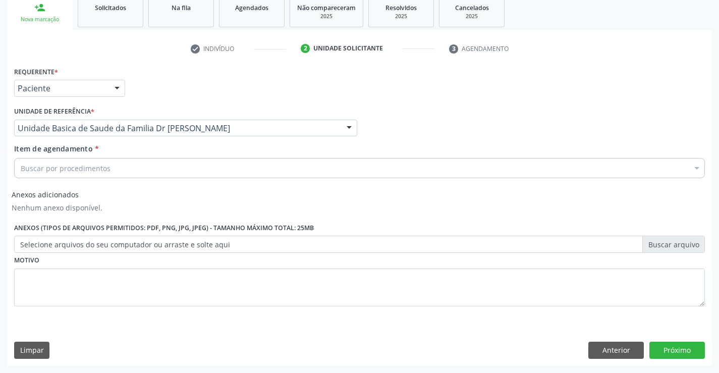
click at [218, 157] on div "Item de agendamento * Buscar por procedimentos Selecionar todos 0202040089 - 3X…" at bounding box center [359, 159] width 691 height 32
click at [192, 163] on div "Buscar por procedimentos" at bounding box center [359, 168] width 691 height 20
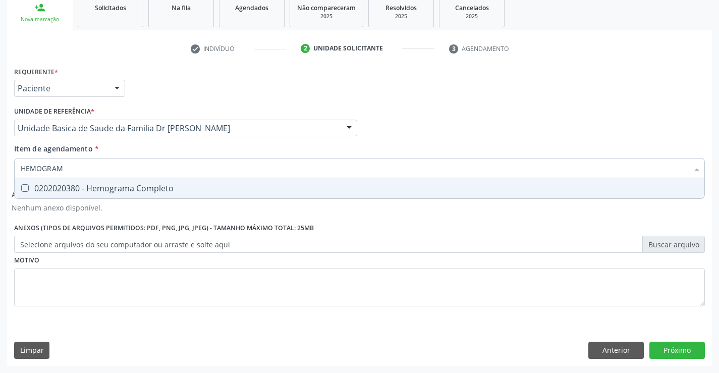
type input "HEMOGRAMA"
click at [123, 189] on div "0202020380 - Hemograma Completo" at bounding box center [360, 188] width 678 height 8
checkbox Completo "true"
type input "HEMOGRAMA"
click at [463, 100] on div "Requerente * Paciente Profissional de Saúde Paciente Nenhum resultado encontrad…" at bounding box center [360, 83] width 696 height 39
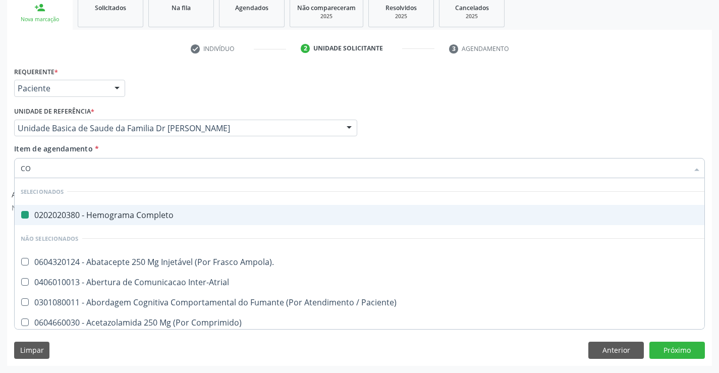
type input "COA"
checkbox Completo "false"
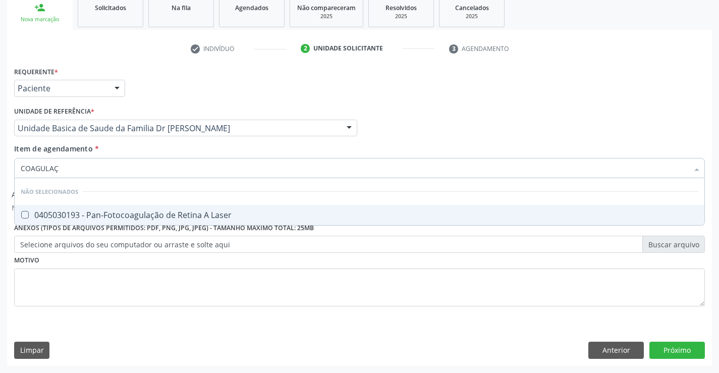
type input "COAGULA"
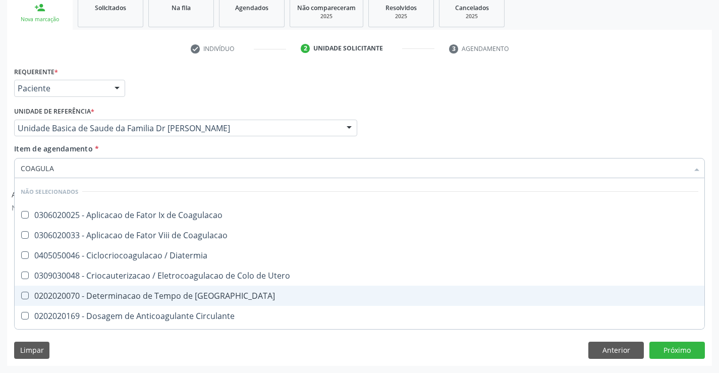
click at [194, 298] on div "0202020070 - Determinacao de Tempo de [GEOGRAPHIC_DATA]" at bounding box center [360, 296] width 678 height 8
checkbox Coagulacao "true"
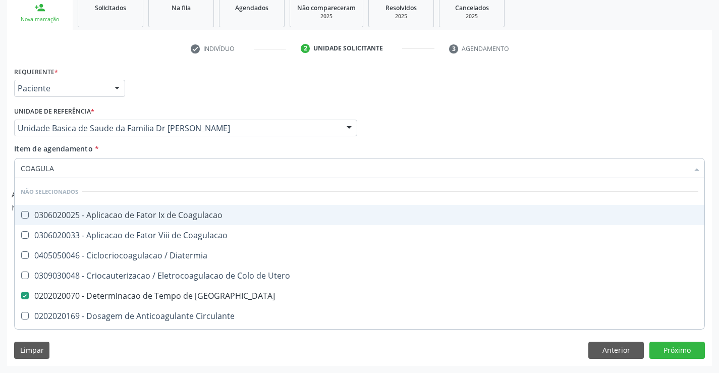
type input "COAGULA"
click at [376, 133] on div "Profissional Solicitante Por favor, selecione a Unidade de Atendimento primeiro…" at bounding box center [360, 123] width 696 height 39
checkbox Coagulacao "true"
checkbox Coagulacao "false"
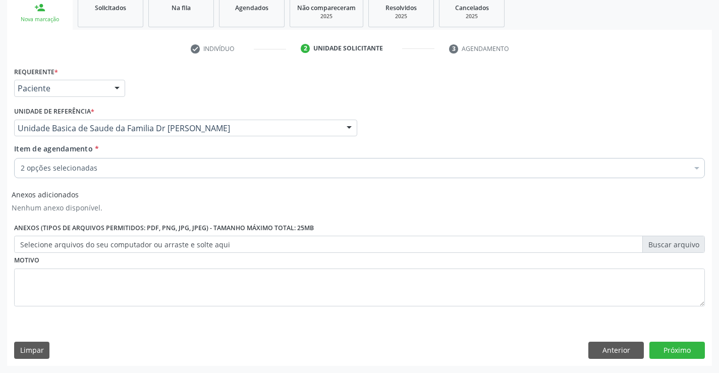
click at [39, 158] on div "2 opções selecionadas" at bounding box center [359, 168] width 691 height 20
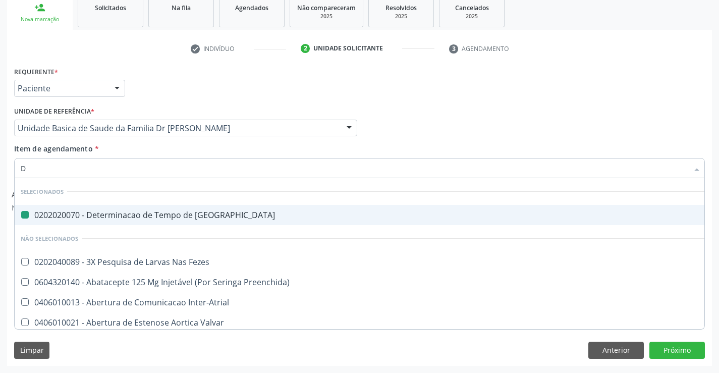
type input "DU"
checkbox Coagulacao "false"
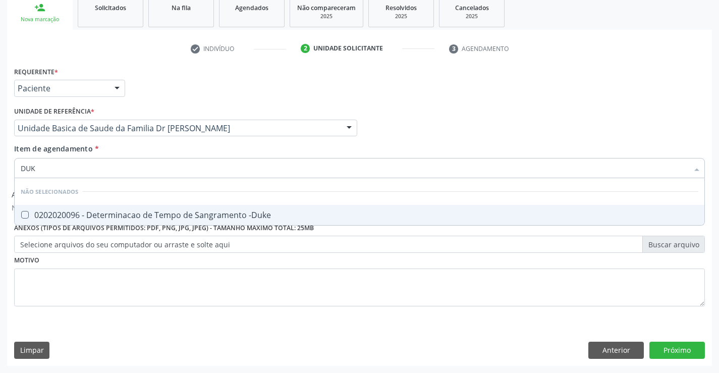
type input "DUKE"
click at [113, 213] on div "0202020096 - Determinacao de Tempo de Sangramento -Duke" at bounding box center [360, 215] width 678 height 8
checkbox -Duke "true"
type input "DUKE"
click at [417, 123] on div "Profissional Solicitante Por favor, selecione a Unidade de Atendimento primeiro…" at bounding box center [360, 123] width 696 height 39
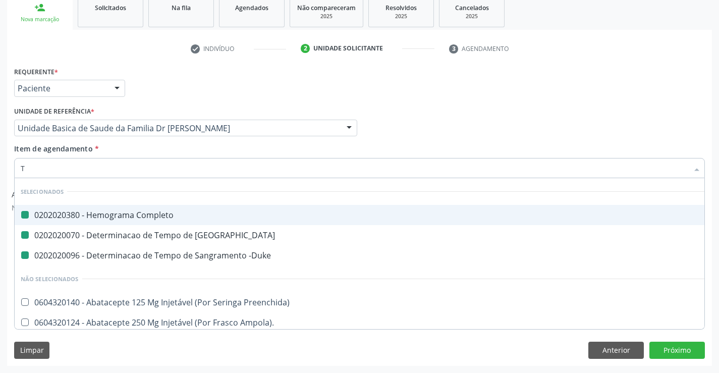
type input "TT"
checkbox Completo "false"
checkbox Coagulacao "false"
checkbox -Duke "false"
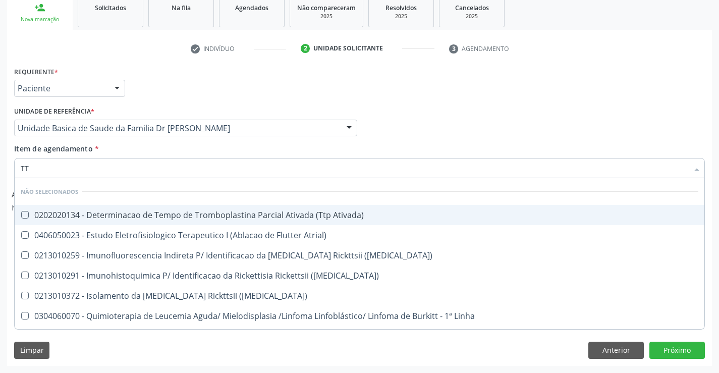
type input "TTP"
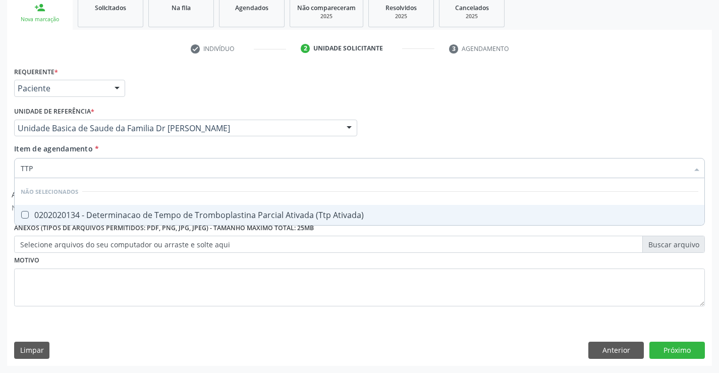
click at [194, 215] on div "0202020134 - Determinacao de Tempo de Tromboplastina Parcial Ativada (Ttp Ativa…" at bounding box center [360, 215] width 678 height 8
checkbox Ativada\) "true"
click at [498, 123] on div "Profissional Solicitante Por favor, selecione a Unidade de Atendimento primeiro…" at bounding box center [360, 123] width 696 height 39
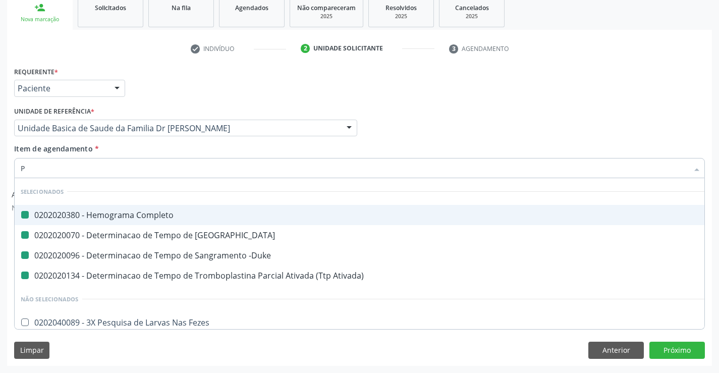
type input "PR"
checkbox Completo "false"
checkbox Coagulacao "false"
checkbox -Duke "false"
checkbox Ativada\) "false"
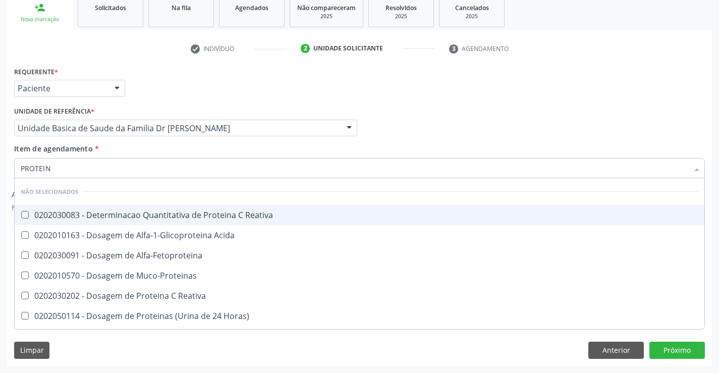
type input "PROTEINA"
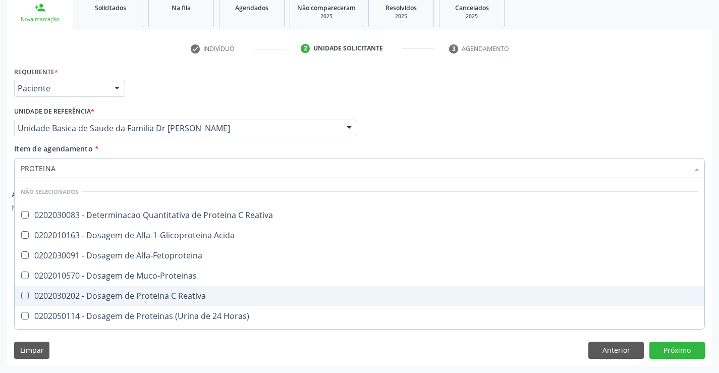
drag, startPoint x: 151, startPoint y: 293, endPoint x: 238, endPoint y: 231, distance: 106.6
click at [151, 293] on div "0202030202 - Dosagem de Proteina C Reativa" at bounding box center [360, 296] width 678 height 8
checkbox Reativa "true"
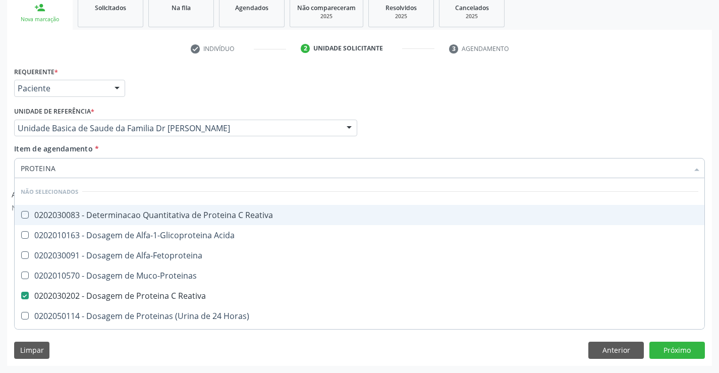
click at [476, 121] on div "Profissional Solicitante Por favor, selecione a Unidade de Atendimento primeiro…" at bounding box center [360, 123] width 696 height 39
checkbox Reativa "true"
checkbox Acida "true"
checkbox Alfa-Fetoproteina "true"
checkbox Muco-Proteinas "true"
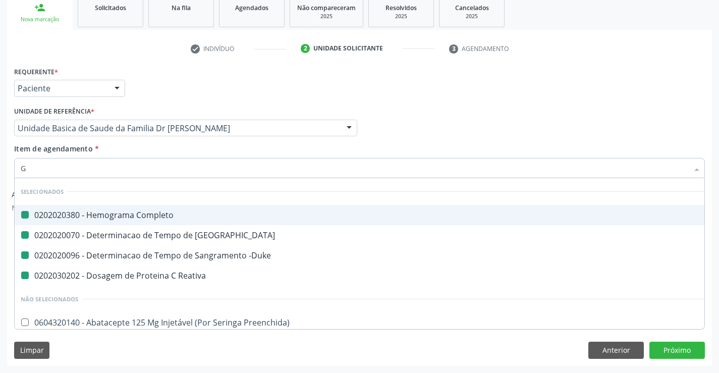
type input "GL"
checkbox Completo "false"
checkbox Coagulacao "false"
checkbox -Duke "false"
checkbox Reativa "false"
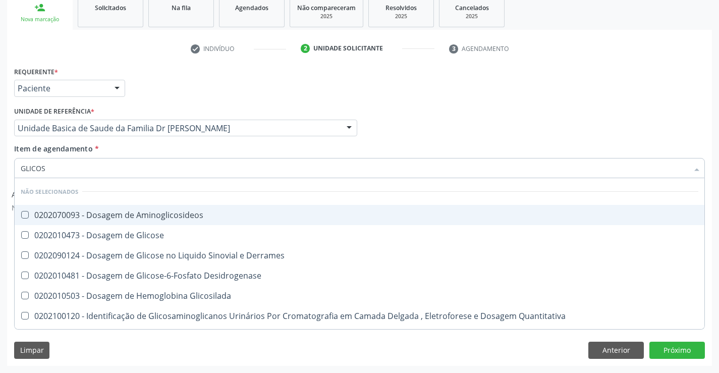
type input "GLICOSE"
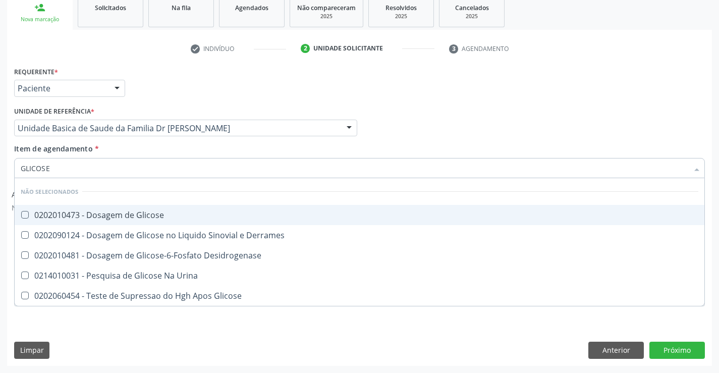
click at [109, 211] on div "0202010473 - Dosagem de Glicose" at bounding box center [360, 215] width 678 height 8
checkbox Glicose "true"
click at [386, 108] on div "Profissional Solicitante Por favor, selecione a Unidade de Atendimento primeiro…" at bounding box center [360, 123] width 696 height 39
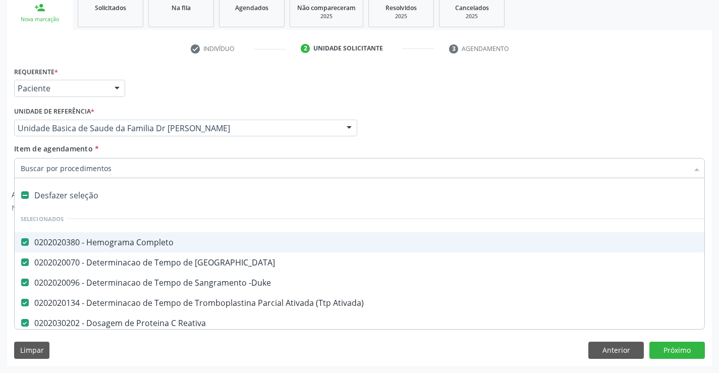
click at [452, 94] on div "Requerente * Paciente Profissional de Saúde Paciente Nenhum resultado encontrad…" at bounding box center [360, 83] width 696 height 39
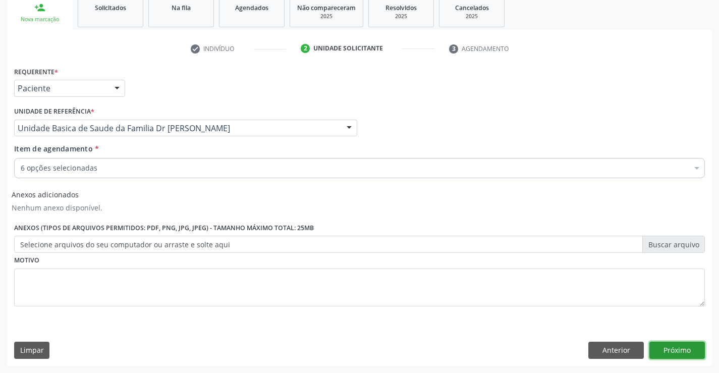
click at [674, 349] on button "Próximo" at bounding box center [676, 350] width 55 height 17
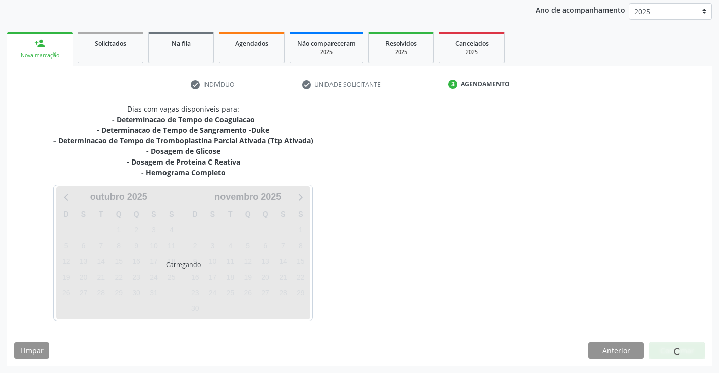
scroll to position [119, 0]
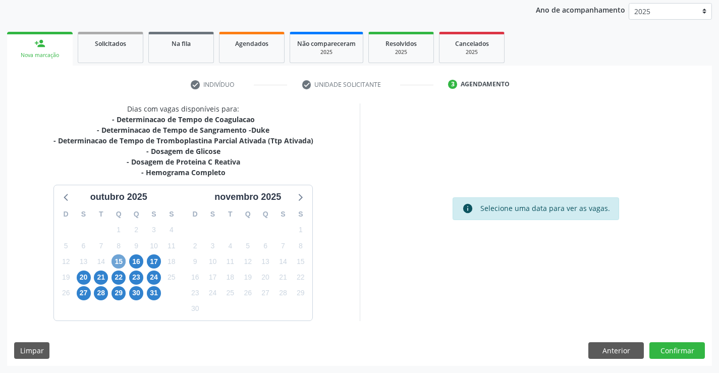
click at [115, 258] on span "15" at bounding box center [118, 261] width 14 height 14
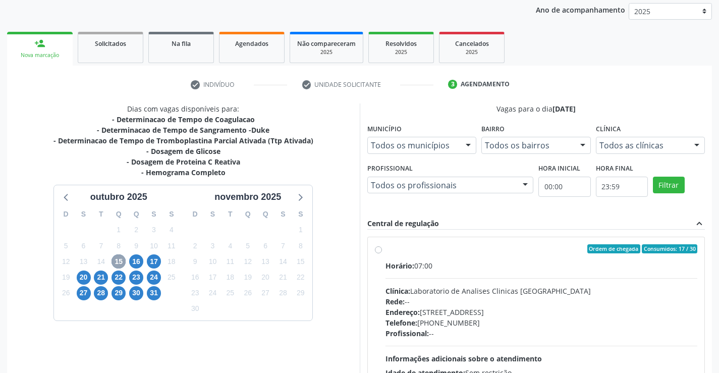
scroll to position [212, 0]
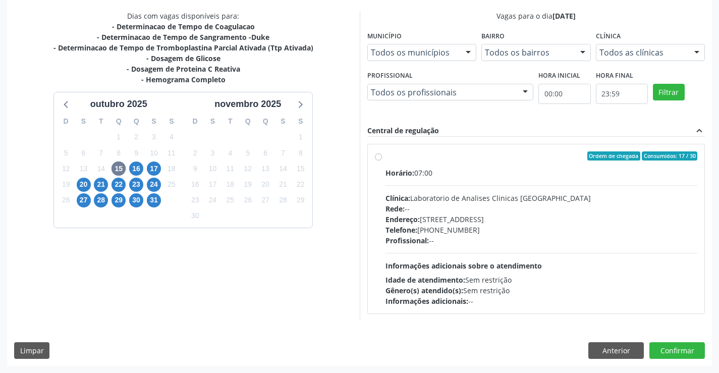
click at [378, 160] on div "Ordem de chegada Consumidos: 17 / 30 Horário: 07:00 Clínica: Laboratorio de Ana…" at bounding box center [536, 228] width 323 height 155
radio input "true"
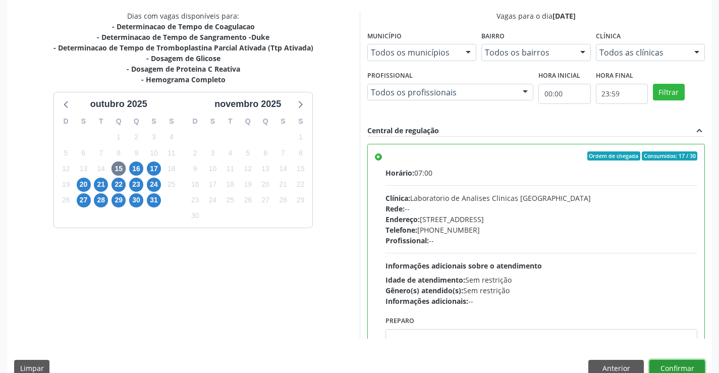
click at [669, 366] on button "Confirmar" at bounding box center [676, 368] width 55 height 17
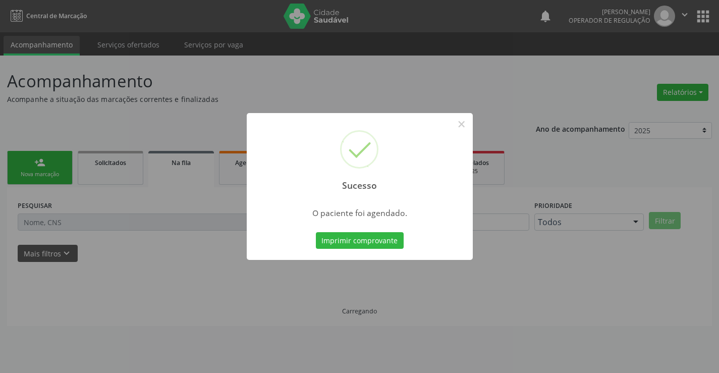
scroll to position [0, 0]
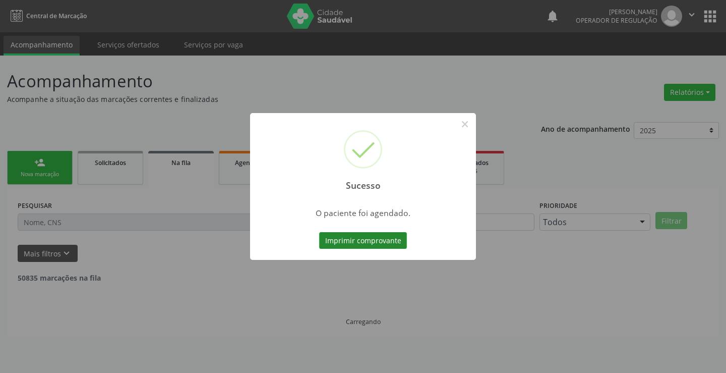
click at [345, 235] on button "Imprimir comprovante" at bounding box center [363, 240] width 88 height 17
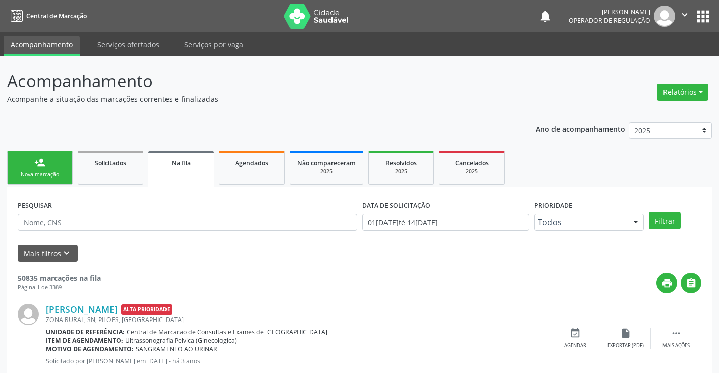
click at [52, 173] on div "Nova marcação" at bounding box center [40, 175] width 50 height 8
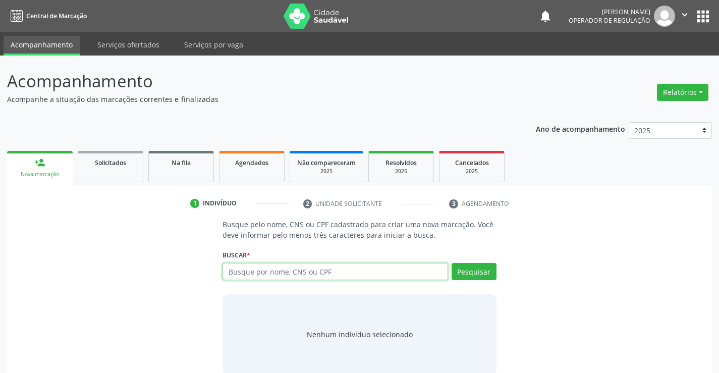
click at [269, 275] on input "text" at bounding box center [334, 271] width 225 height 17
type input "705002607156152"
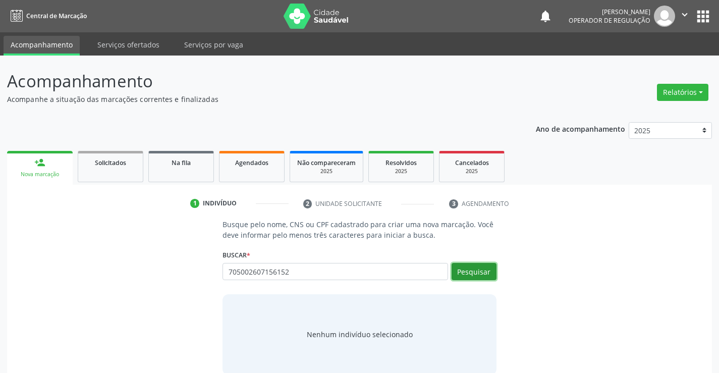
click at [479, 271] on button "Pesquisar" at bounding box center [474, 271] width 45 height 17
type input "705002607156152"
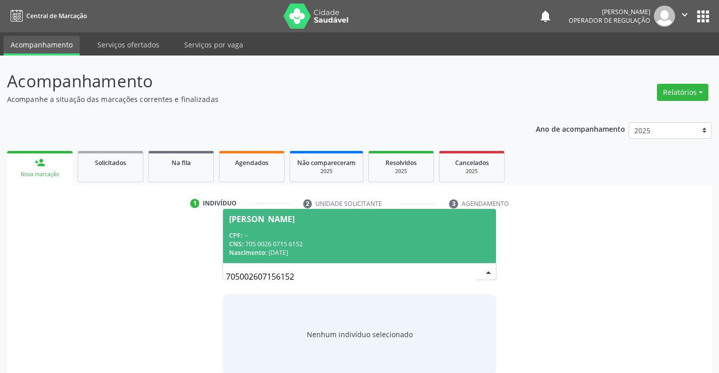
click at [272, 221] on div "Rosiane Santana Silva" at bounding box center [262, 219] width 66 height 8
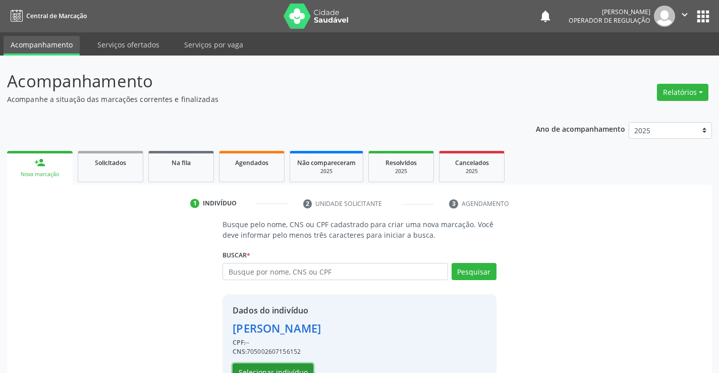
click at [262, 369] on button "Selecionar indivíduo" at bounding box center [273, 371] width 81 height 17
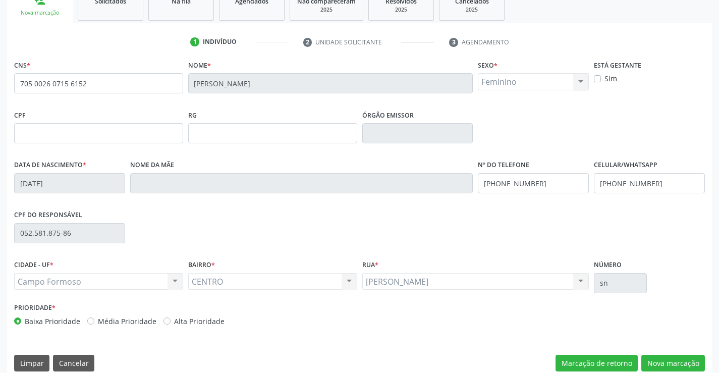
scroll to position [174, 0]
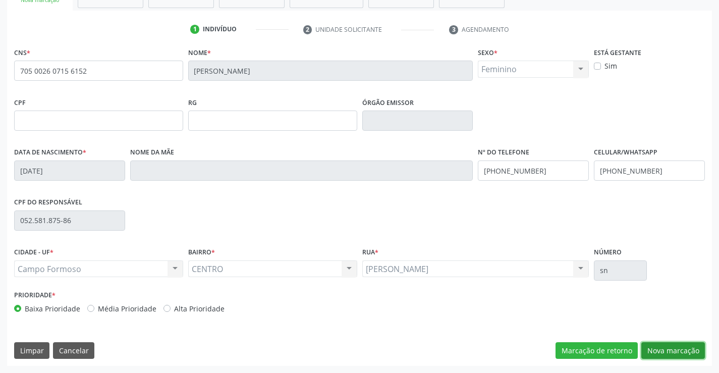
click at [669, 352] on button "Nova marcação" at bounding box center [673, 350] width 64 height 17
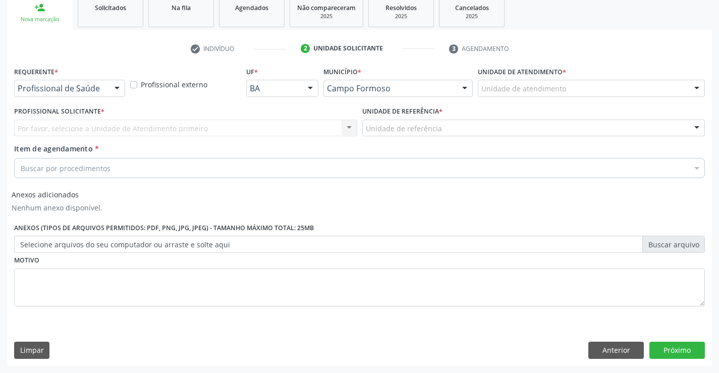
scroll to position [155, 0]
click at [115, 88] on div at bounding box center [116, 88] width 15 height 17
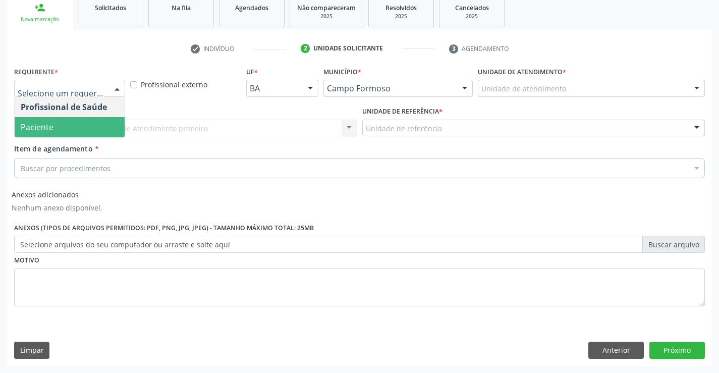
click at [86, 124] on span "Paciente" at bounding box center [70, 127] width 110 height 20
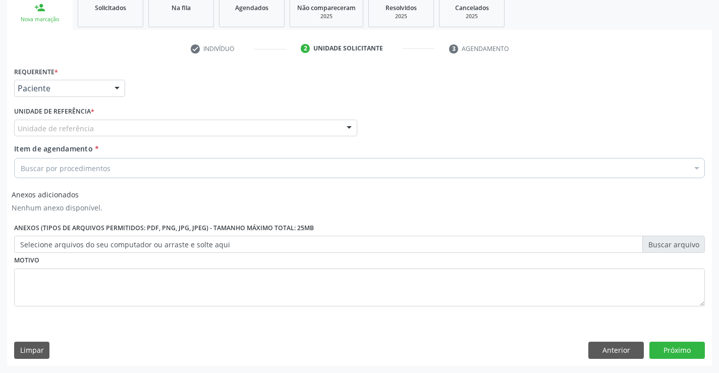
click at [342, 123] on div at bounding box center [349, 128] width 15 height 17
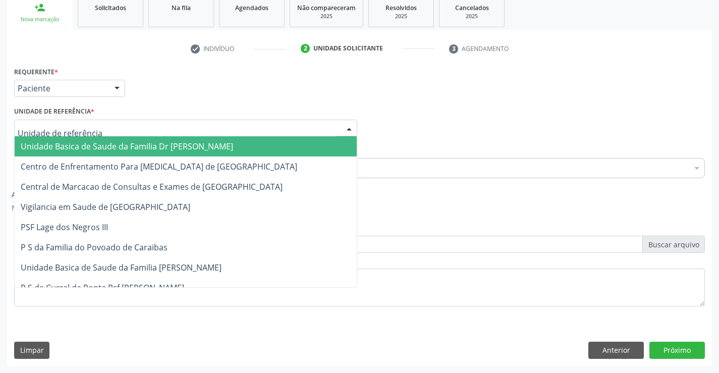
click at [304, 140] on span "Unidade Basica de Saude da Familia Dr [PERSON_NAME]" at bounding box center [186, 146] width 342 height 20
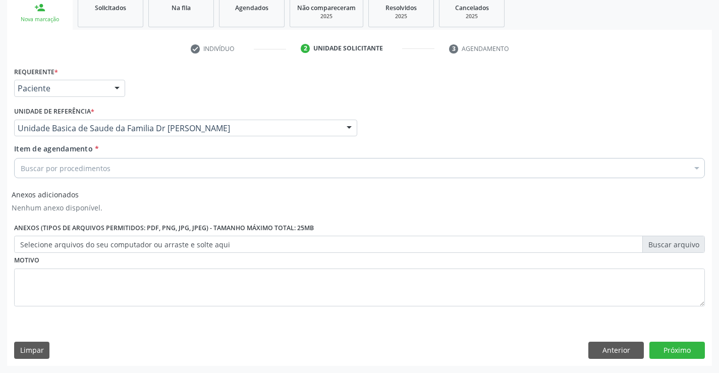
click at [257, 161] on div "Buscar por procedimentos" at bounding box center [359, 168] width 691 height 20
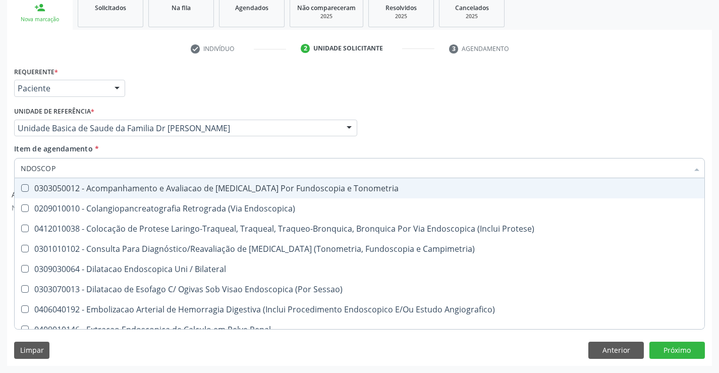
click at [26, 167] on input "NDOSCOP" at bounding box center [354, 168] width 667 height 20
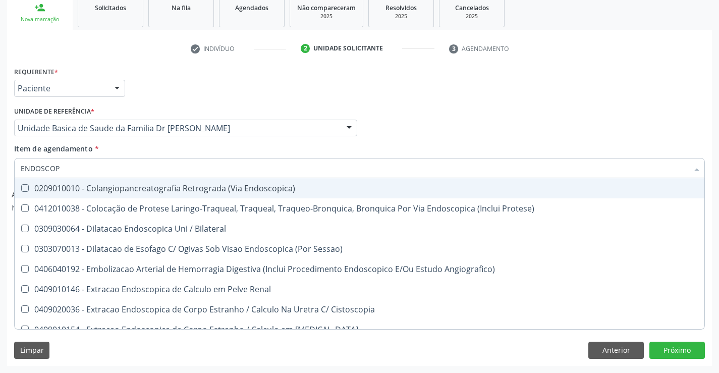
click at [69, 164] on input "ENDOSCOP" at bounding box center [354, 168] width 667 height 20
type input "ENDOSCOPIA"
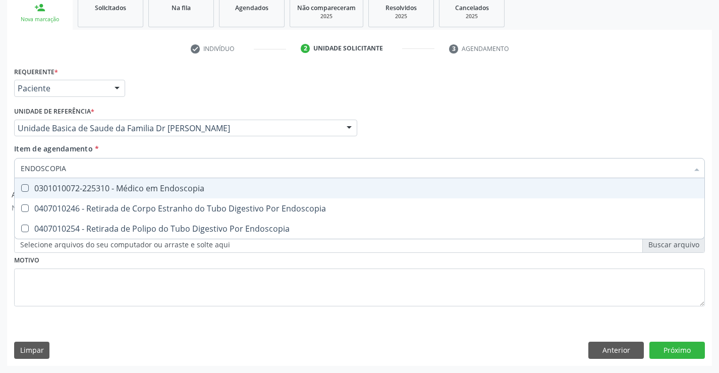
click at [147, 184] on div "0301010072-225310 - Médico em Endoscopia" at bounding box center [360, 188] width 678 height 8
checkbox Endoscopia "true"
click at [478, 137] on div "Profissional Solicitante Por favor, selecione a Unidade de Atendimento primeiro…" at bounding box center [360, 123] width 696 height 39
checkbox Endoscopia "true"
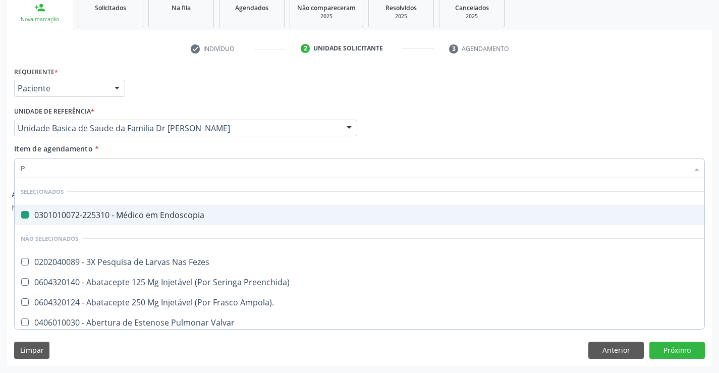
type input "PR"
checkbox Endoscopia "false"
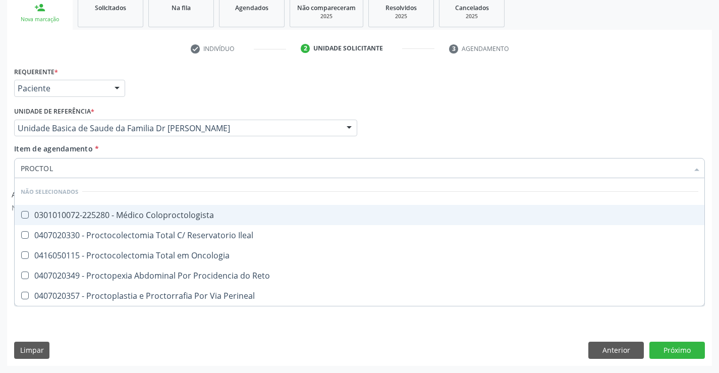
type input "PROCTOLO"
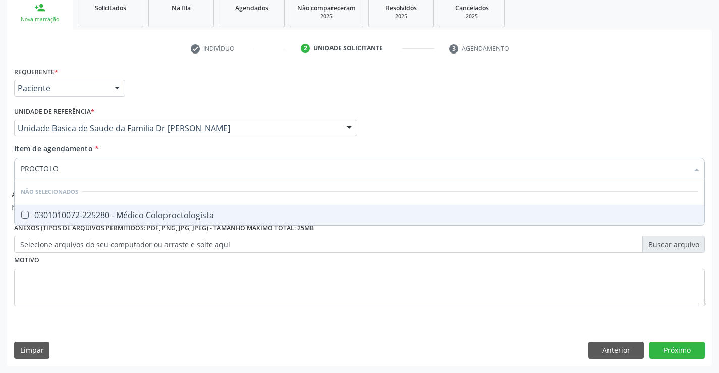
click at [104, 211] on div "0301010072-225280 - Médico Coloproctologista" at bounding box center [360, 215] width 678 height 8
checkbox Coloproctologista "true"
click at [655, 342] on button "Próximo" at bounding box center [676, 350] width 55 height 17
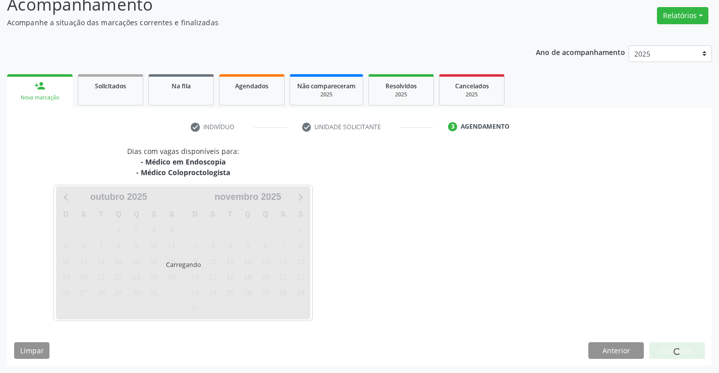
scroll to position [106, 0]
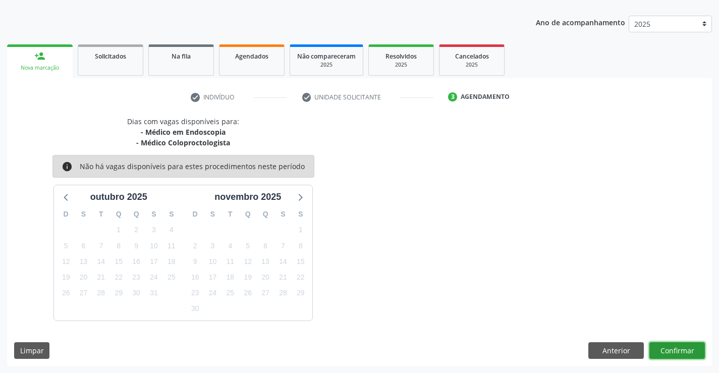
click at [660, 356] on button "Confirmar" at bounding box center [676, 350] width 55 height 17
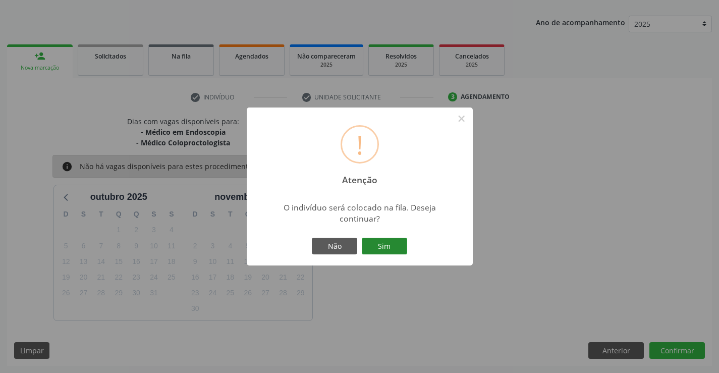
click at [380, 238] on button "Sim" at bounding box center [384, 246] width 45 height 17
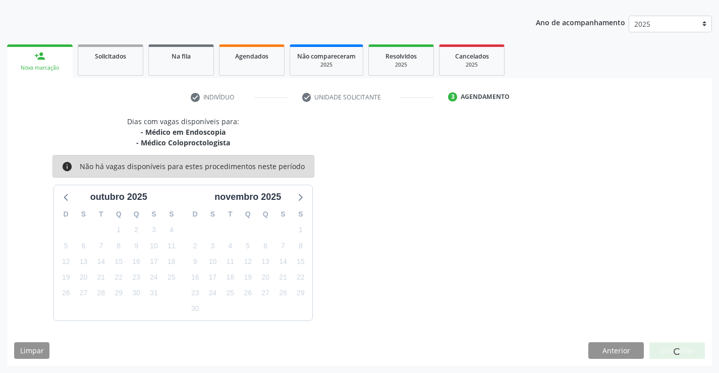
scroll to position [0, 0]
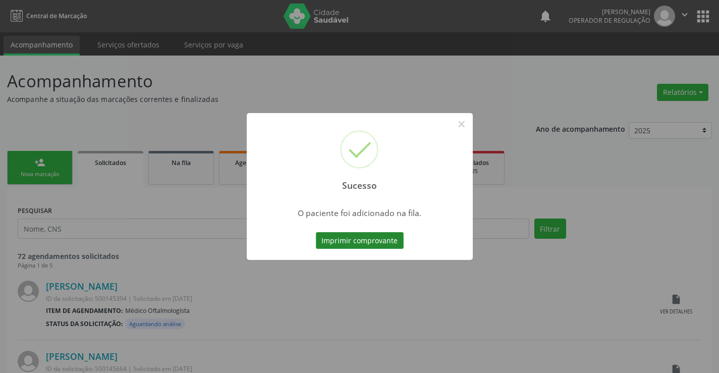
click at [336, 244] on button "Imprimir comprovante" at bounding box center [360, 240] width 88 height 17
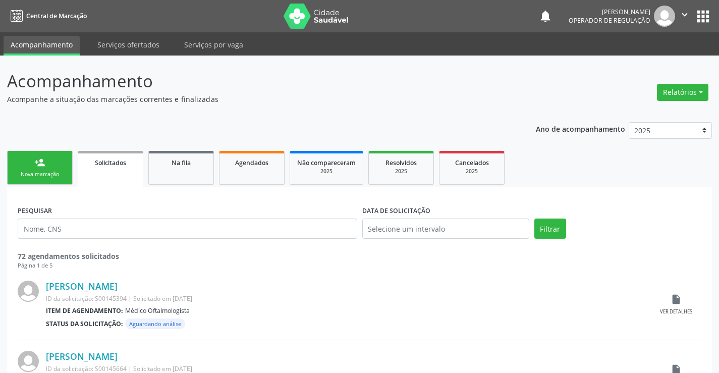
click at [684, 21] on button "" at bounding box center [684, 16] width 19 height 21
click at [661, 59] on link "Sair" at bounding box center [659, 61] width 70 height 14
